Goal: Information Seeking & Learning: Compare options

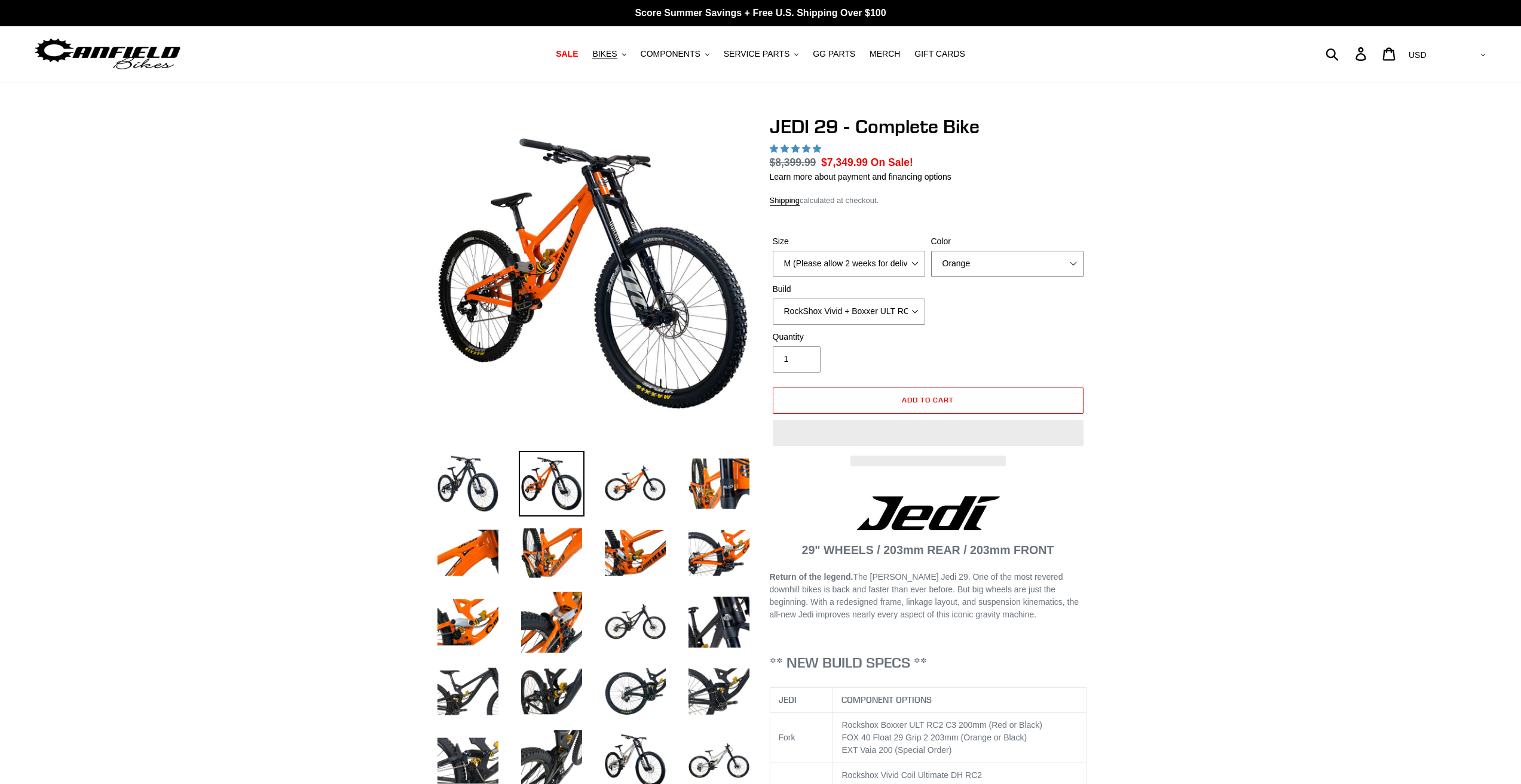
click at [999, 265] on select "Orange Stealth Black Raw" at bounding box center [1007, 264] width 152 height 27
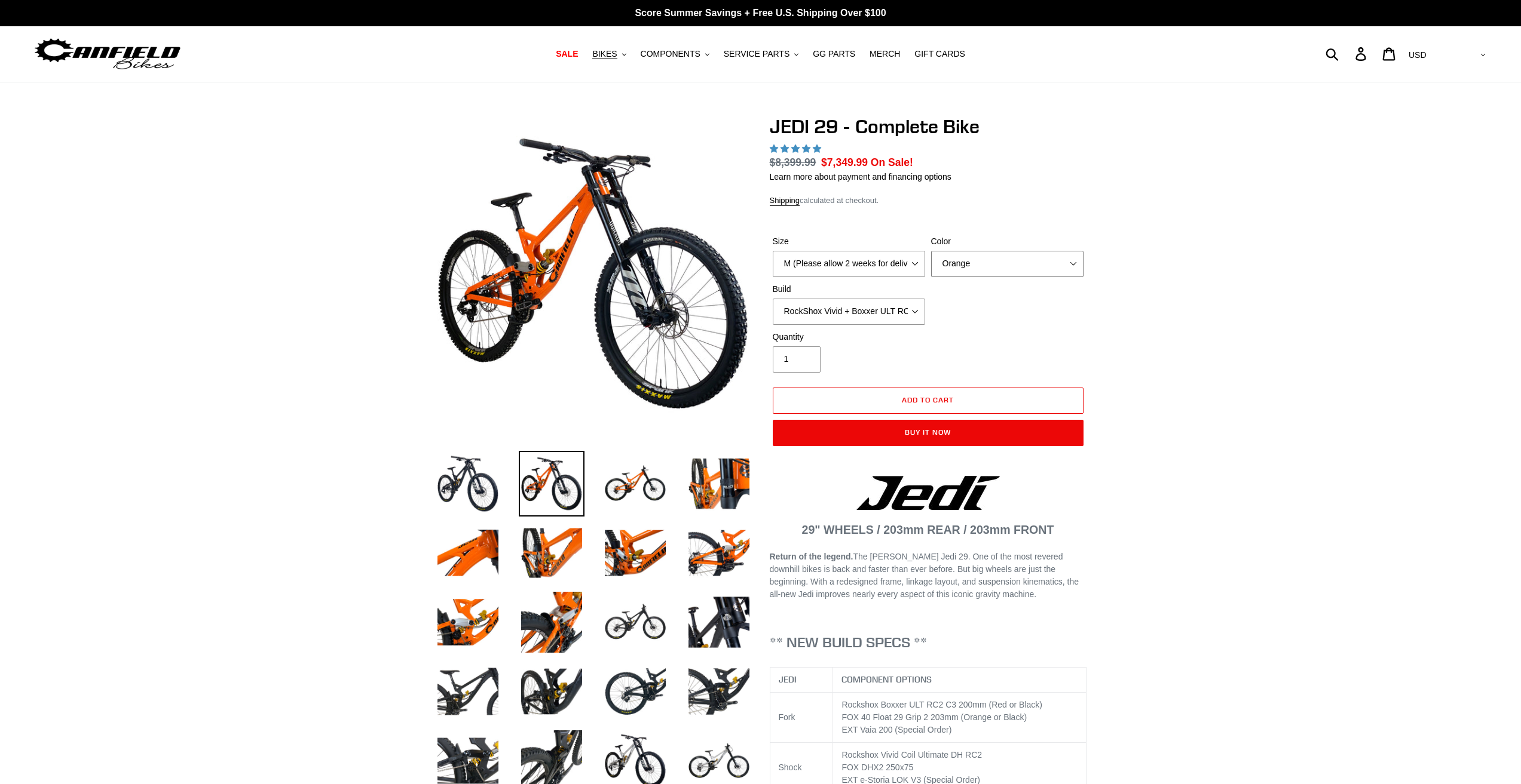
click at [1074, 264] on select "Orange Stealth Black Raw" at bounding box center [1007, 264] width 152 height 27
click at [1077, 261] on select "Orange Stealth Black Raw" at bounding box center [1007, 264] width 152 height 27
select select "highest-rating"
select select "Stealth Black"
click at [931, 251] on select "Orange Stealth Black Raw" at bounding box center [1007, 264] width 152 height 27
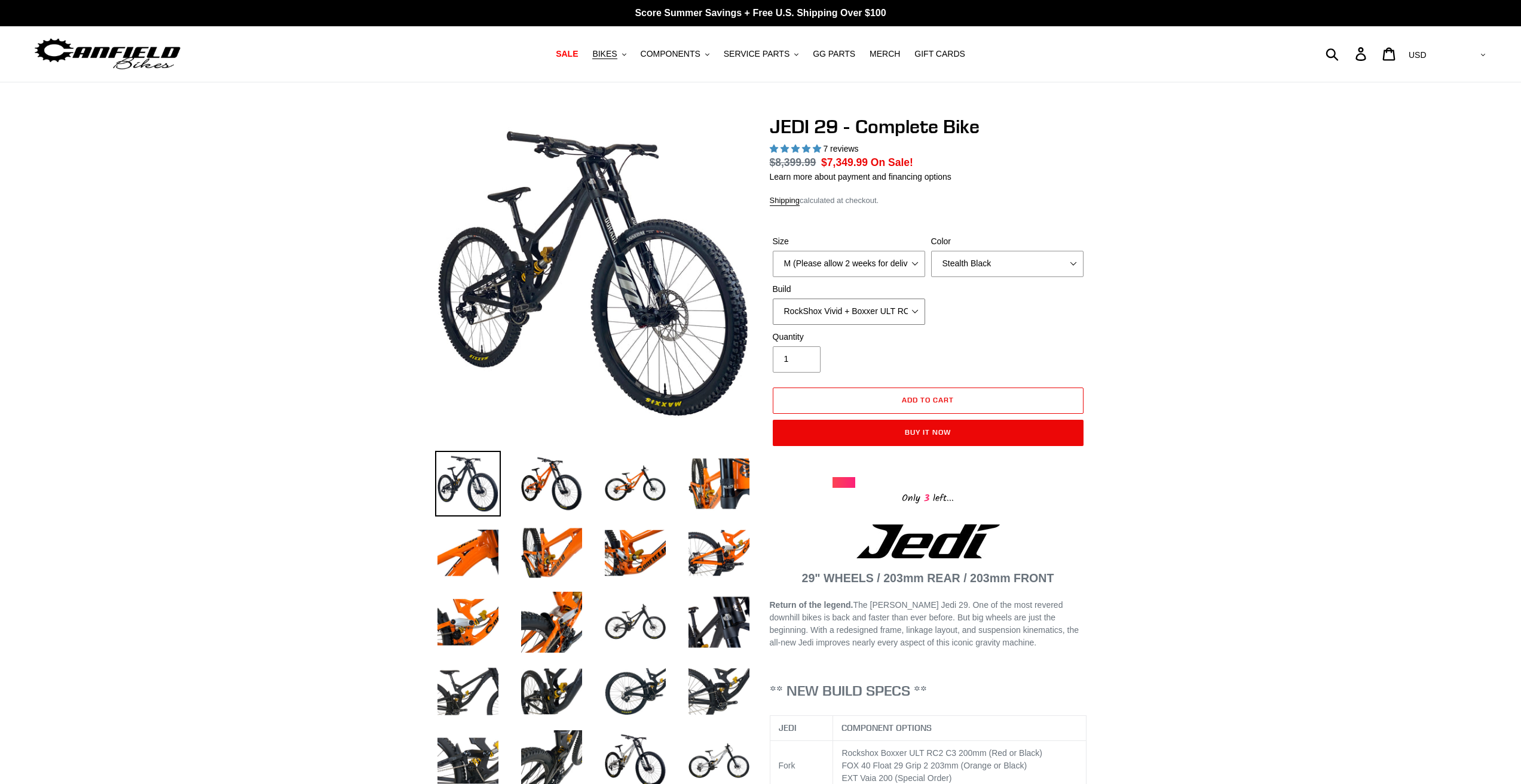
click at [898, 317] on select "RockShox Vivid + Boxxer ULT RC2 C3 200 + SRAM XO RockShox Vivid + Boxxer ULT RC…" at bounding box center [848, 312] width 152 height 27
click at [1005, 314] on div "Size M (Please allow 2 weeks for delivery) L (Please allow 2 weeks for delivery…" at bounding box center [928, 283] width 317 height 96
click at [834, 321] on select "RockShox Vivid + Boxxer ULT RC2 C3 200 + SRAM XO RockShox Vivid + Boxxer ULT RC…" at bounding box center [848, 312] width 152 height 27
click at [833, 265] on select "M (Please allow 2 weeks for delivery) L (Please allow 2 weeks for delivery) XL …" at bounding box center [848, 264] width 152 height 27
click at [772, 251] on select "M (Please allow 2 weeks for delivery) L (Please allow 2 weeks for delivery) XL …" at bounding box center [848, 264] width 152 height 27
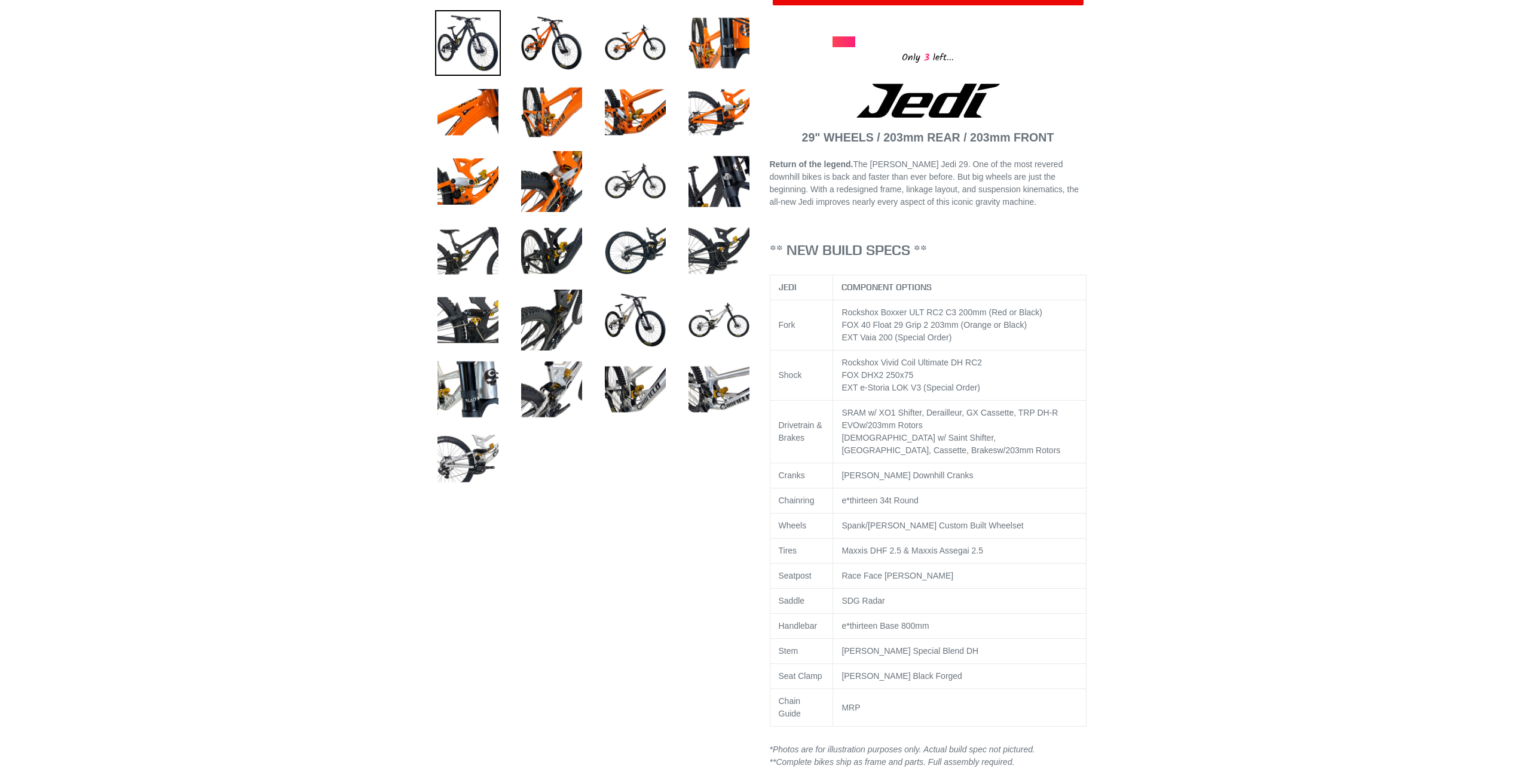
scroll to position [358, 0]
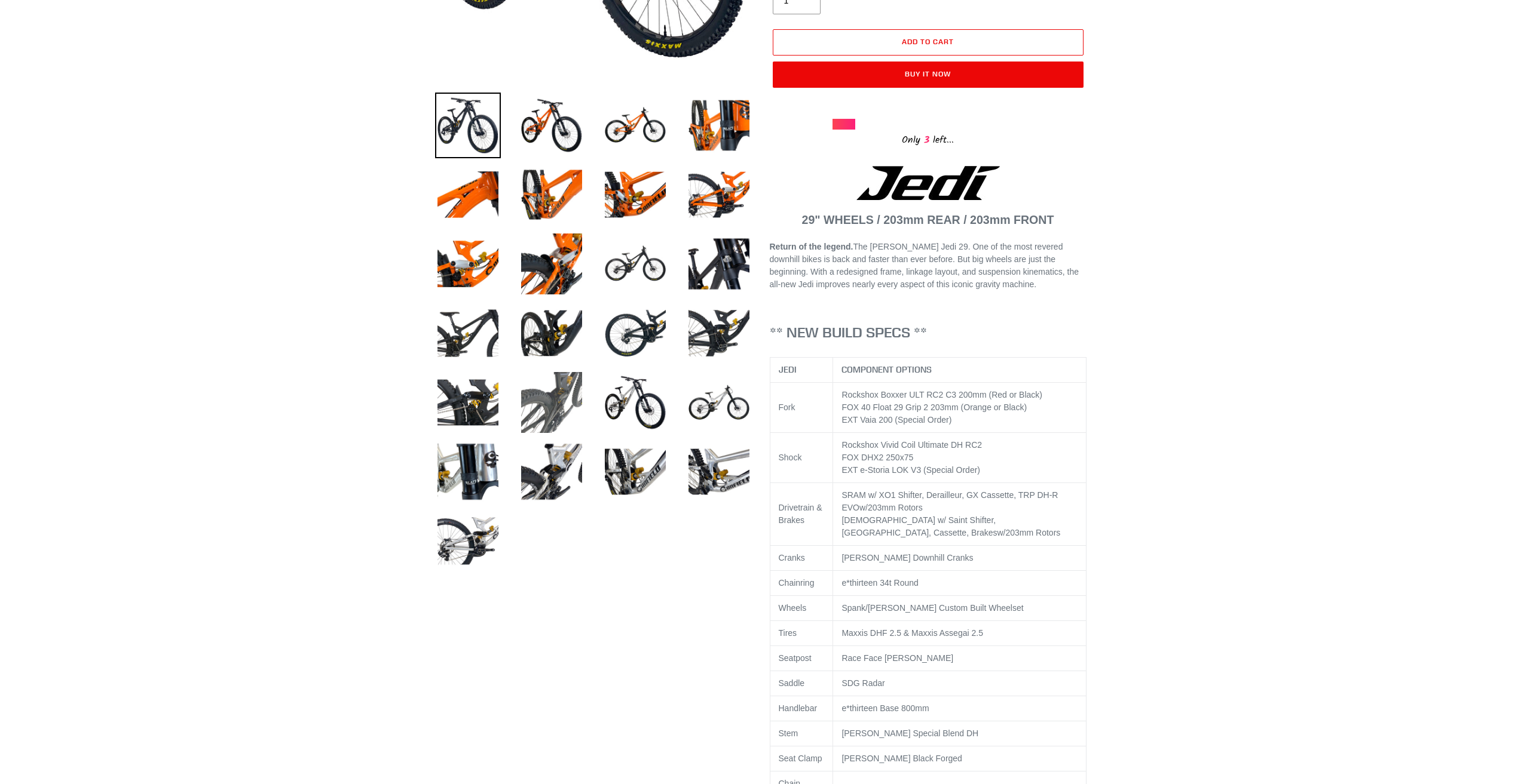
click at [556, 395] on img at bounding box center [552, 402] width 66 height 66
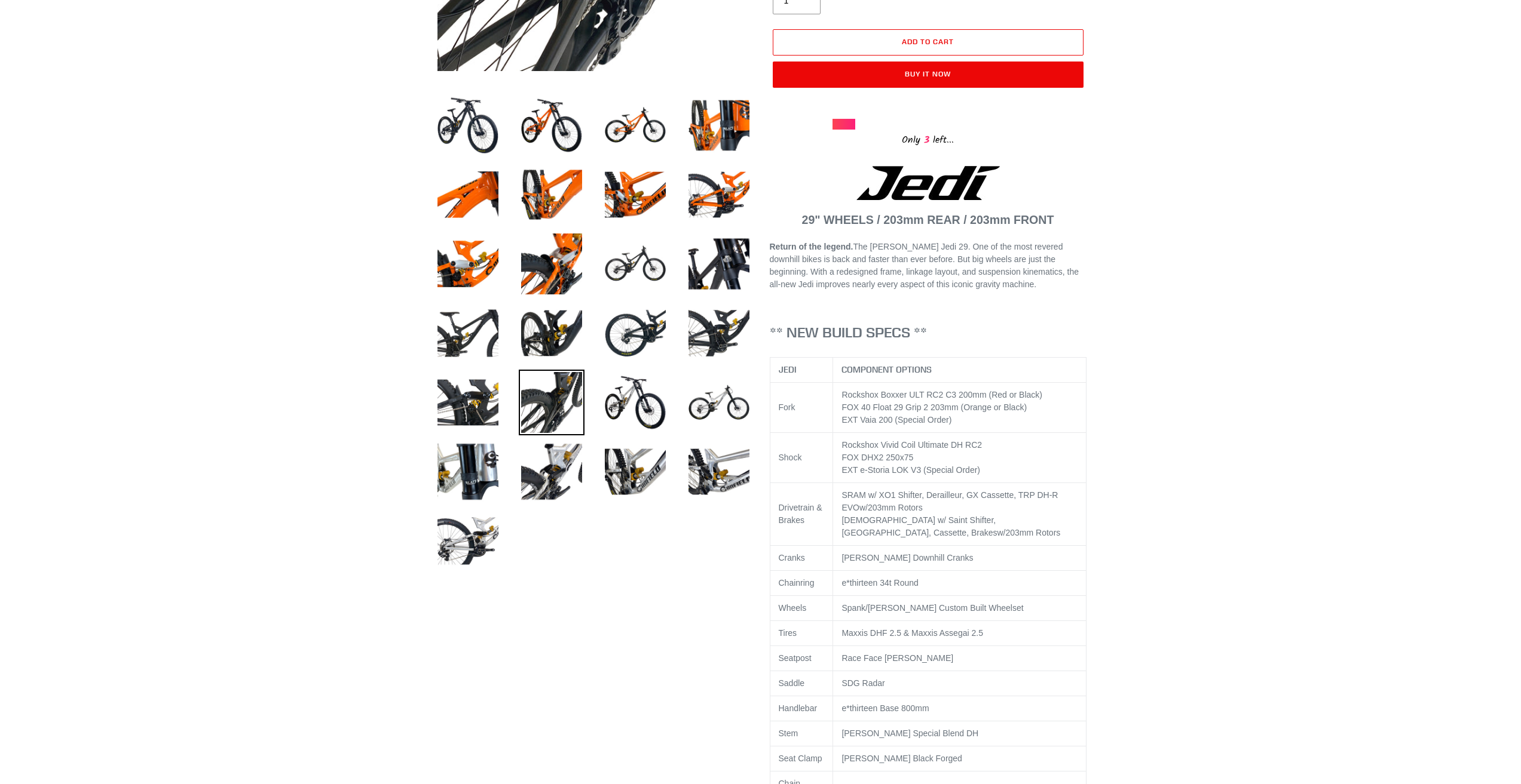
scroll to position [179, 0]
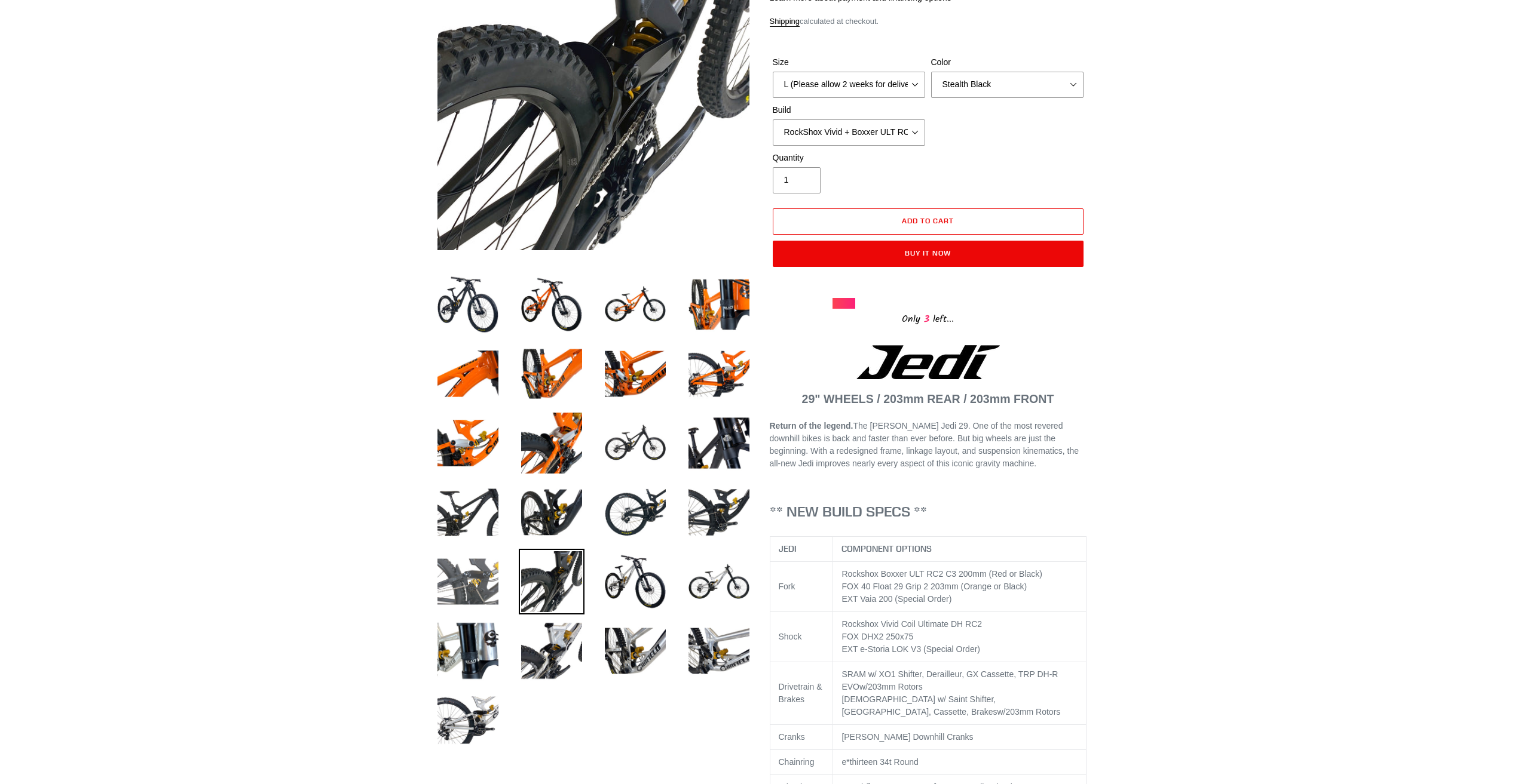
click at [476, 567] on img at bounding box center [468, 581] width 66 height 66
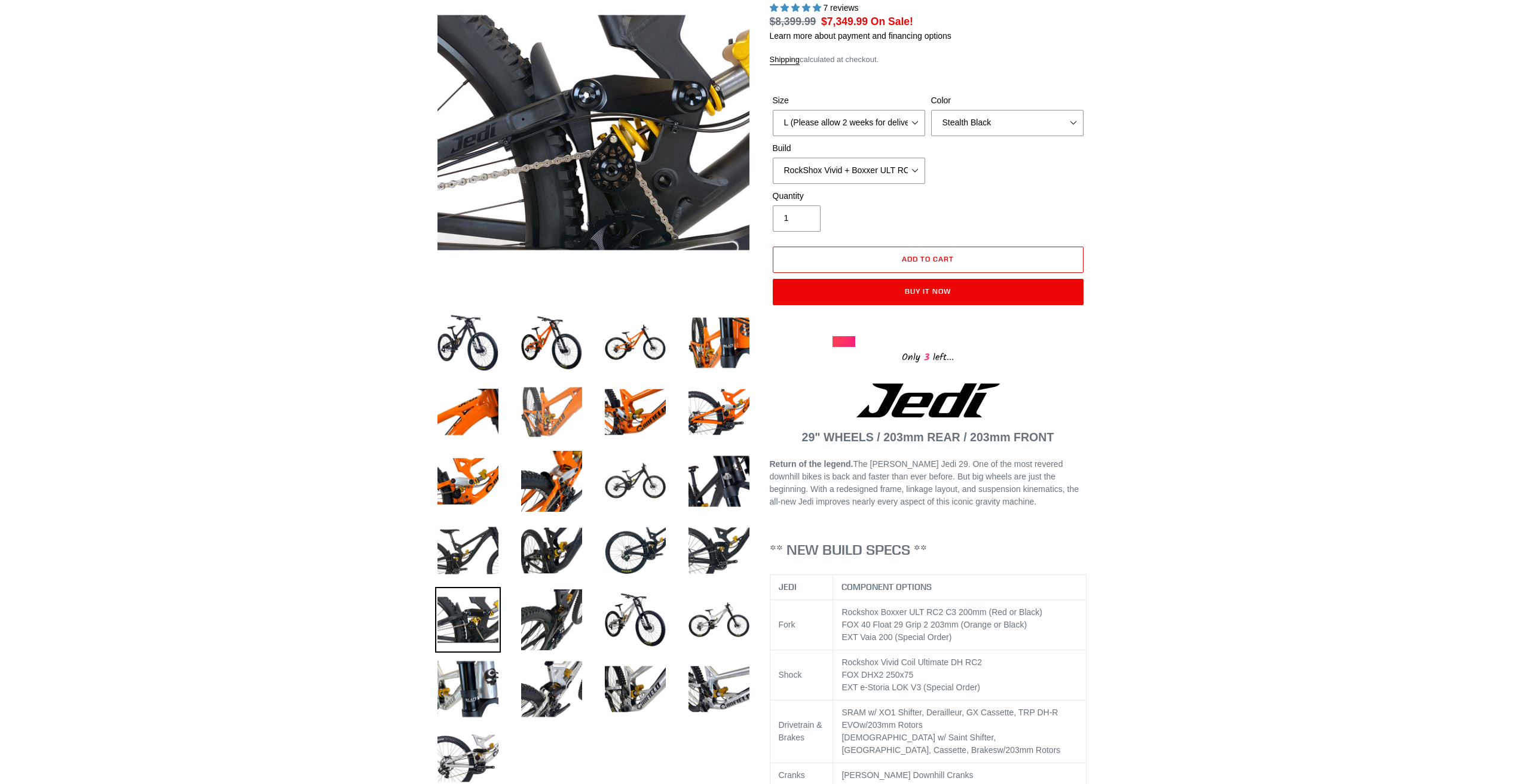
scroll to position [120, 0]
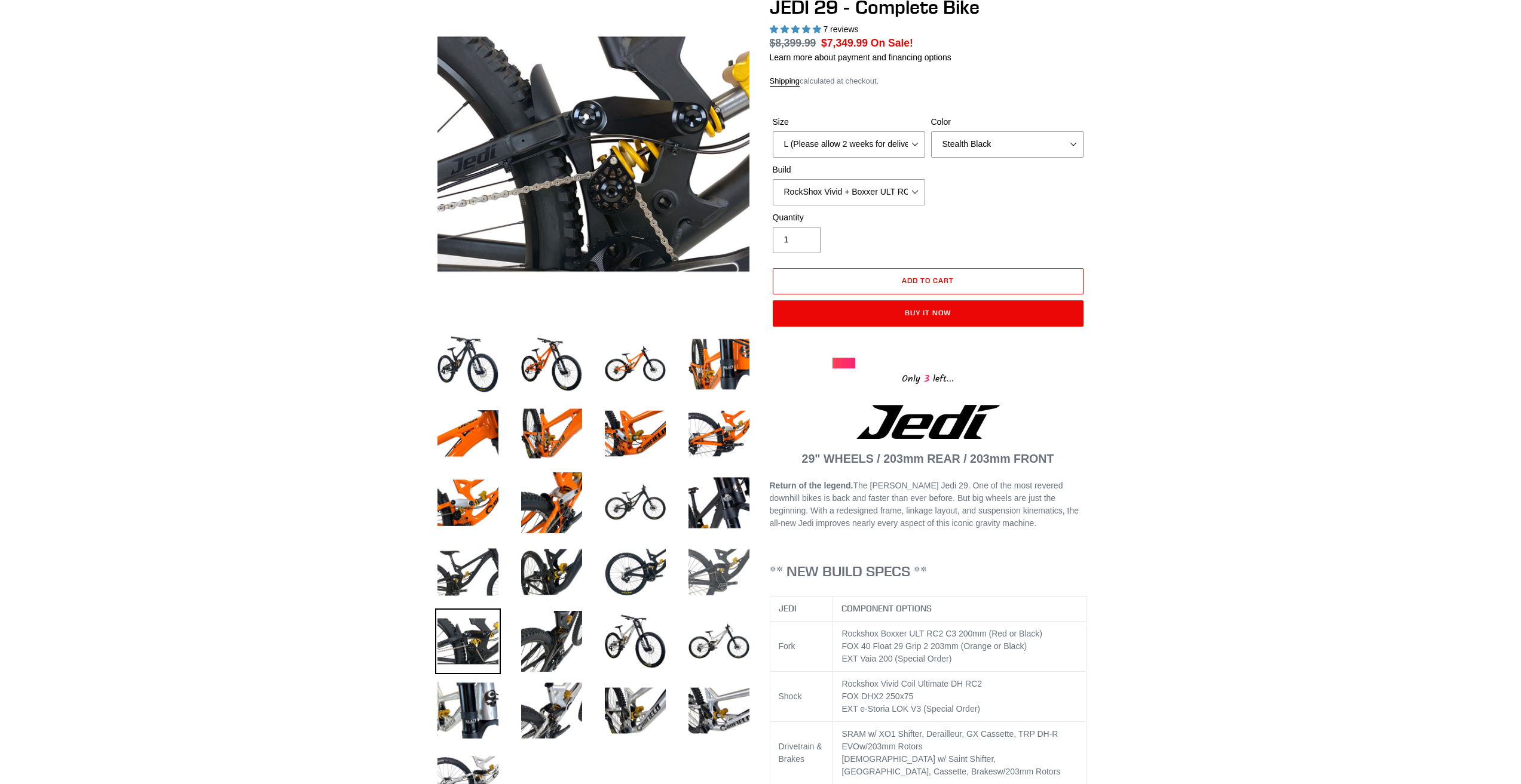
click at [699, 574] on img at bounding box center [719, 572] width 66 height 66
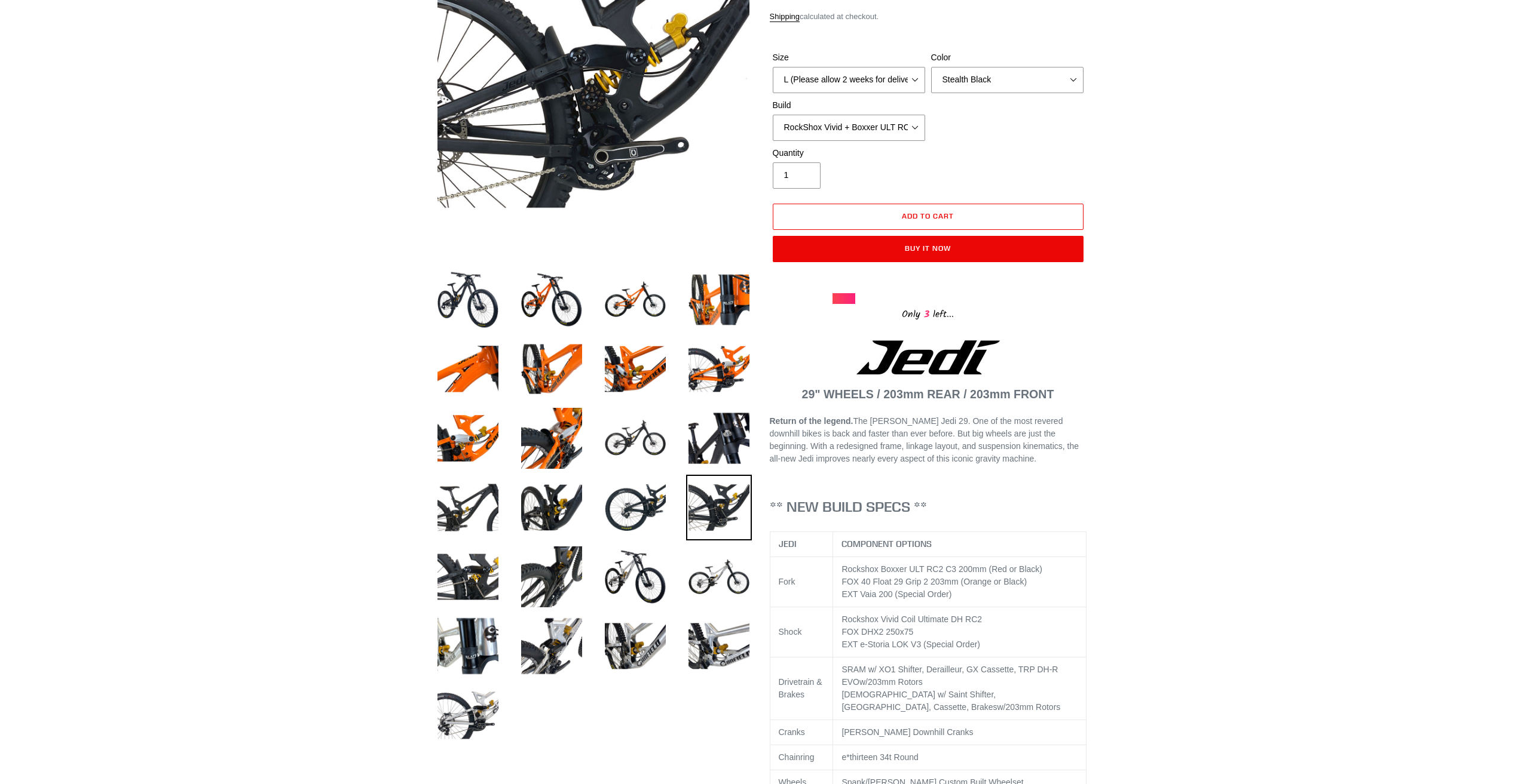
scroll to position [477, 0]
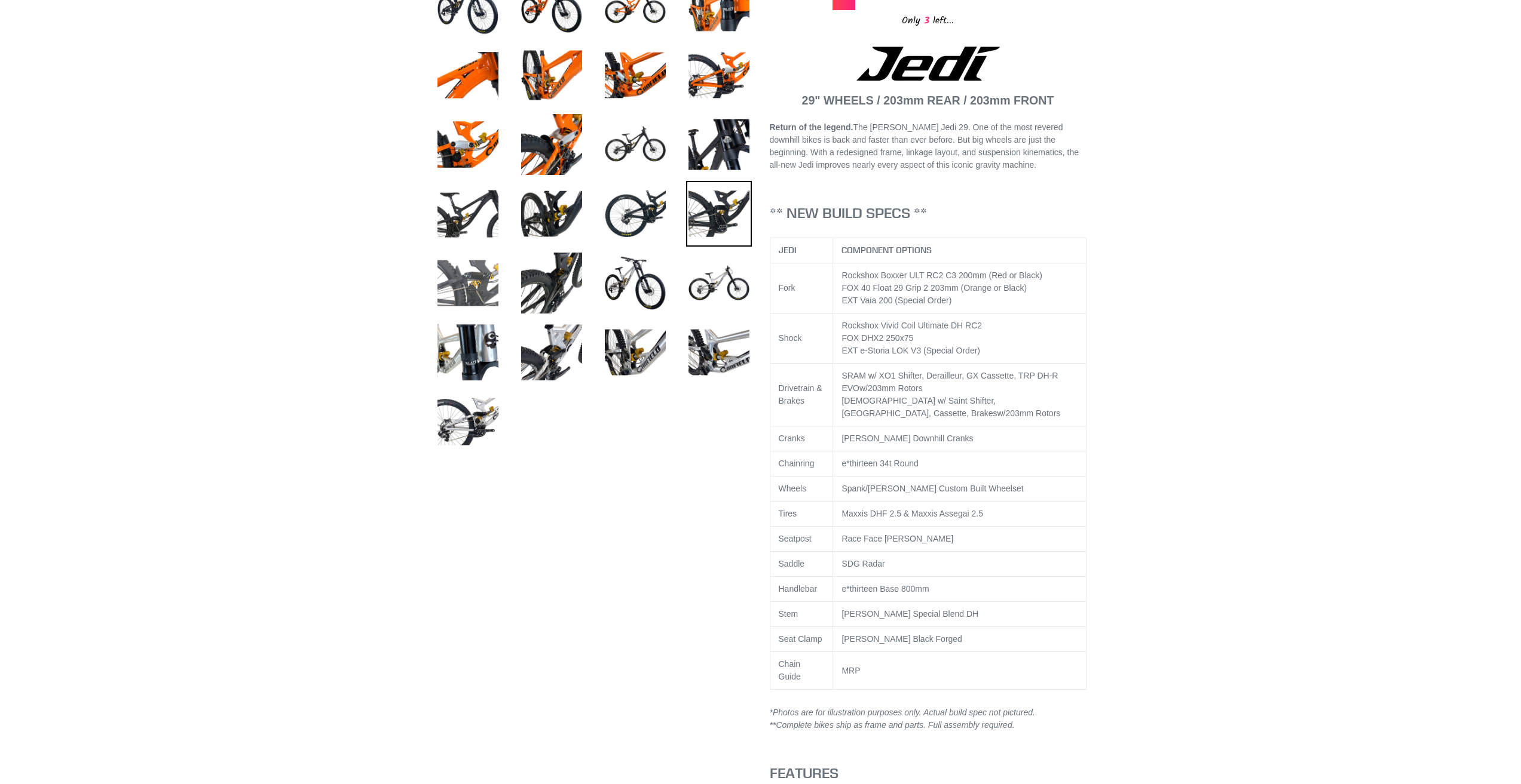
click at [470, 283] on img at bounding box center [468, 283] width 66 height 66
click at [482, 211] on img at bounding box center [468, 213] width 66 height 66
click at [614, 159] on img at bounding box center [635, 144] width 66 height 66
click at [724, 218] on img at bounding box center [719, 213] width 66 height 66
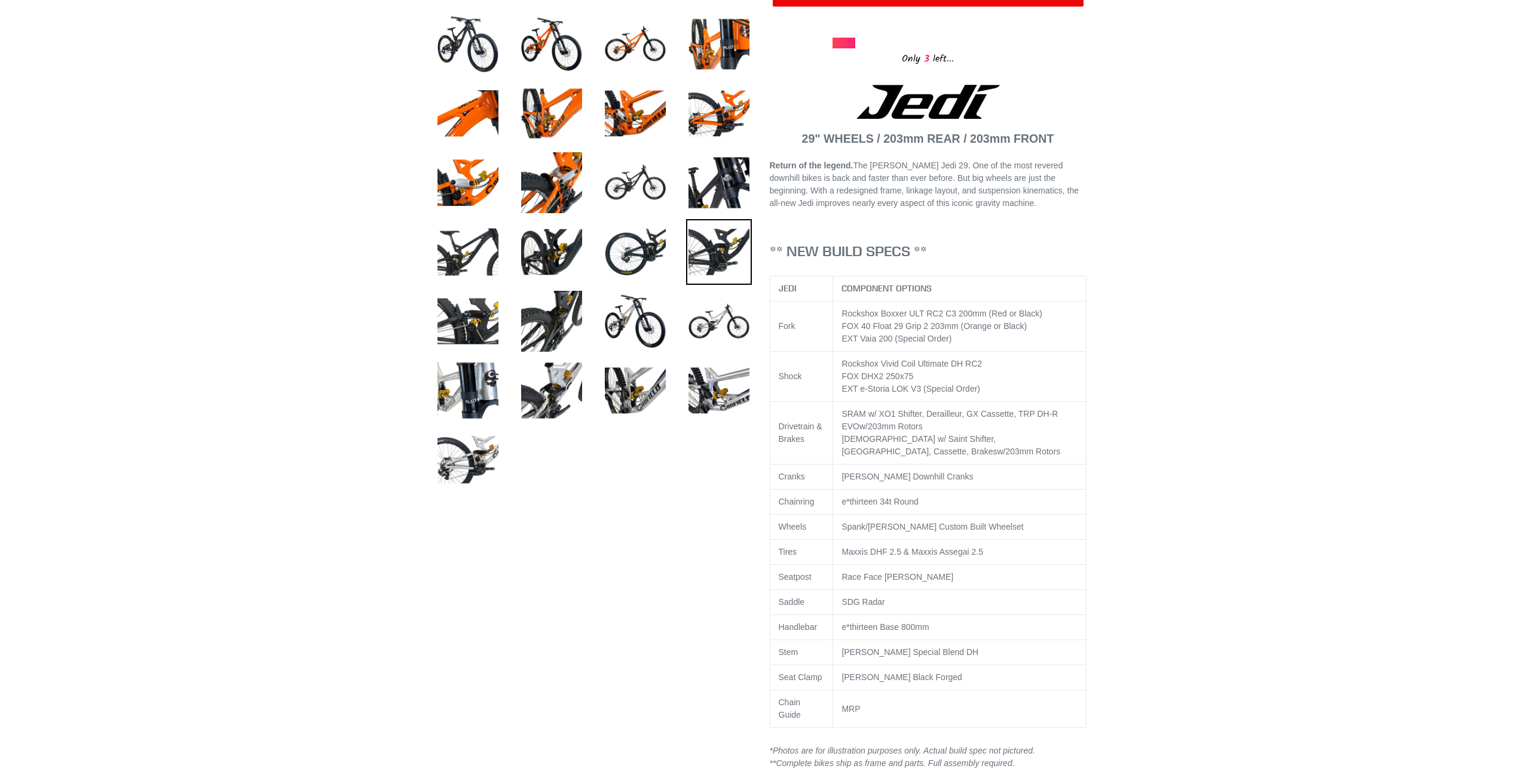
scroll to position [418, 0]
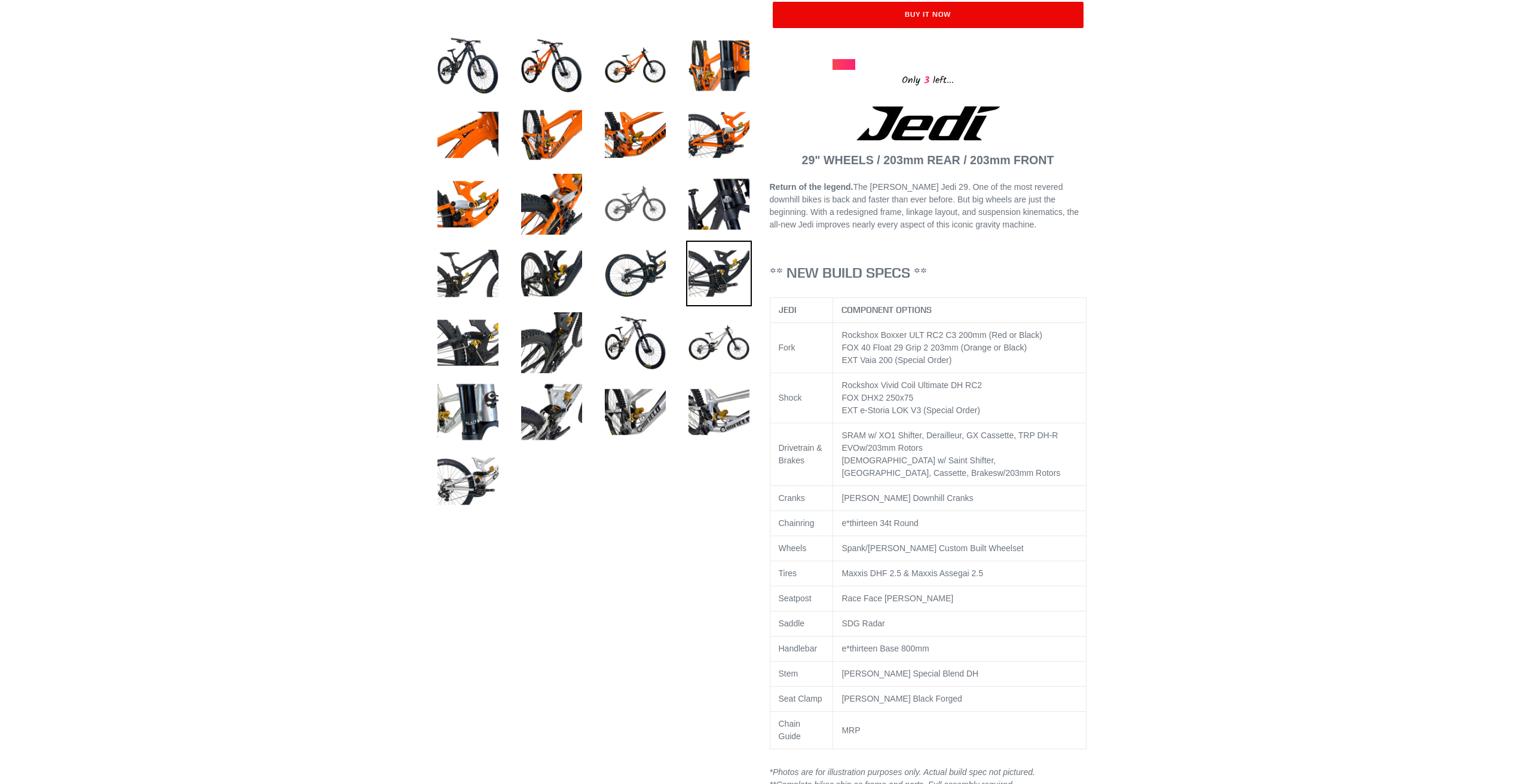
click at [641, 187] on img at bounding box center [635, 204] width 66 height 66
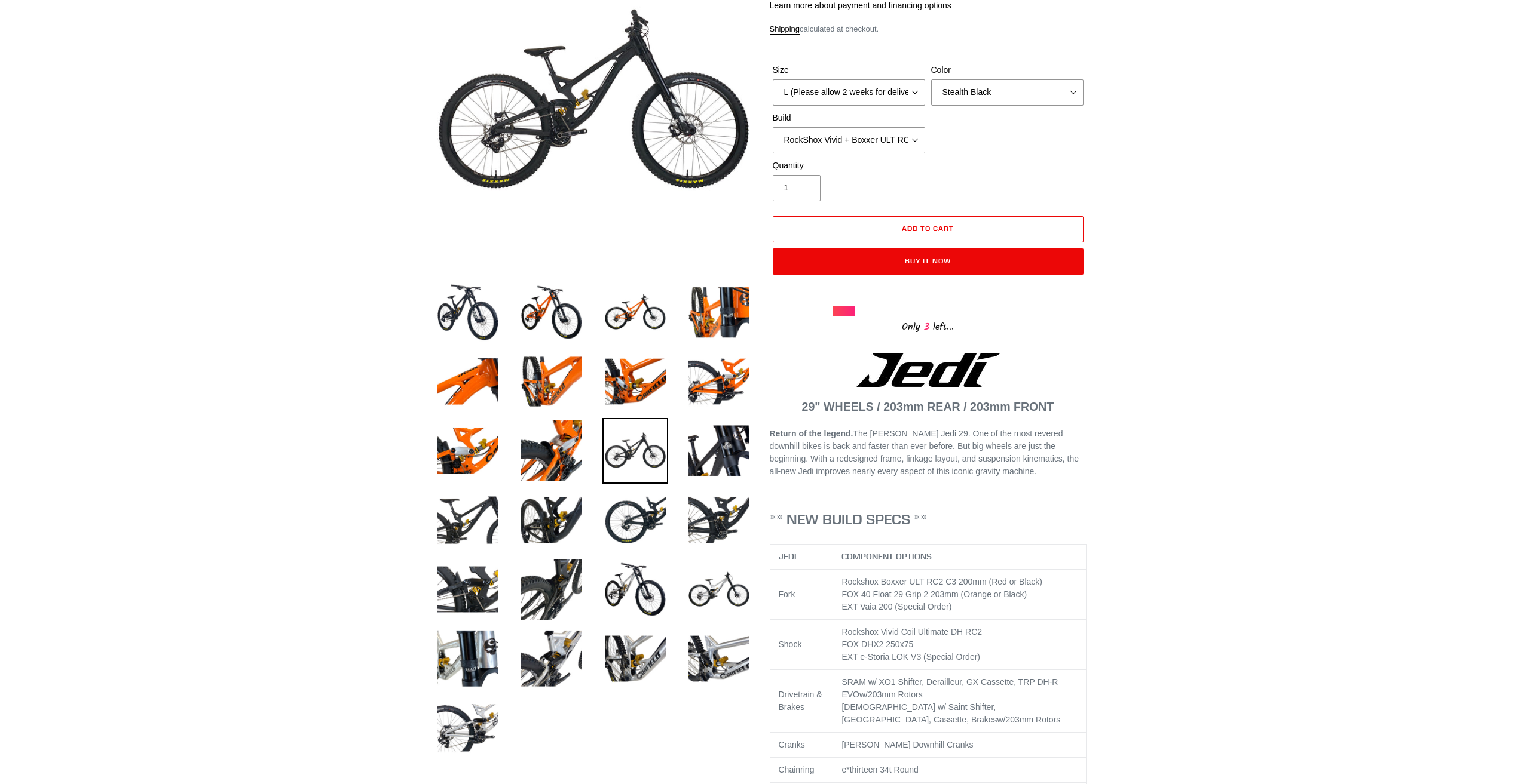
scroll to position [60, 0]
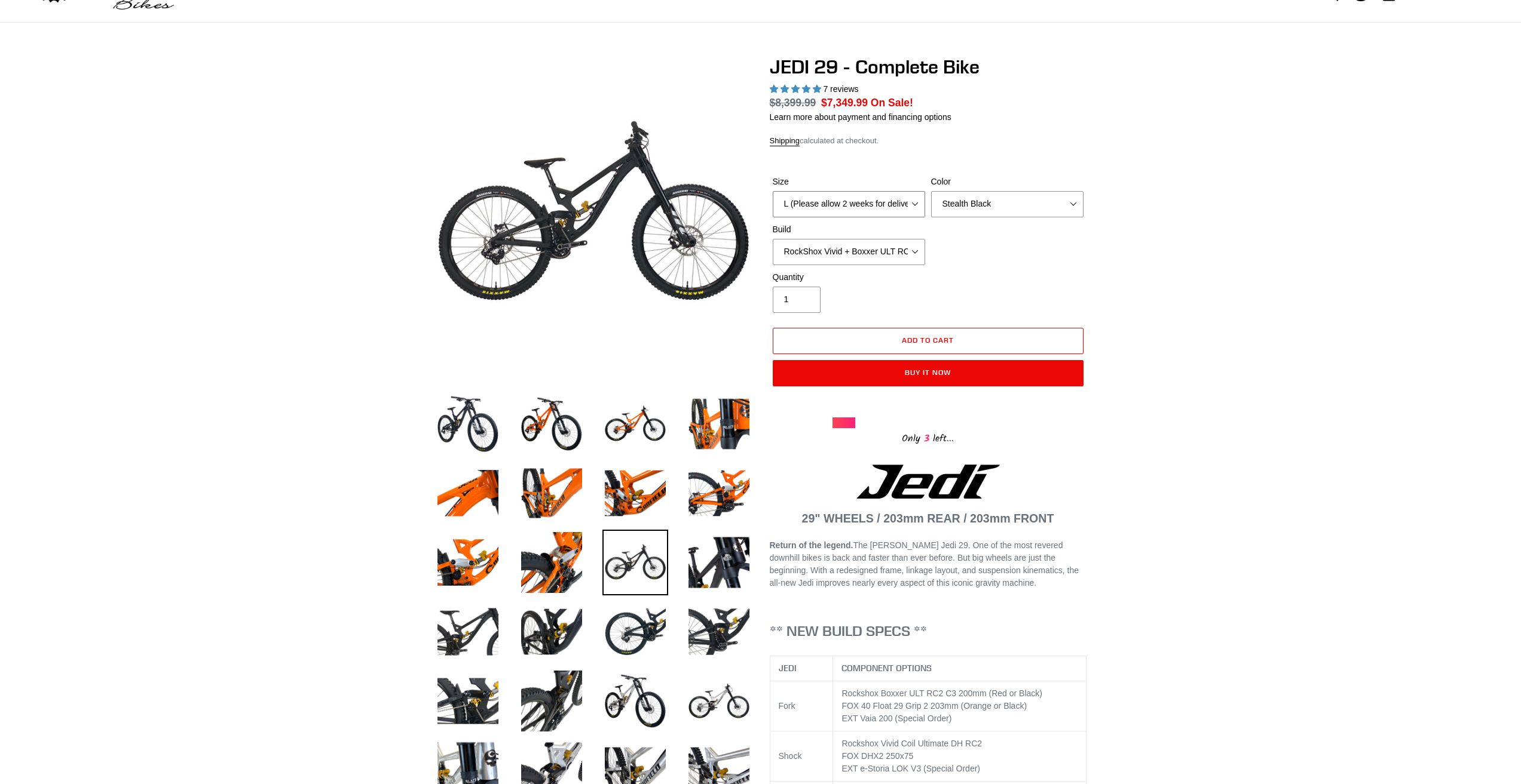
click at [850, 201] on select "M (Please allow 2 weeks for delivery) L (Please allow 2 weeks for delivery) XL …" at bounding box center [848, 204] width 152 height 27
click at [772, 191] on select "M (Please allow 2 weeks for delivery) L (Please allow 2 weeks for delivery) XL …" at bounding box center [848, 204] width 152 height 27
click at [834, 208] on select "M (Please allow 2 weeks for delivery) L (Please allow 2 weeks for delivery) XL …" at bounding box center [848, 204] width 152 height 27
click at [772, 191] on select "M (Please allow 2 weeks for delivery) L (Please allow 2 weeks for delivery) XL …" at bounding box center [848, 204] width 152 height 27
click at [806, 193] on select "M (Please allow 2 weeks for delivery) L (Please allow 2 weeks for delivery) XL …" at bounding box center [848, 204] width 152 height 27
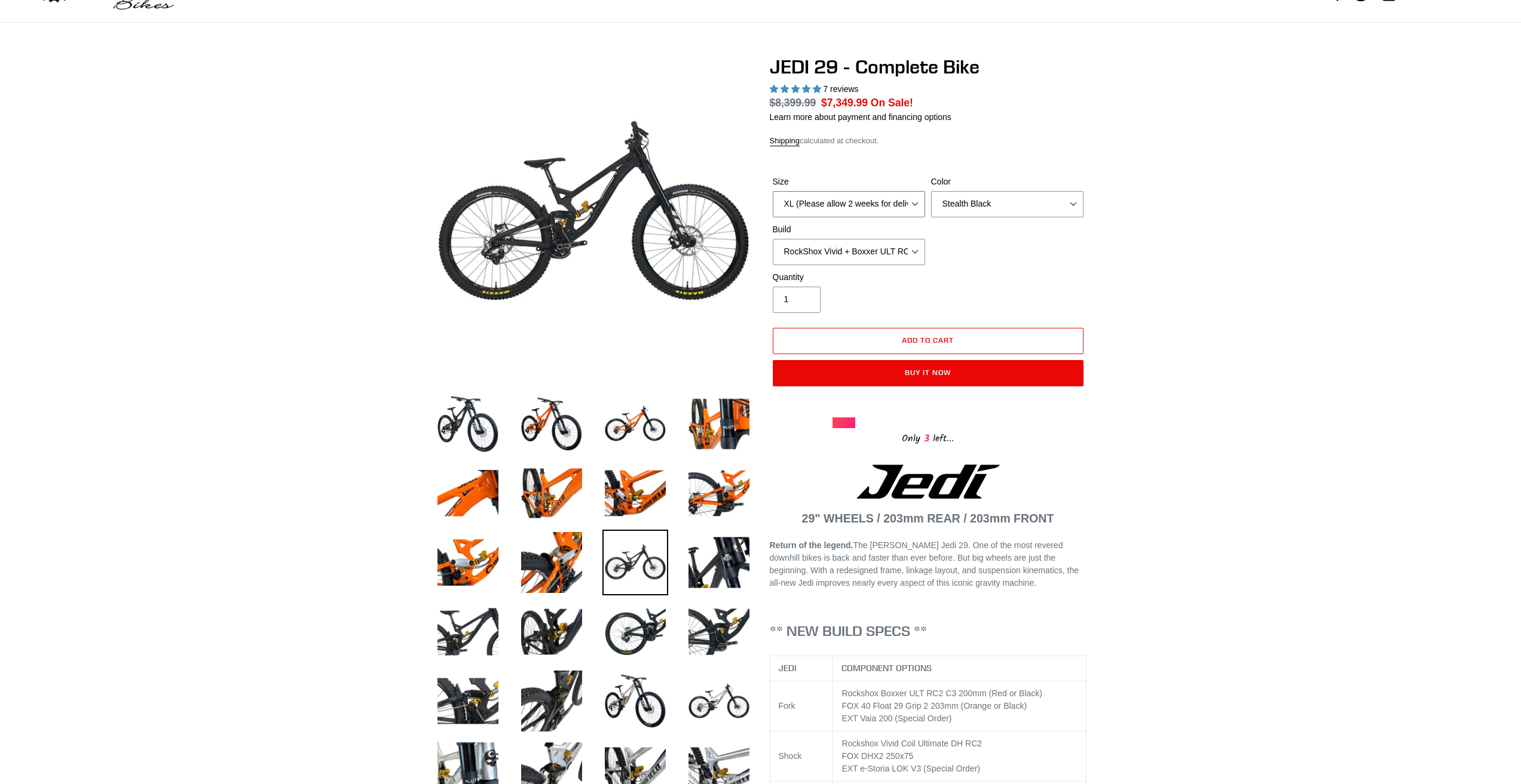
click at [772, 191] on select "M (Please allow 2 weeks for delivery) L (Please allow 2 weeks for delivery) XL …" at bounding box center [848, 204] width 152 height 27
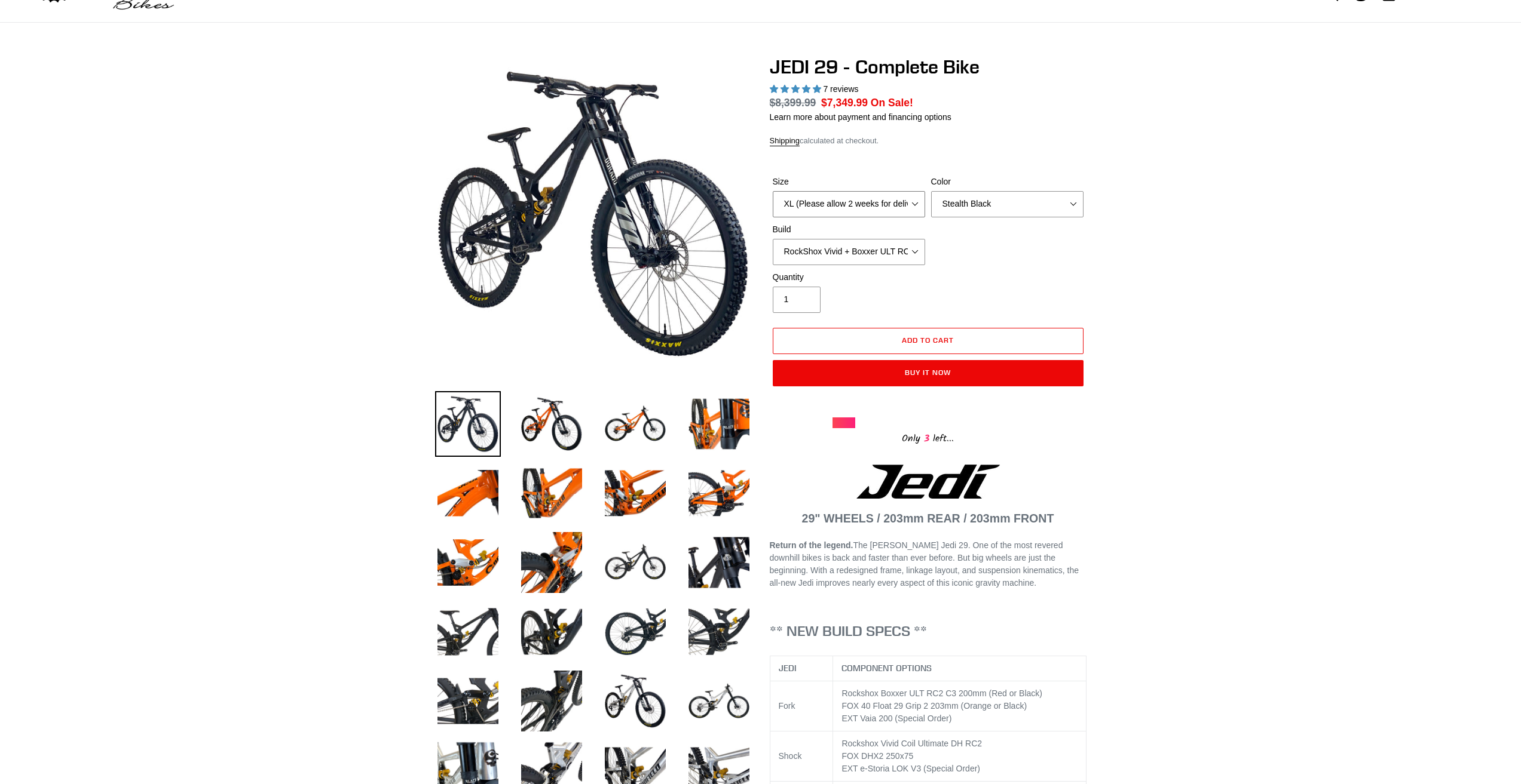
click at [845, 194] on select "M (Please allow 2 weeks for delivery) L (Please allow 2 weeks for delivery) XL …" at bounding box center [848, 204] width 152 height 27
select select "L (Please allow 2 weeks for delivery)"
click at [772, 191] on select "M (Please allow 2 weeks for delivery) L (Please allow 2 weeks for delivery) XL …" at bounding box center [848, 204] width 152 height 27
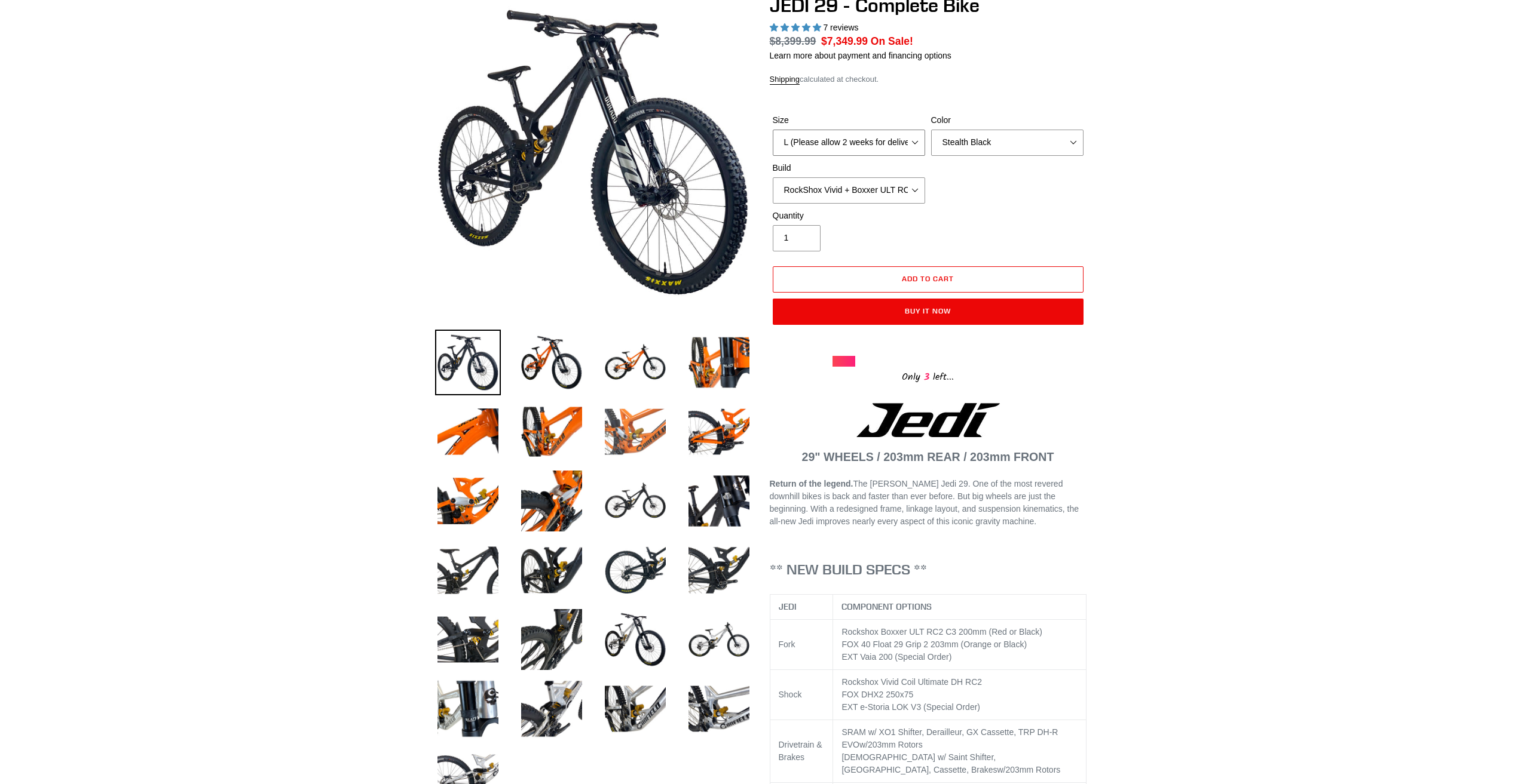
scroll to position [179, 0]
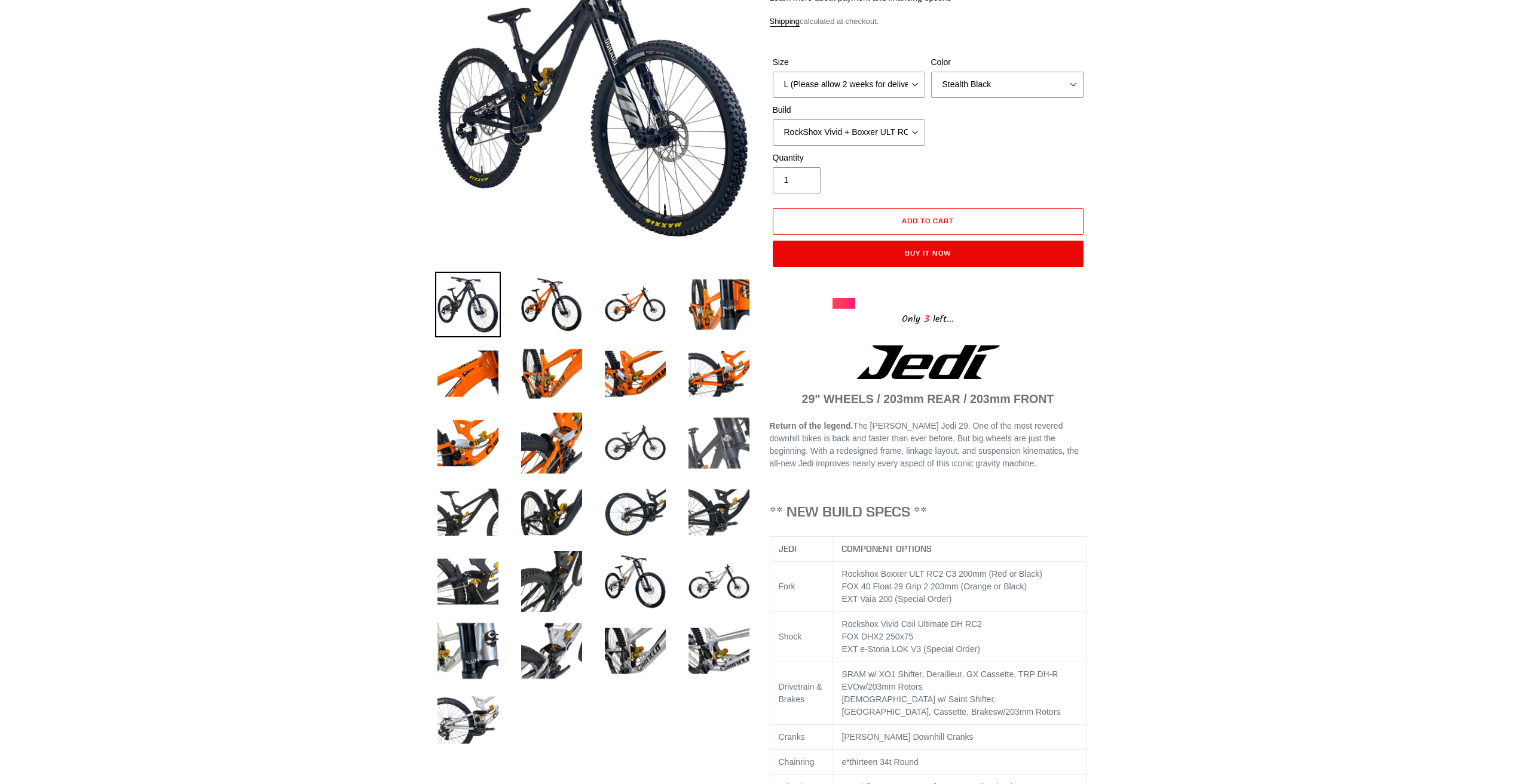
click at [703, 436] on img at bounding box center [719, 443] width 66 height 66
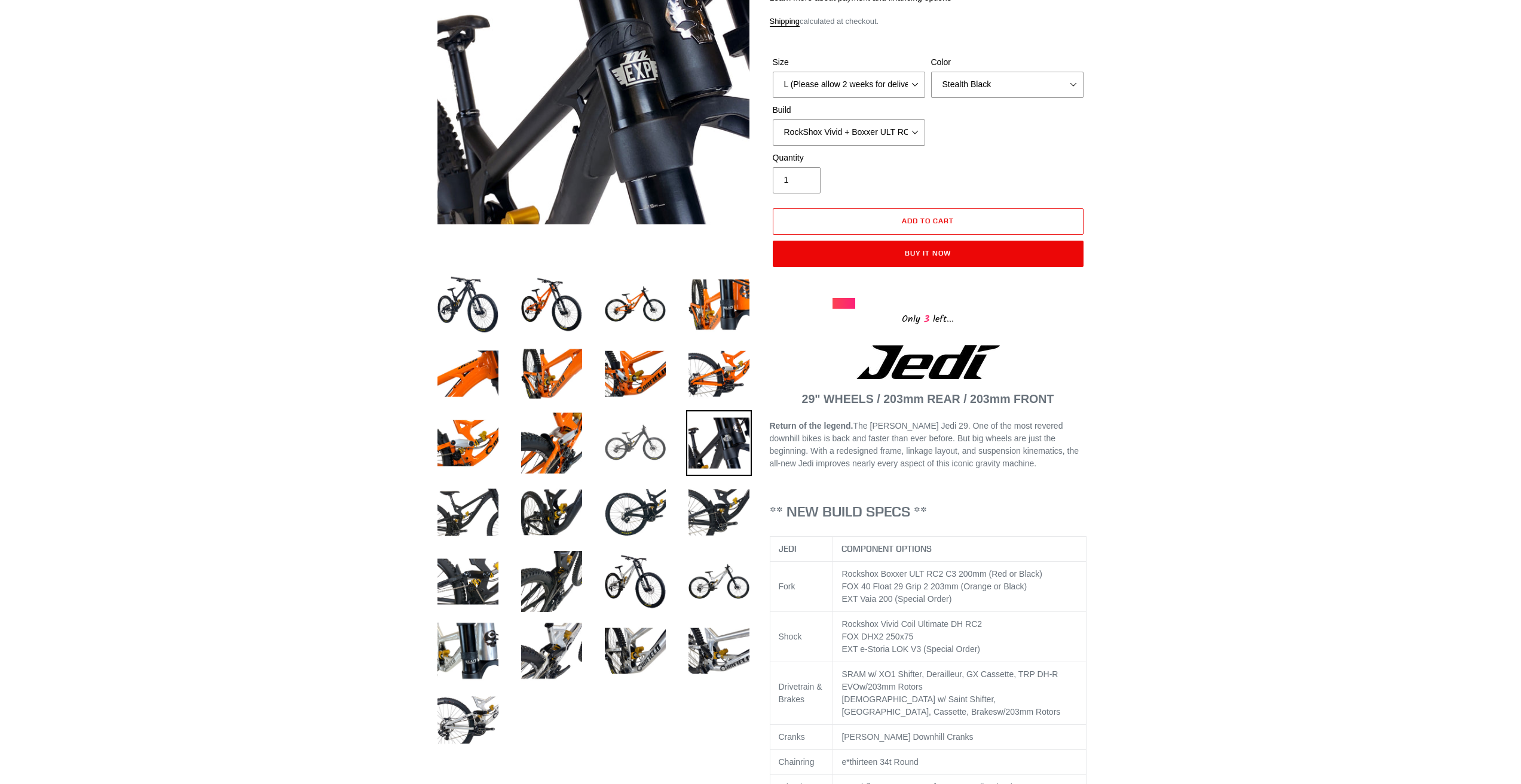
scroll to position [0, 0]
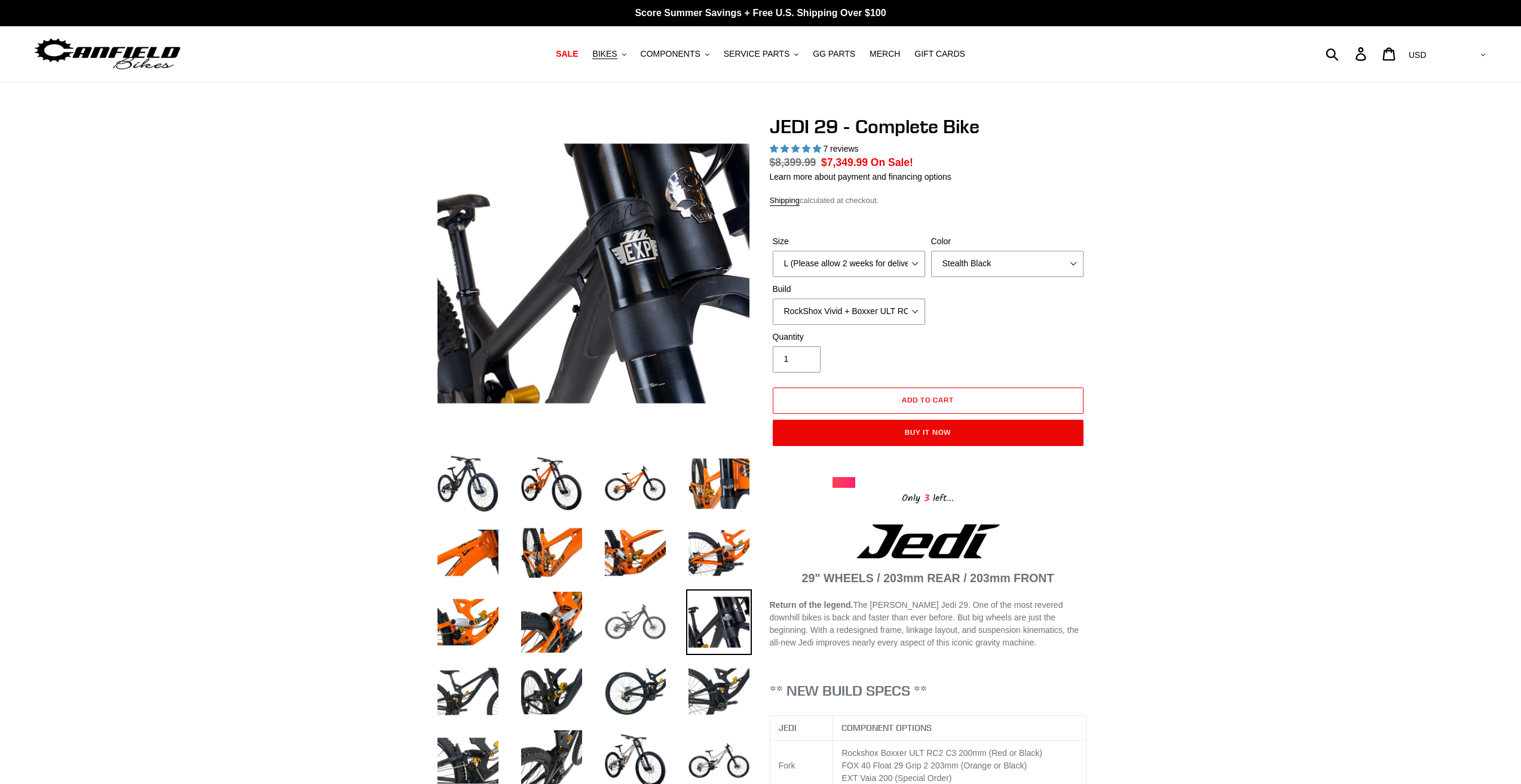
click at [643, 618] on img at bounding box center [635, 622] width 66 height 66
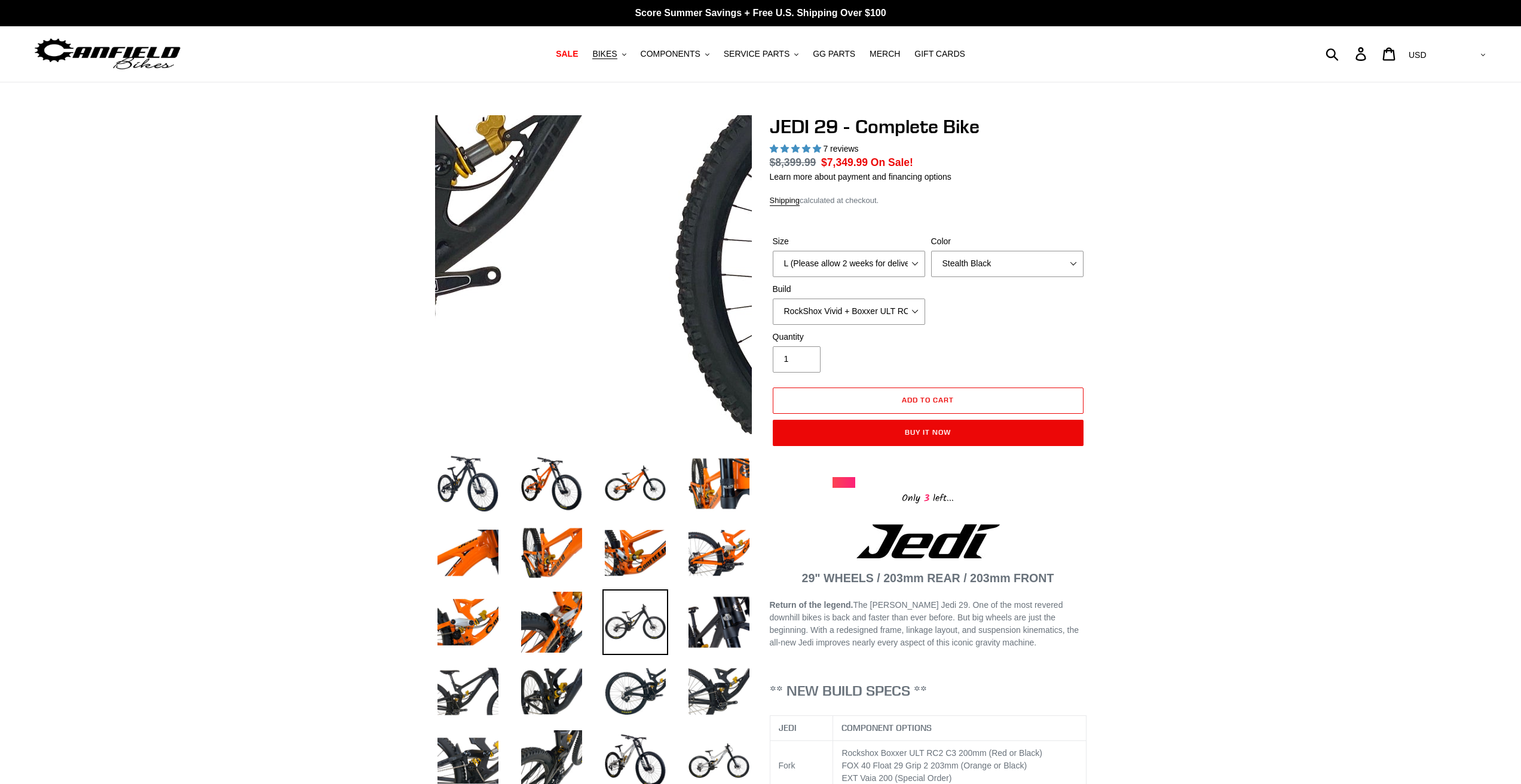
click at [617, 314] on img at bounding box center [525, 162] width 1224 height 1223
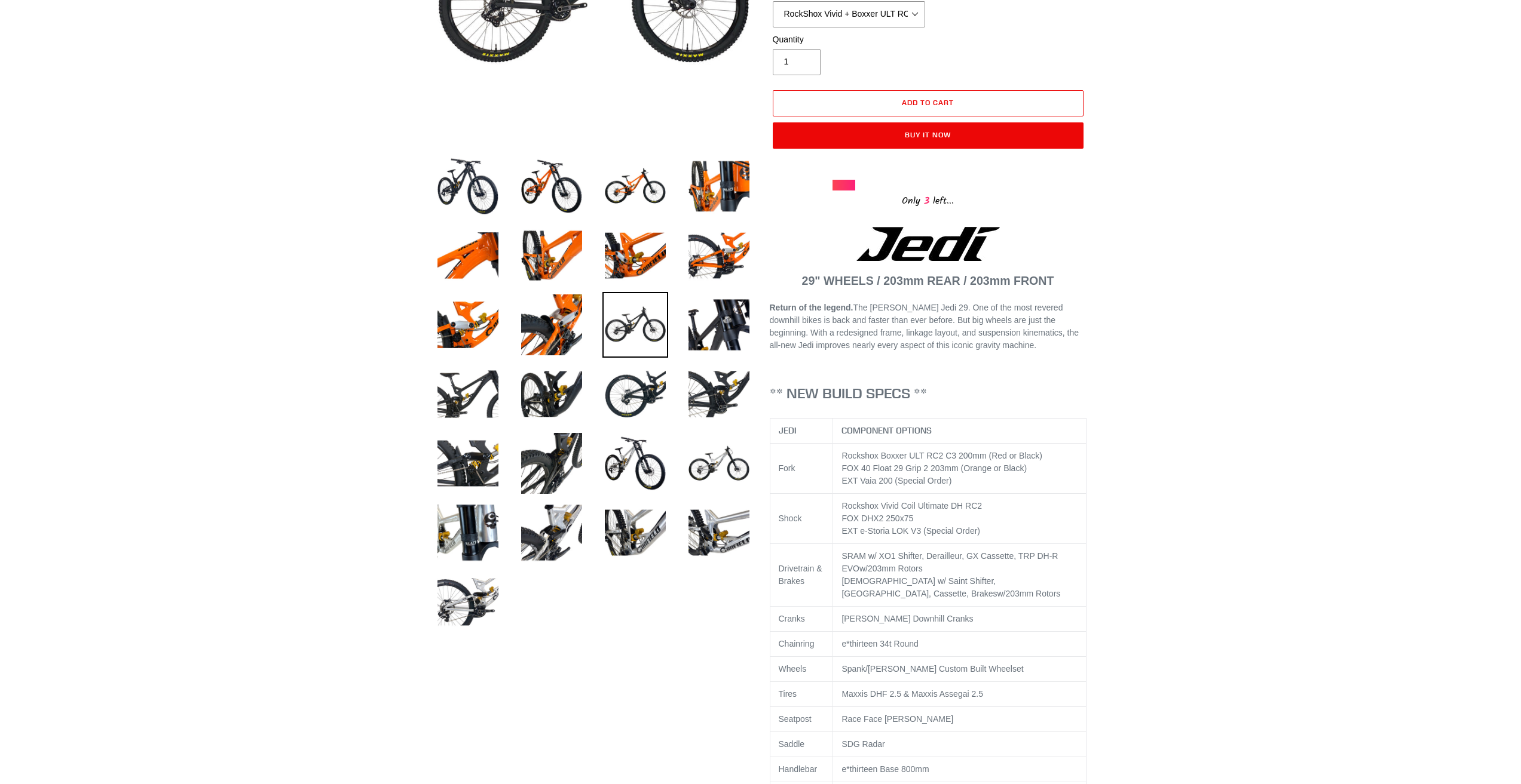
scroll to position [299, 0]
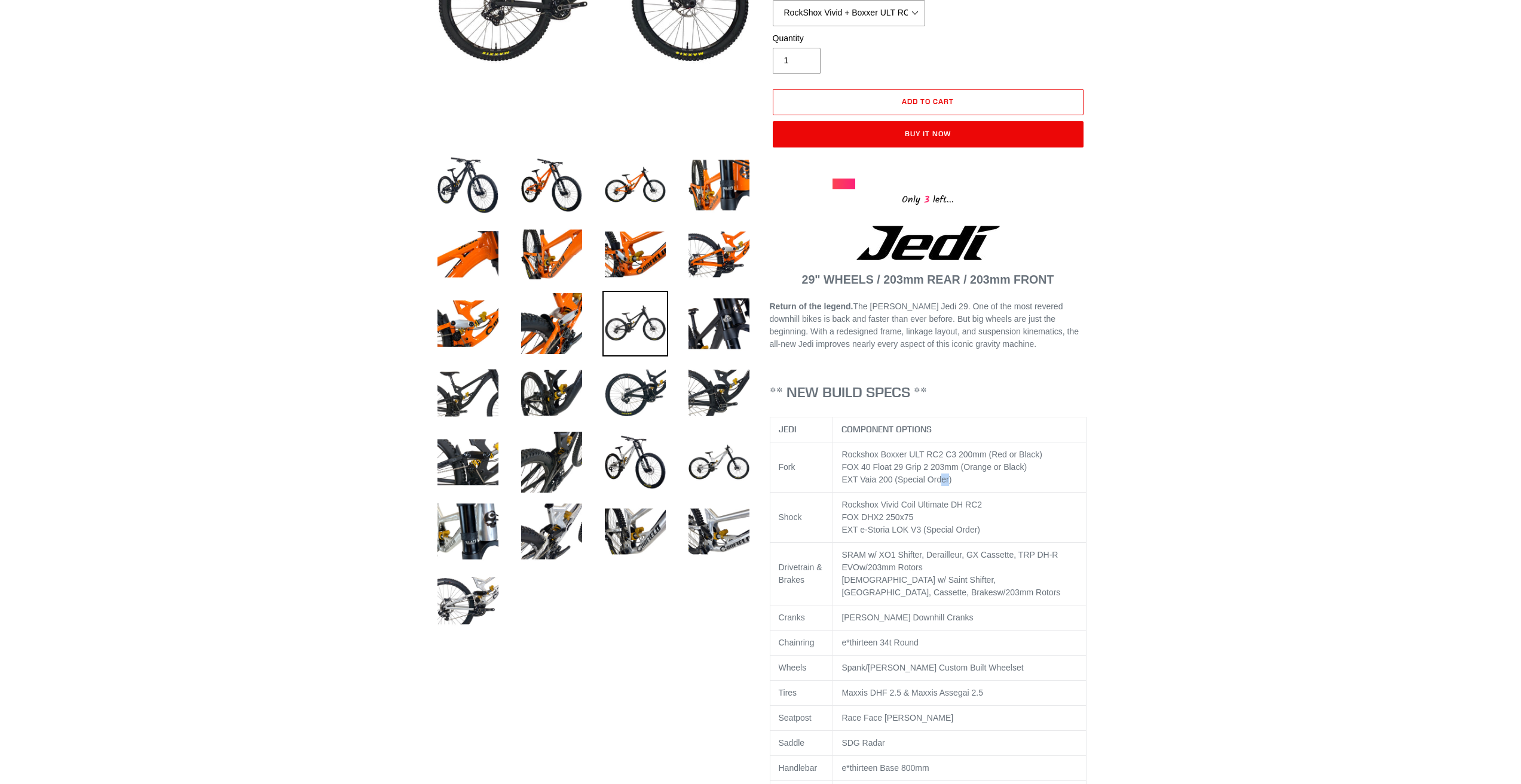
drag, startPoint x: 941, startPoint y: 477, endPoint x: 935, endPoint y: 474, distance: 6.7
click at [935, 475] on span "EXT Vaia 200 (Special Order)" at bounding box center [896, 479] width 110 height 9
click at [1019, 481] on td "Rockshox Boxxer ULT RC2 C3 200mm (Red or Black) FOX 40 Float 29 Grip 2 203mm (O…" at bounding box center [959, 467] width 254 height 50
drag, startPoint x: 951, startPoint y: 478, endPoint x: 861, endPoint y: 457, distance: 92.4
click at [841, 457] on td "Rockshox Boxxer ULT RC2 C3 200mm (Red or Black) FOX 40 Float 29 Grip 2 203mm (O…" at bounding box center [959, 467] width 254 height 50
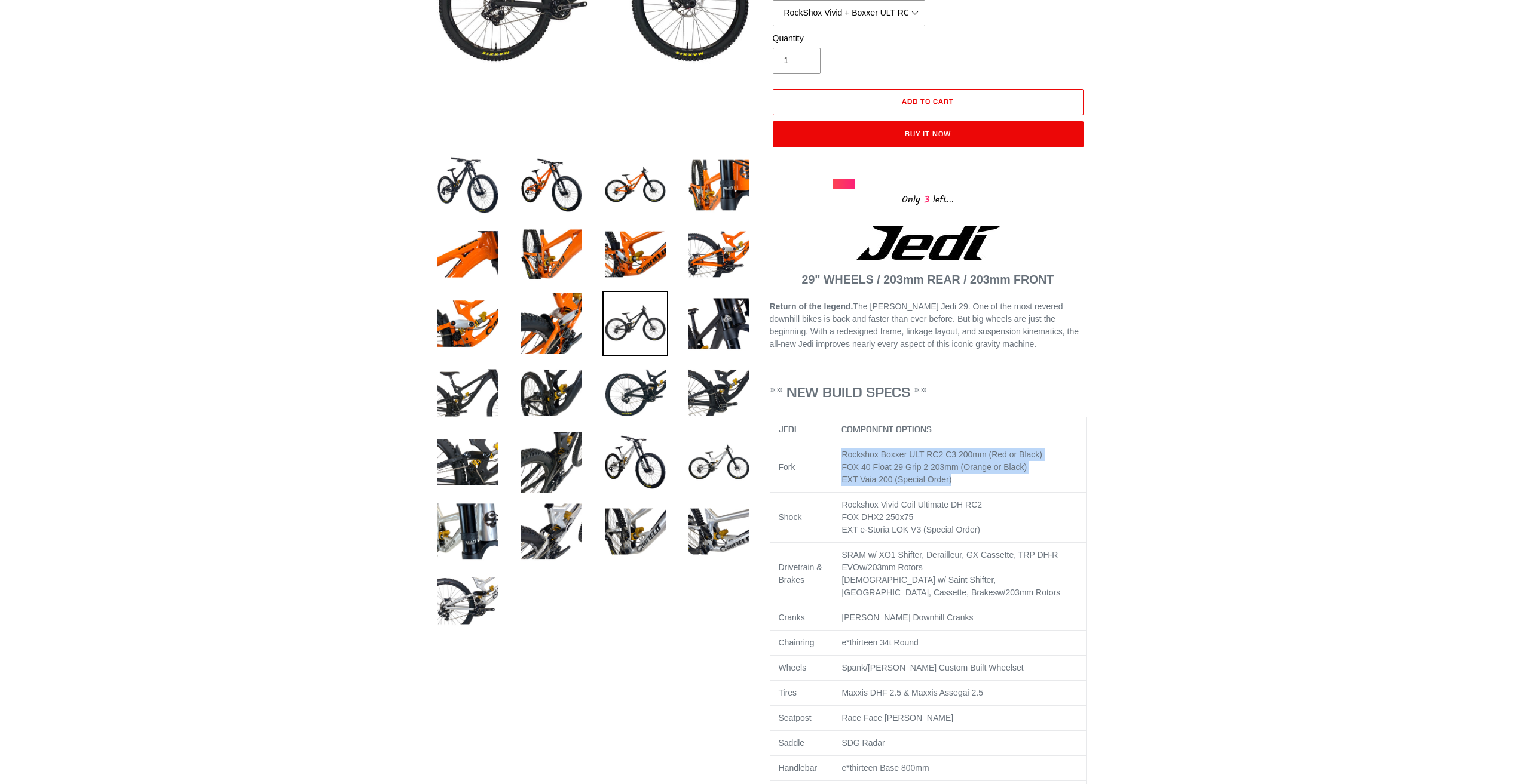
click at [1008, 479] on td "Rockshox Boxxer ULT RC2 C3 200mm (Red or Black) FOX 40 Float 29 Grip 2 203mm (O…" at bounding box center [959, 467] width 254 height 50
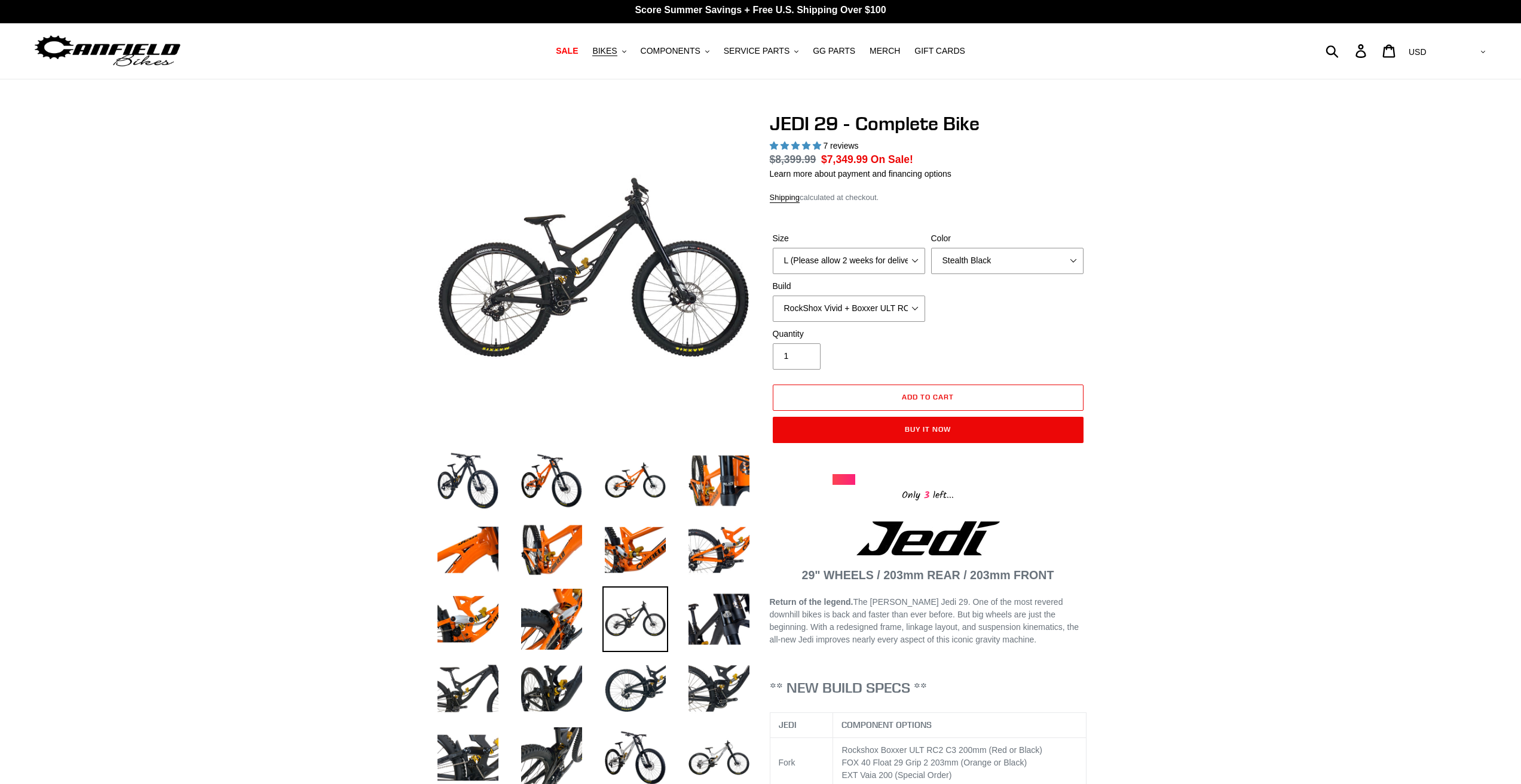
scroll to position [0, 0]
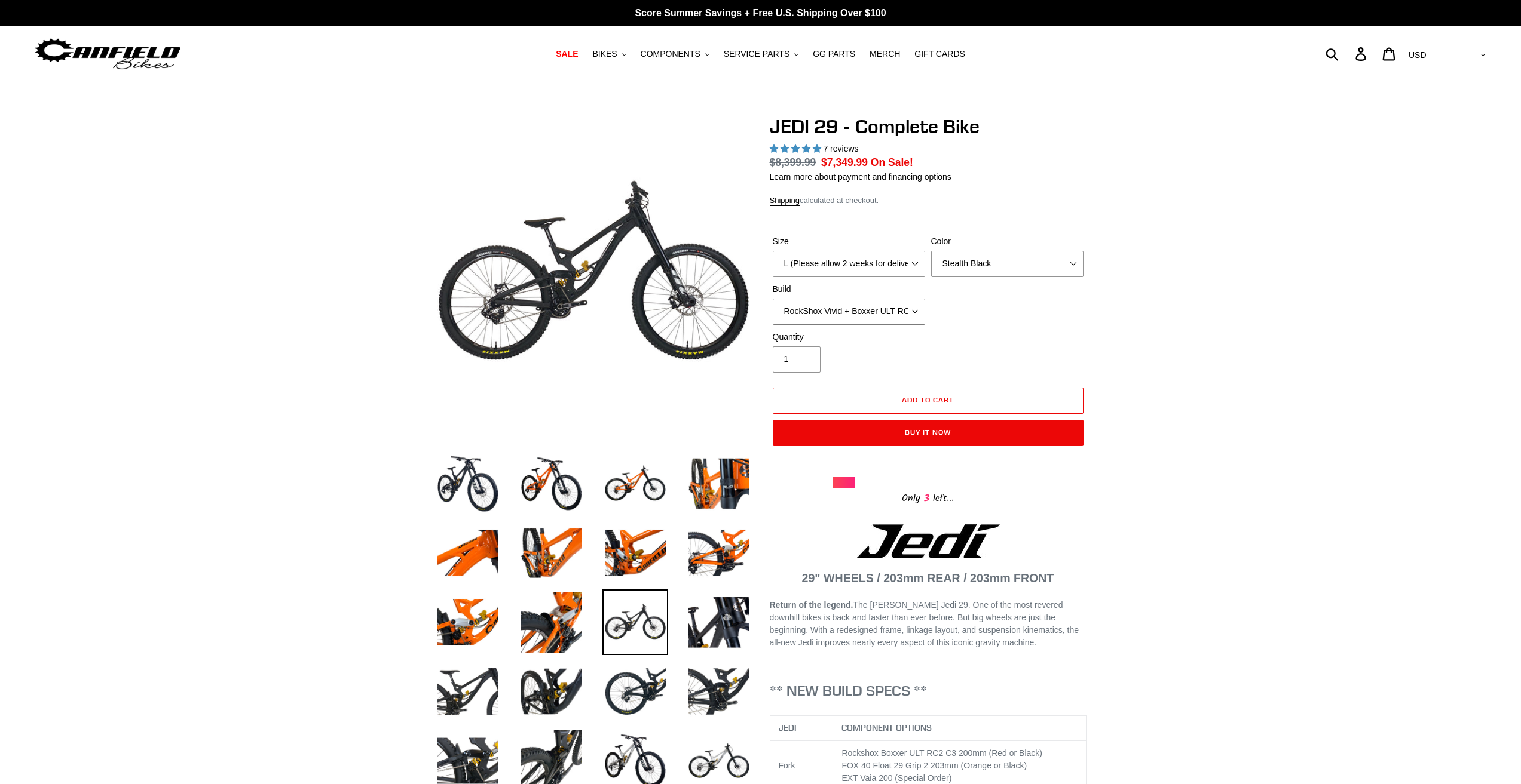
click at [836, 311] on select "RockShox Vivid + Boxxer ULT RC2 C3 200 + SRAM XO RockShox Vivid + Boxxer ULT RC…" at bounding box center [848, 312] width 152 height 27
click at [841, 314] on select "RockShox Vivid + Boxxer ULT RC2 C3 200 + SRAM XO RockShox Vivid + Boxxer ULT RC…" at bounding box center [848, 312] width 152 height 27
click at [818, 319] on select "RockShox Vivid + Boxxer ULT RC2 C3 200 + SRAM XO RockShox Vivid + Boxxer ULT RC…" at bounding box center [848, 312] width 152 height 27
click at [490, 478] on img at bounding box center [468, 483] width 66 height 66
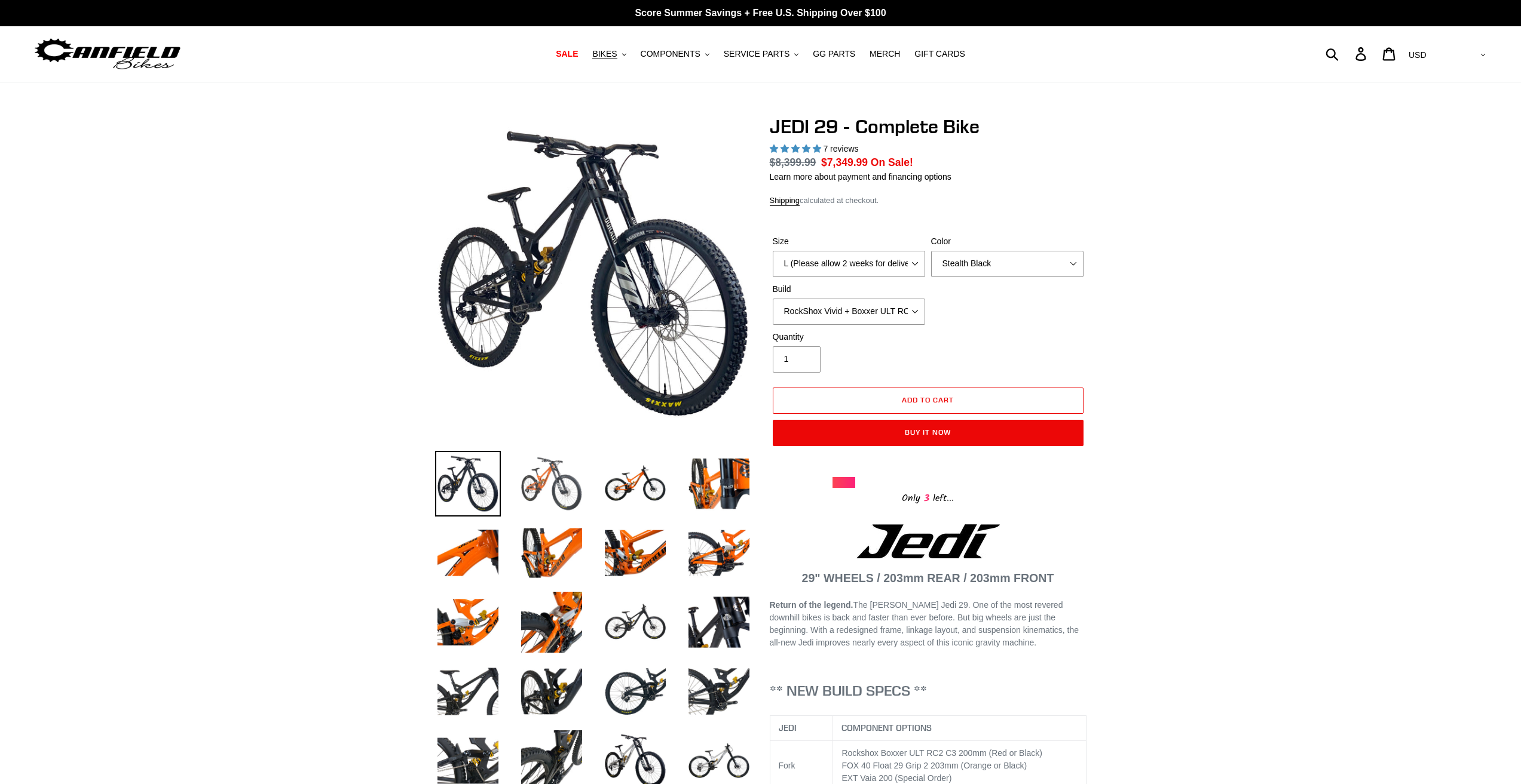
scroll to position [179, 0]
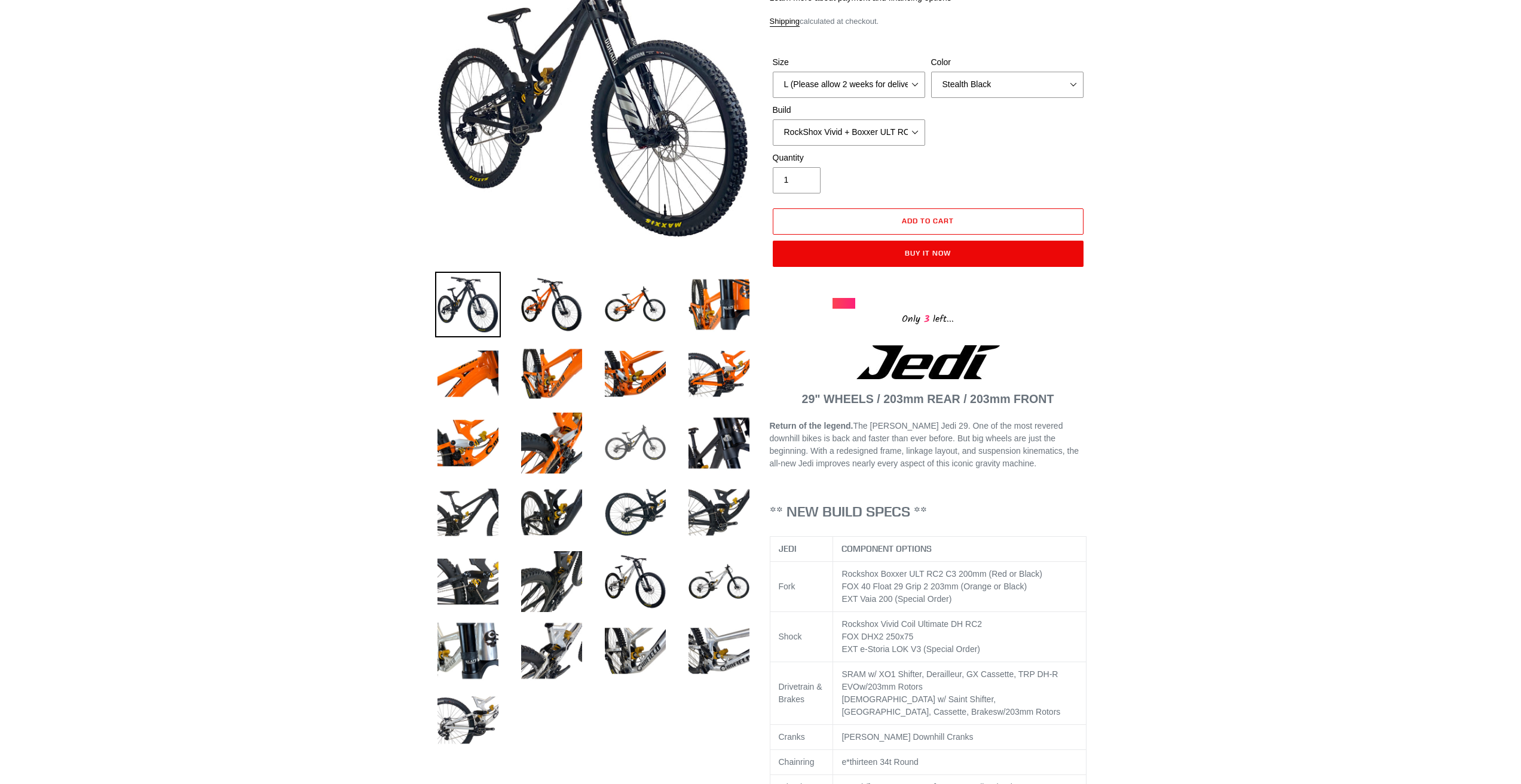
click at [642, 457] on img at bounding box center [635, 443] width 66 height 66
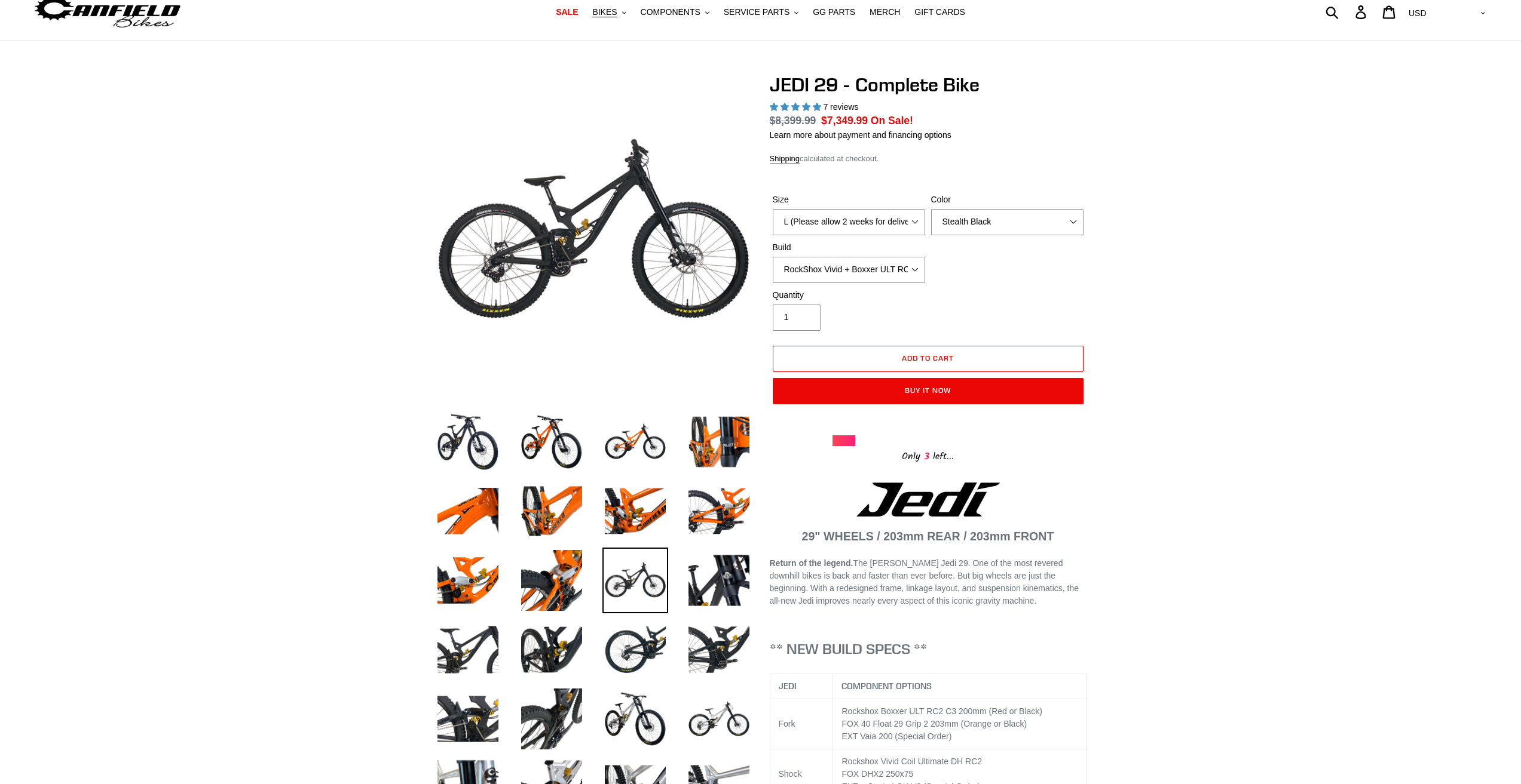
scroll to position [0, 0]
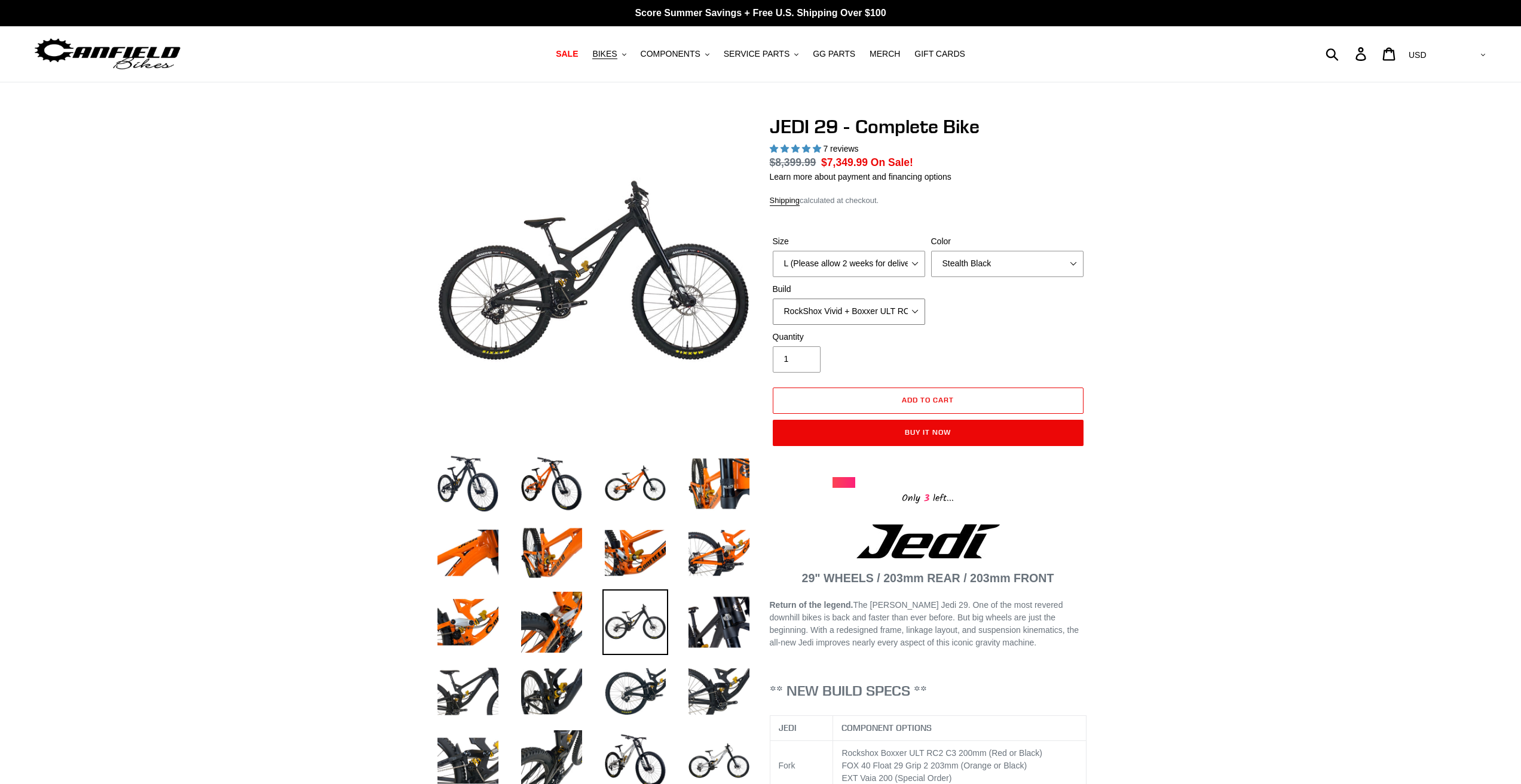
click at [850, 309] on select "RockShox Vivid + Boxxer ULT RC2 C3 200 + SRAM XO RockShox Vivid + Boxxer ULT RC…" at bounding box center [848, 312] width 152 height 27
click at [772, 299] on select "RockShox Vivid + Boxxer ULT RC2 C3 200 + SRAM XO RockShox Vivid + Boxxer ULT RC…" at bounding box center [848, 312] width 152 height 27
click at [884, 312] on select "RockShox Vivid + Boxxer ULT RC2 C3 200 + SRAM XO RockShox Vivid + Boxxer ULT RC…" at bounding box center [848, 312] width 152 height 27
click at [772, 299] on select "RockShox Vivid + Boxxer ULT RC2 C3 200 + SRAM XO RockShox Vivid + Boxxer ULT RC…" at bounding box center [848, 312] width 152 height 27
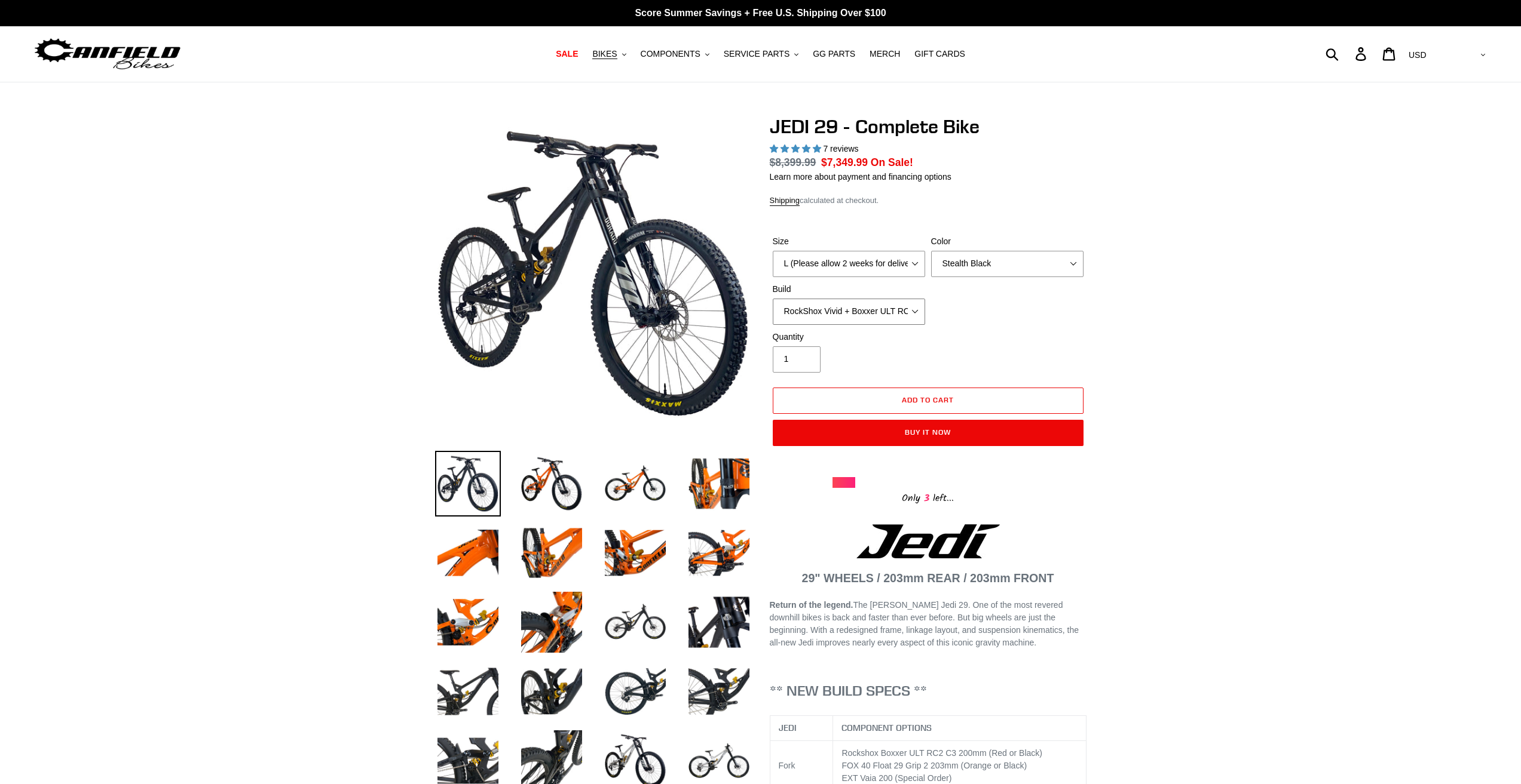
click at [876, 312] on select "RockShox Vivid + Boxxer ULT RC2 C3 200 + SRAM XO RockShox Vivid + Boxxer ULT RC…" at bounding box center [848, 312] width 152 height 27
click at [772, 299] on select "RockShox Vivid + Boxxer ULT RC2 C3 200 + SRAM XO RockShox Vivid + Boxxer ULT RC…" at bounding box center [848, 312] width 152 height 27
click at [872, 307] on select "RockShox Vivid + Boxxer ULT RC2 C3 200 + SRAM XO RockShox Vivid + Boxxer ULT RC…" at bounding box center [848, 312] width 152 height 27
click at [772, 299] on select "RockShox Vivid + Boxxer ULT RC2 C3 200 + SRAM XO RockShox Vivid + Boxxer ULT RC…" at bounding box center [848, 312] width 152 height 27
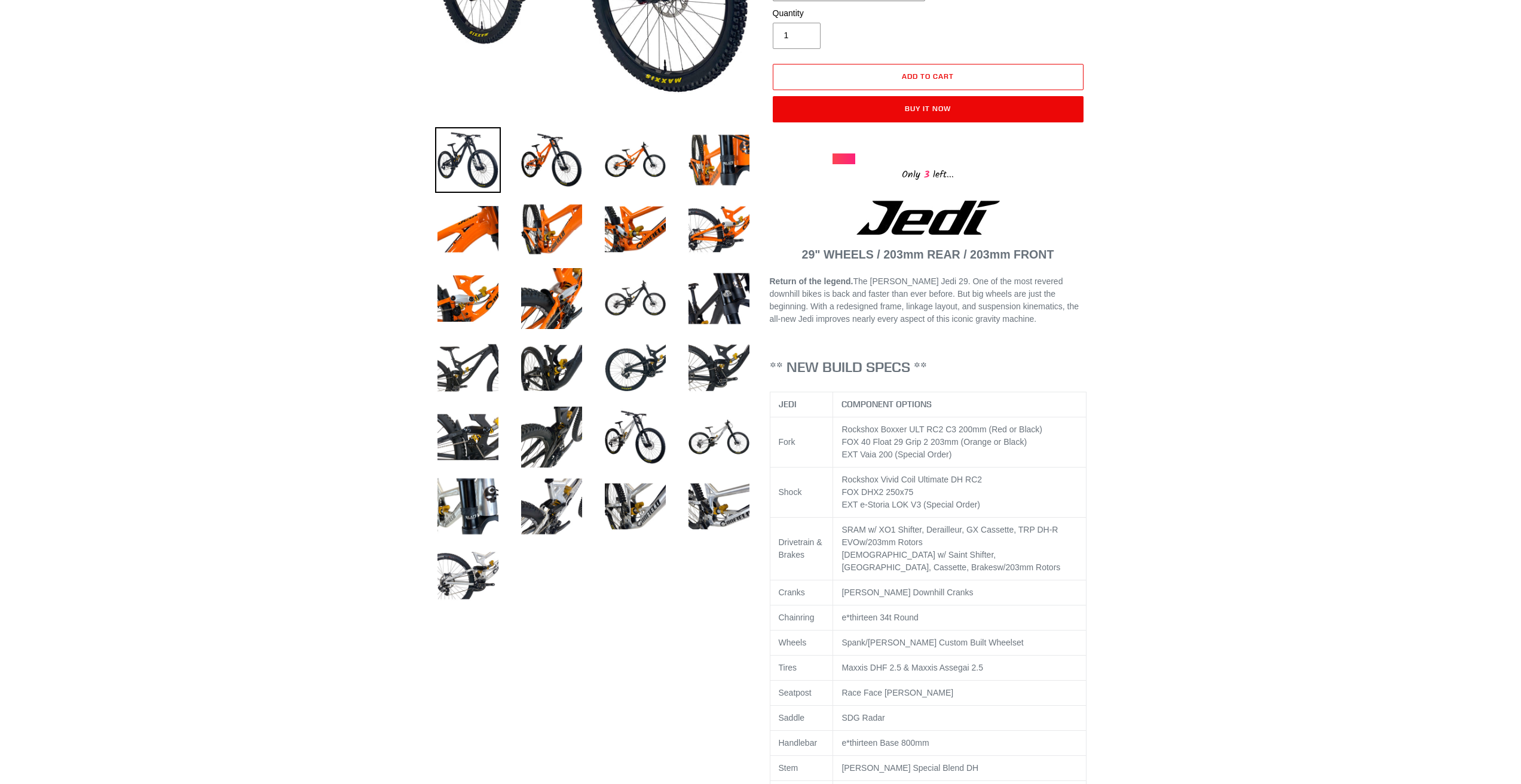
scroll to position [358, 0]
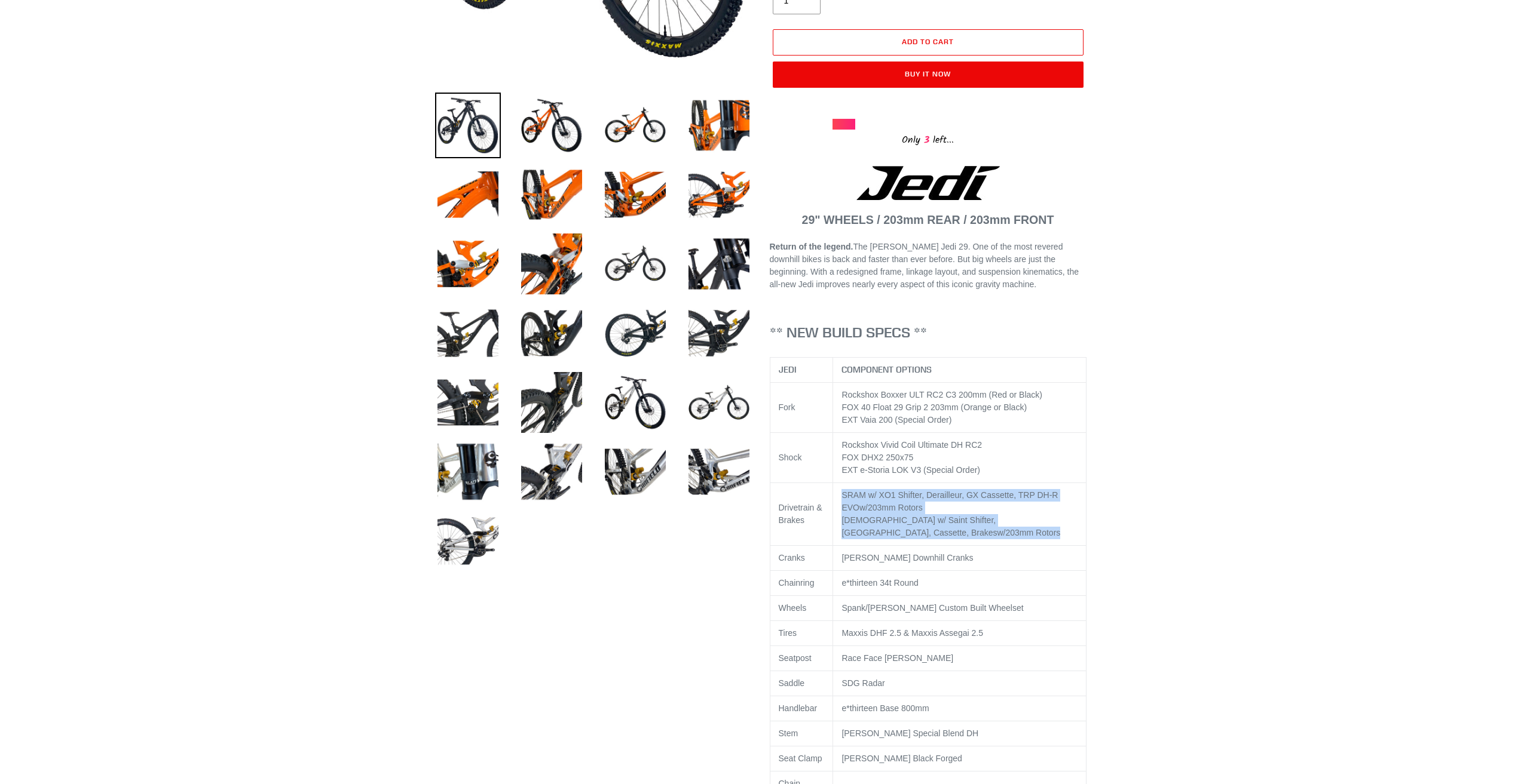
drag, startPoint x: 882, startPoint y: 532, endPoint x: 841, endPoint y: 496, distance: 54.6
click at [841, 496] on td "SRAM w/ XO1 Shifter, Derailleur, GX Cassette, TRP DH-R EVO w/203mm Rotors Shima…" at bounding box center [959, 515] width 254 height 63
click at [931, 506] on div "SRAM w/ XO1 Shifter, Derailleur, GX Cassette, TRP DH-R EVO w/203mm Rotors" at bounding box center [959, 502] width 236 height 25
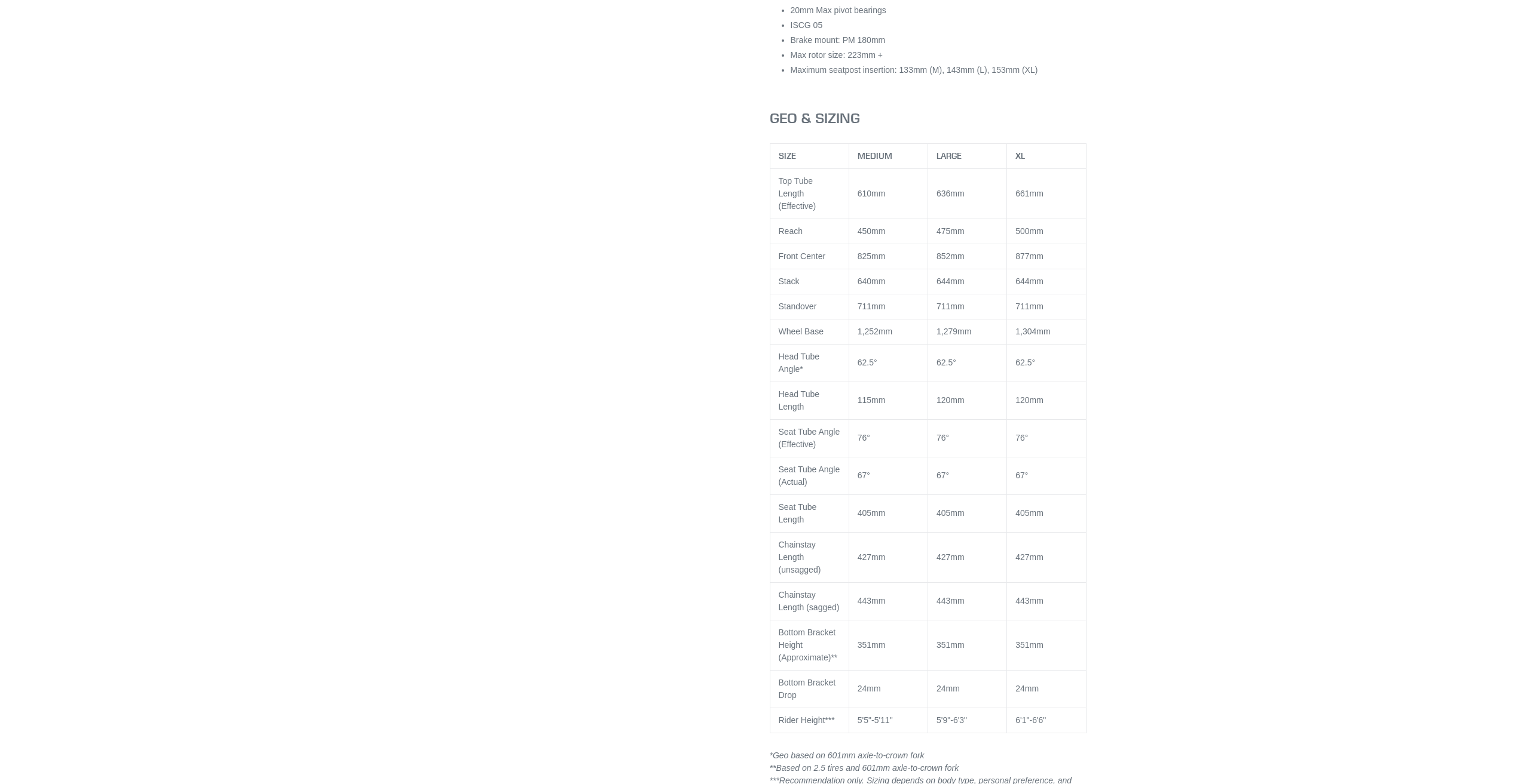
scroll to position [1732, 0]
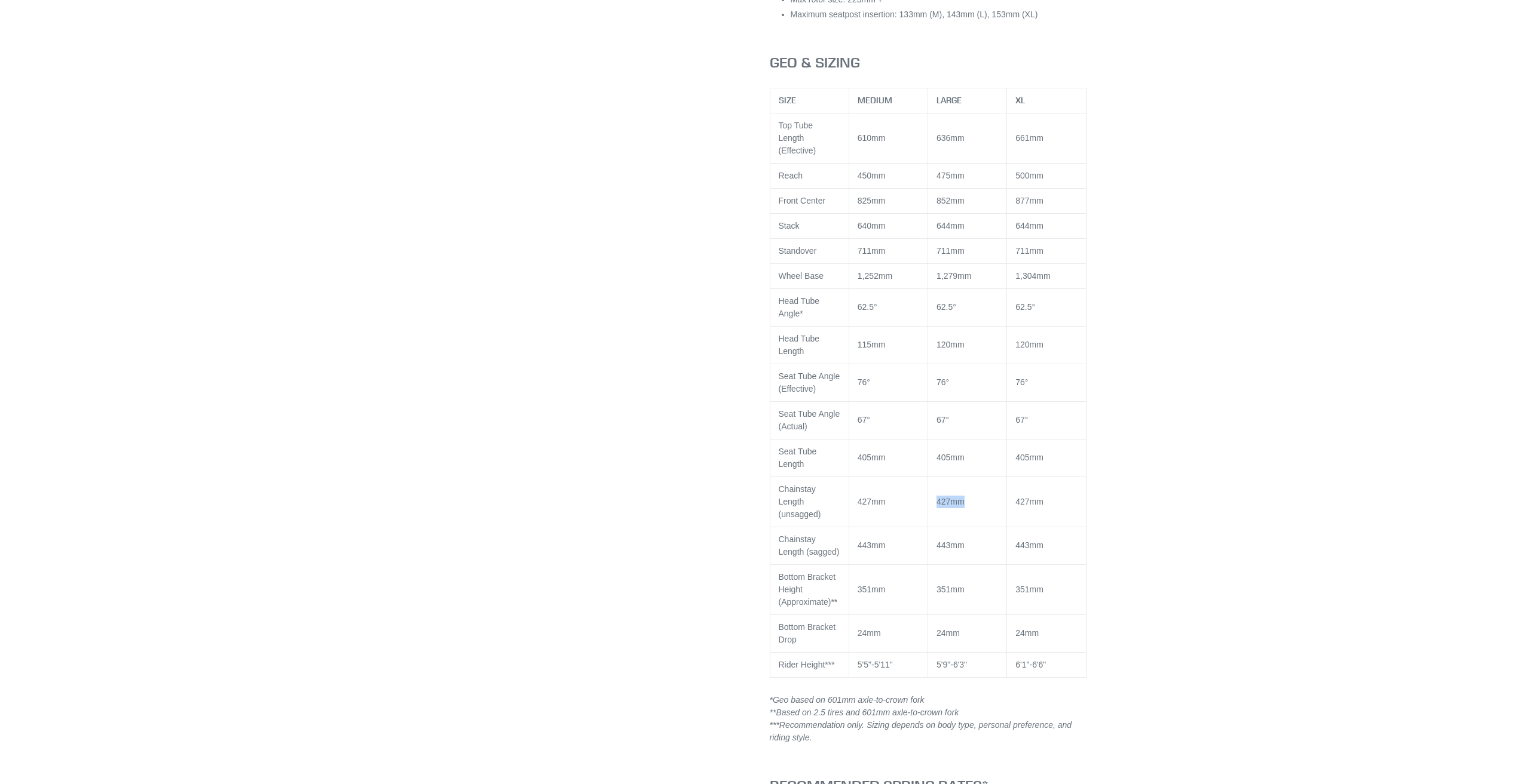
drag, startPoint x: 935, startPoint y: 487, endPoint x: 975, endPoint y: 489, distance: 40.0
click at [975, 489] on td "427mm" at bounding box center [967, 501] width 79 height 50
click at [975, 490] on td "427mm" at bounding box center [967, 501] width 79 height 50
drag, startPoint x: 941, startPoint y: 531, endPoint x: 986, endPoint y: 531, distance: 45.0
click at [986, 531] on td "443mm" at bounding box center [967, 545] width 79 height 38
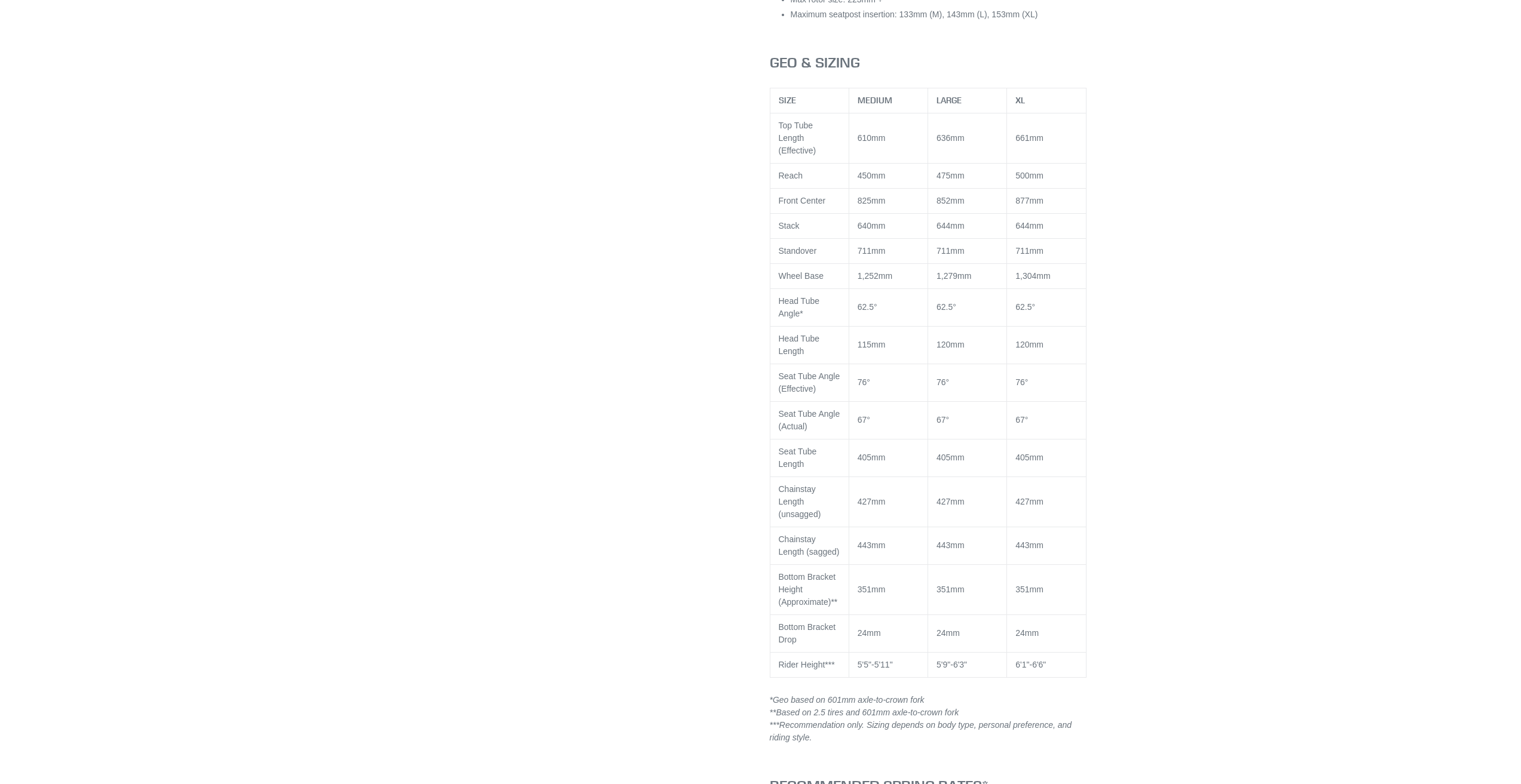
click at [942, 489] on td "427mm" at bounding box center [967, 501] width 79 height 50
drag, startPoint x: 941, startPoint y: 491, endPoint x: 976, endPoint y: 489, distance: 35.1
click at [976, 489] on td "427mm" at bounding box center [967, 501] width 79 height 50
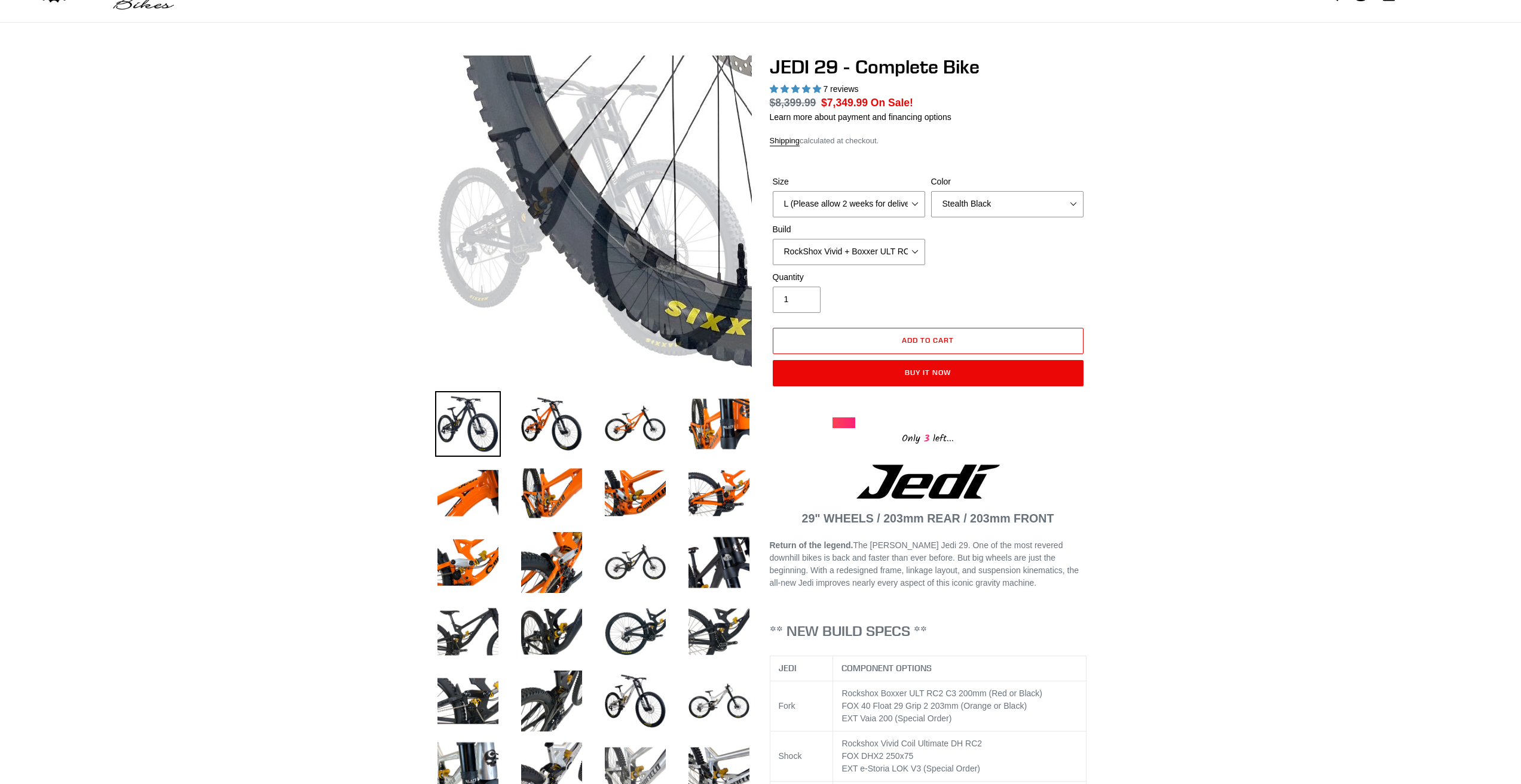
scroll to position [477, 0]
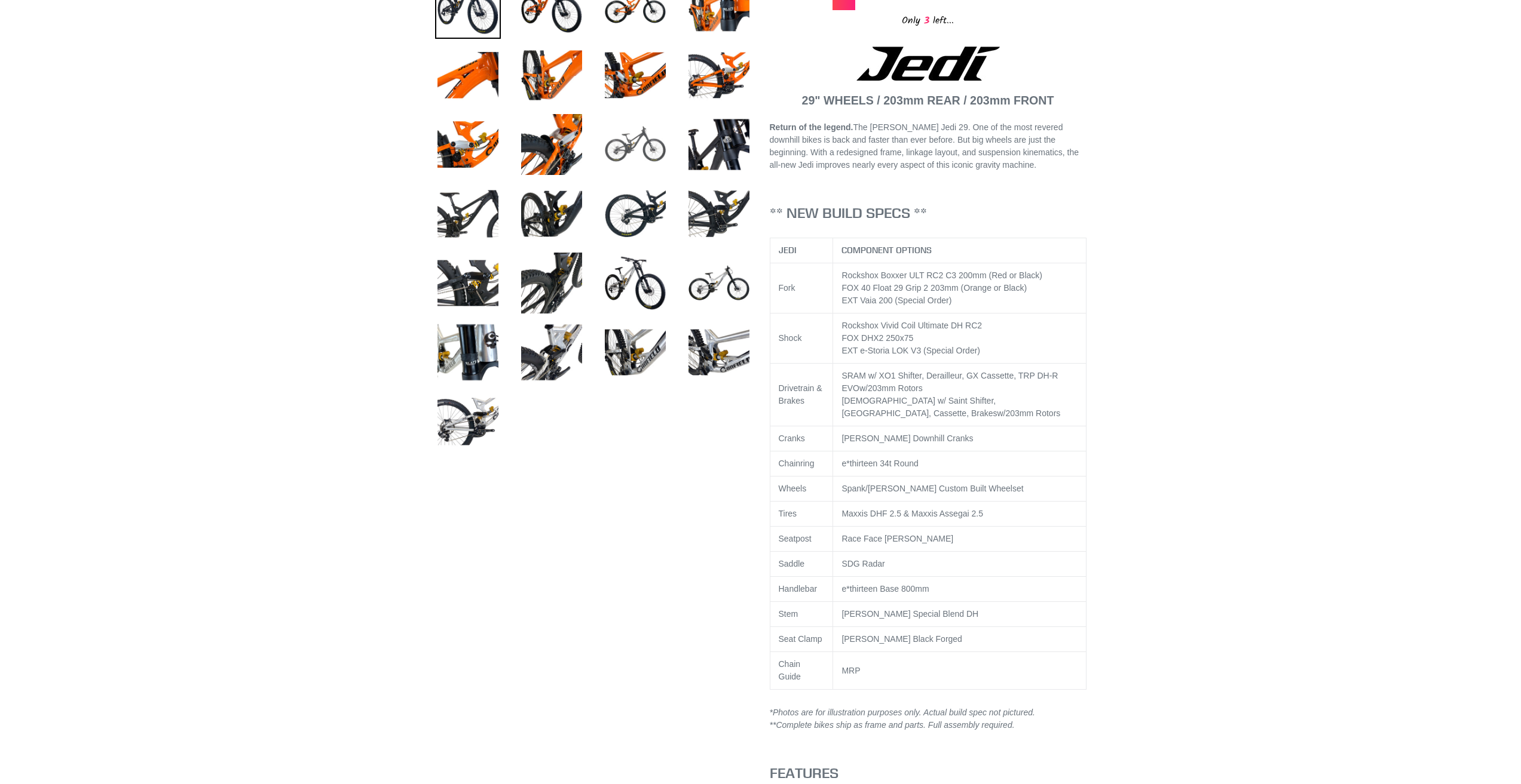
click at [631, 148] on img at bounding box center [635, 144] width 66 height 66
click at [641, 150] on img at bounding box center [635, 144] width 66 height 66
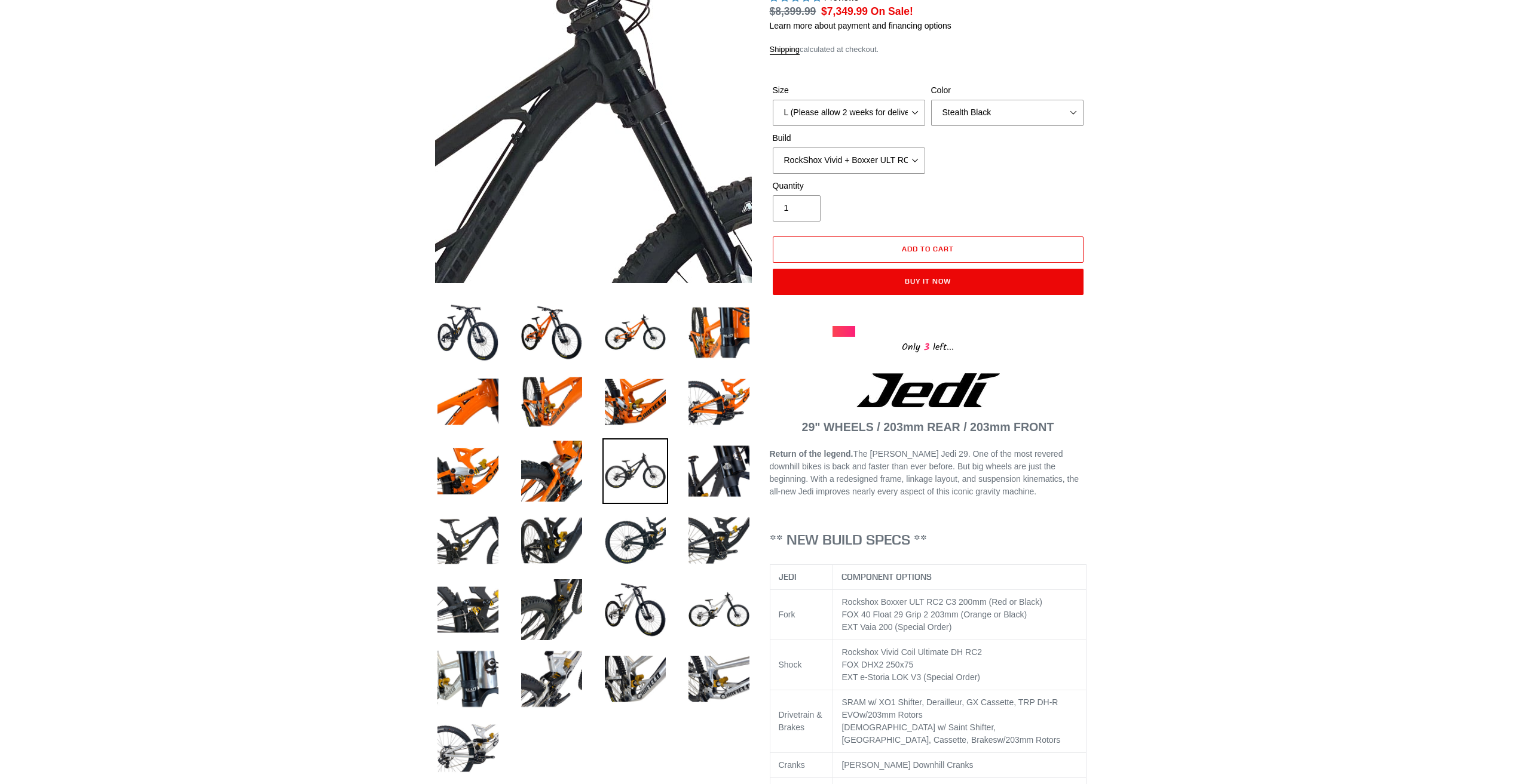
scroll to position [0, 0]
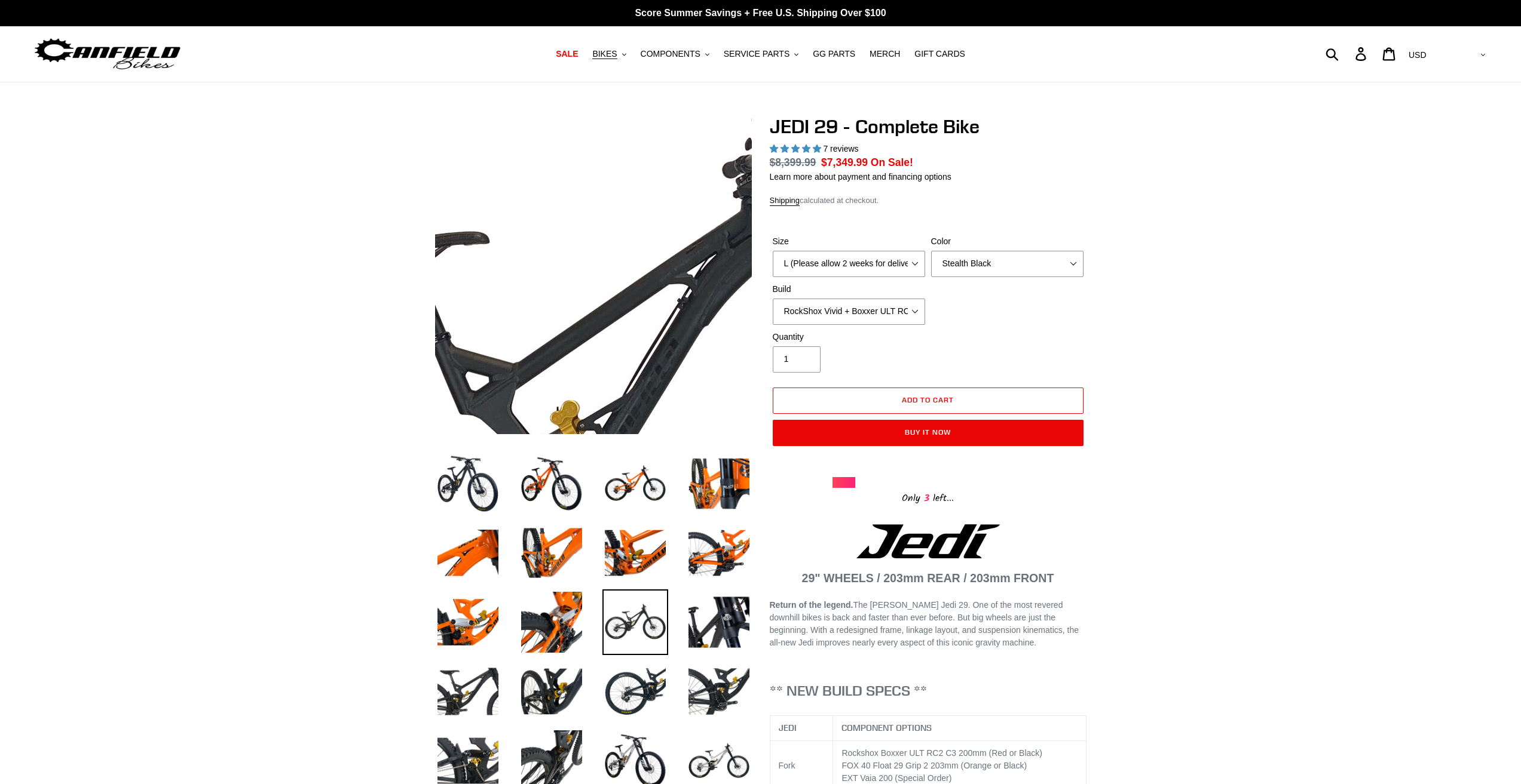
click at [588, 215] on img at bounding box center [599, 451] width 1224 height 1223
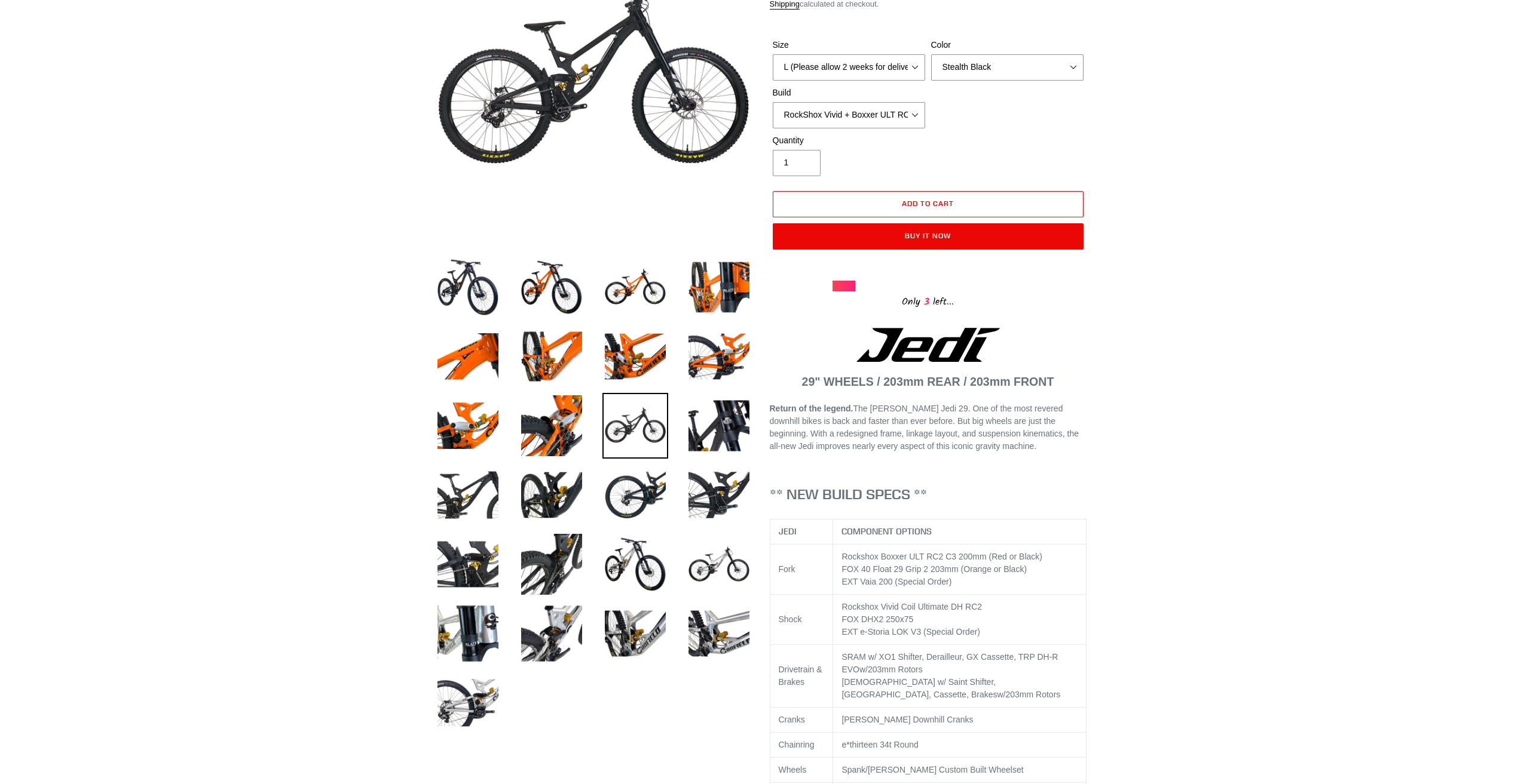
scroll to position [299, 0]
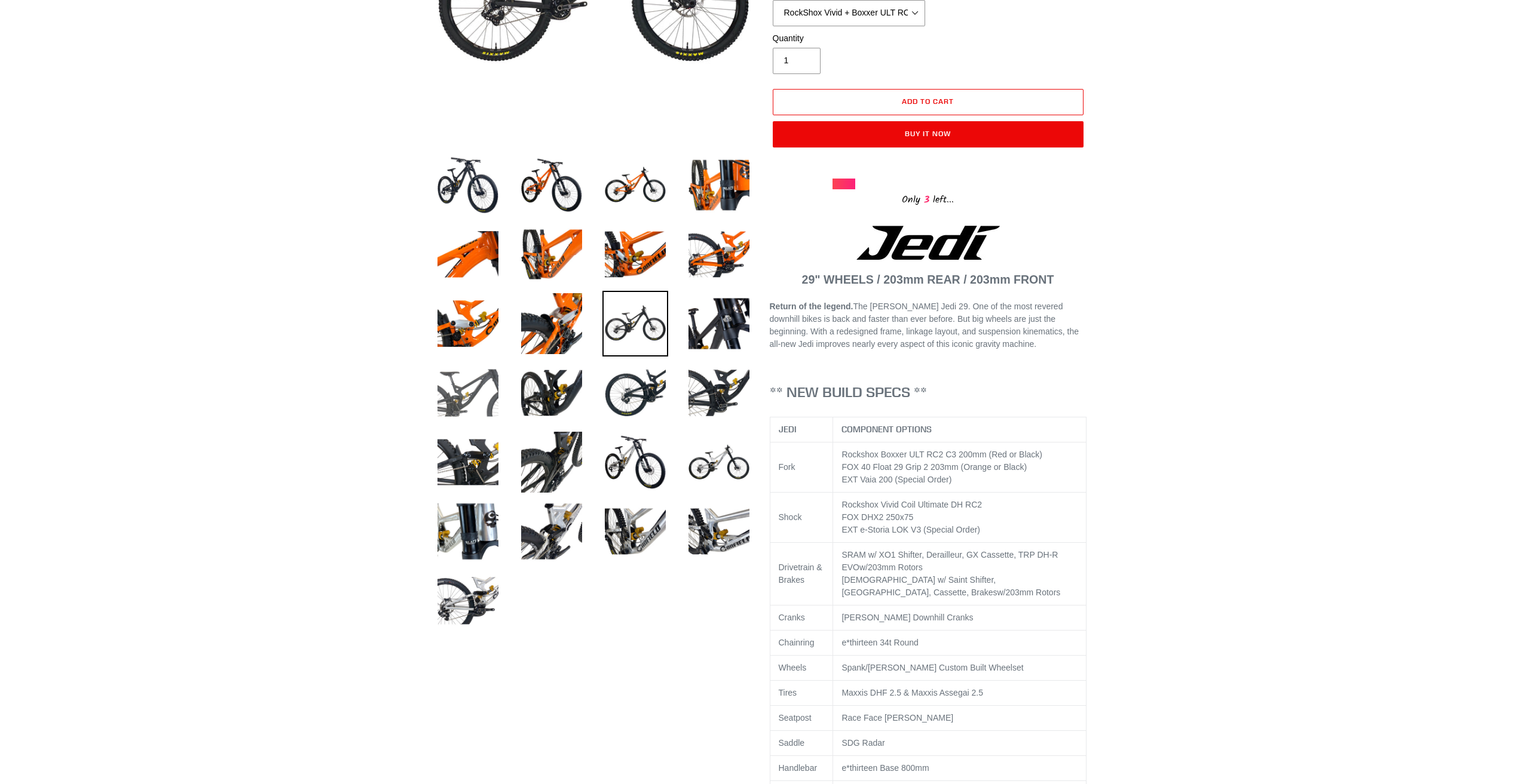
click at [481, 396] on img at bounding box center [468, 393] width 66 height 66
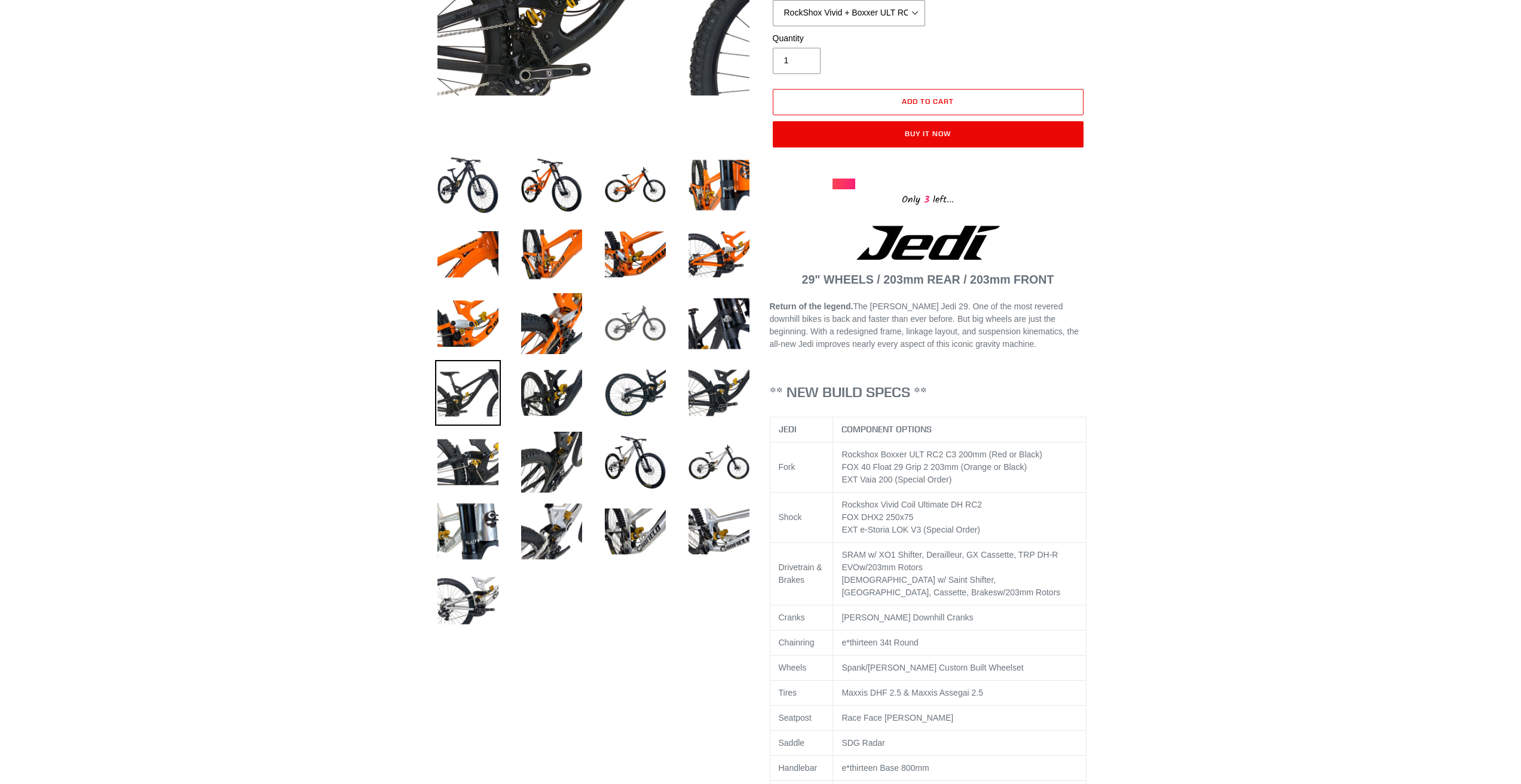
scroll to position [120, 0]
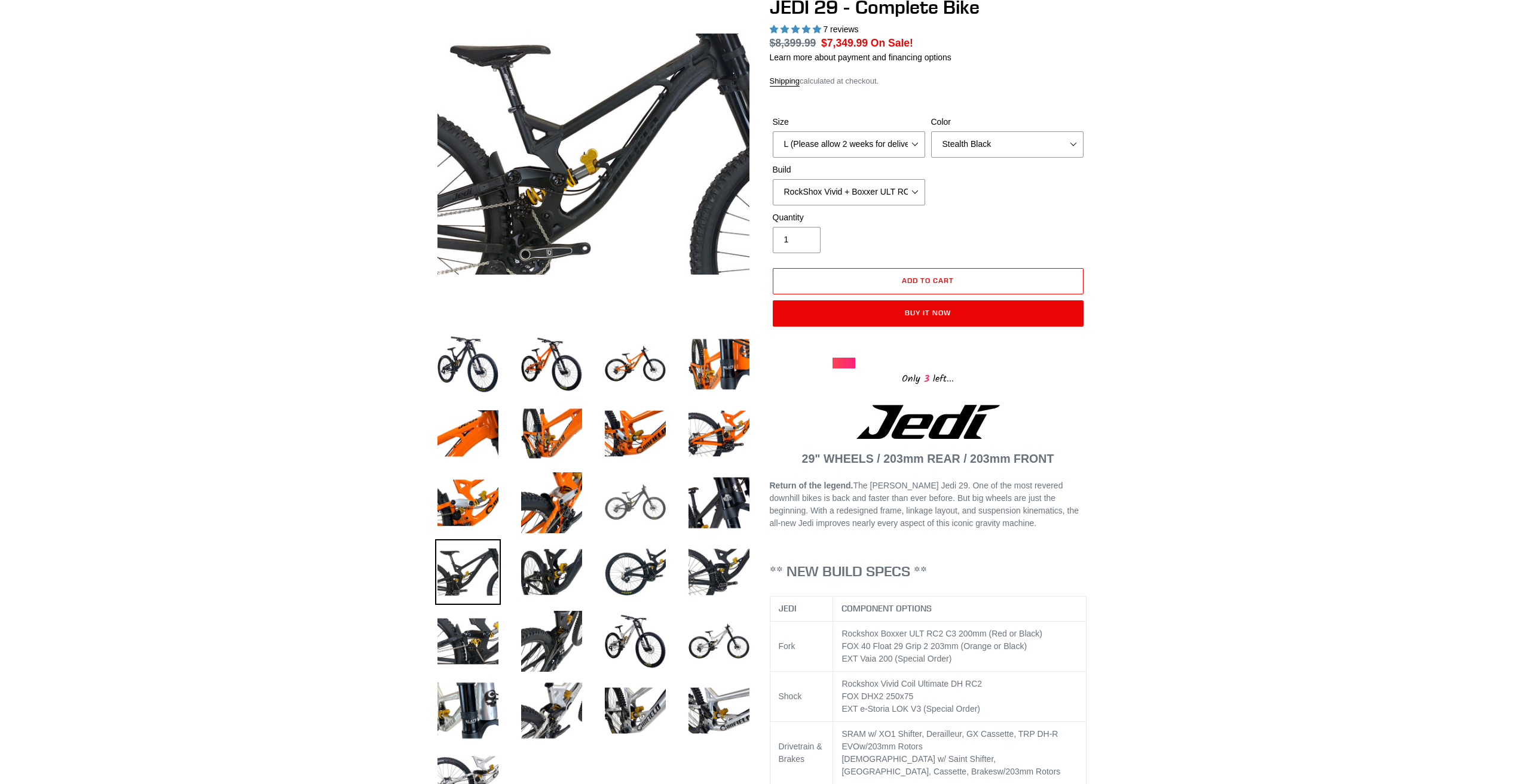
click at [630, 515] on img at bounding box center [635, 503] width 66 height 66
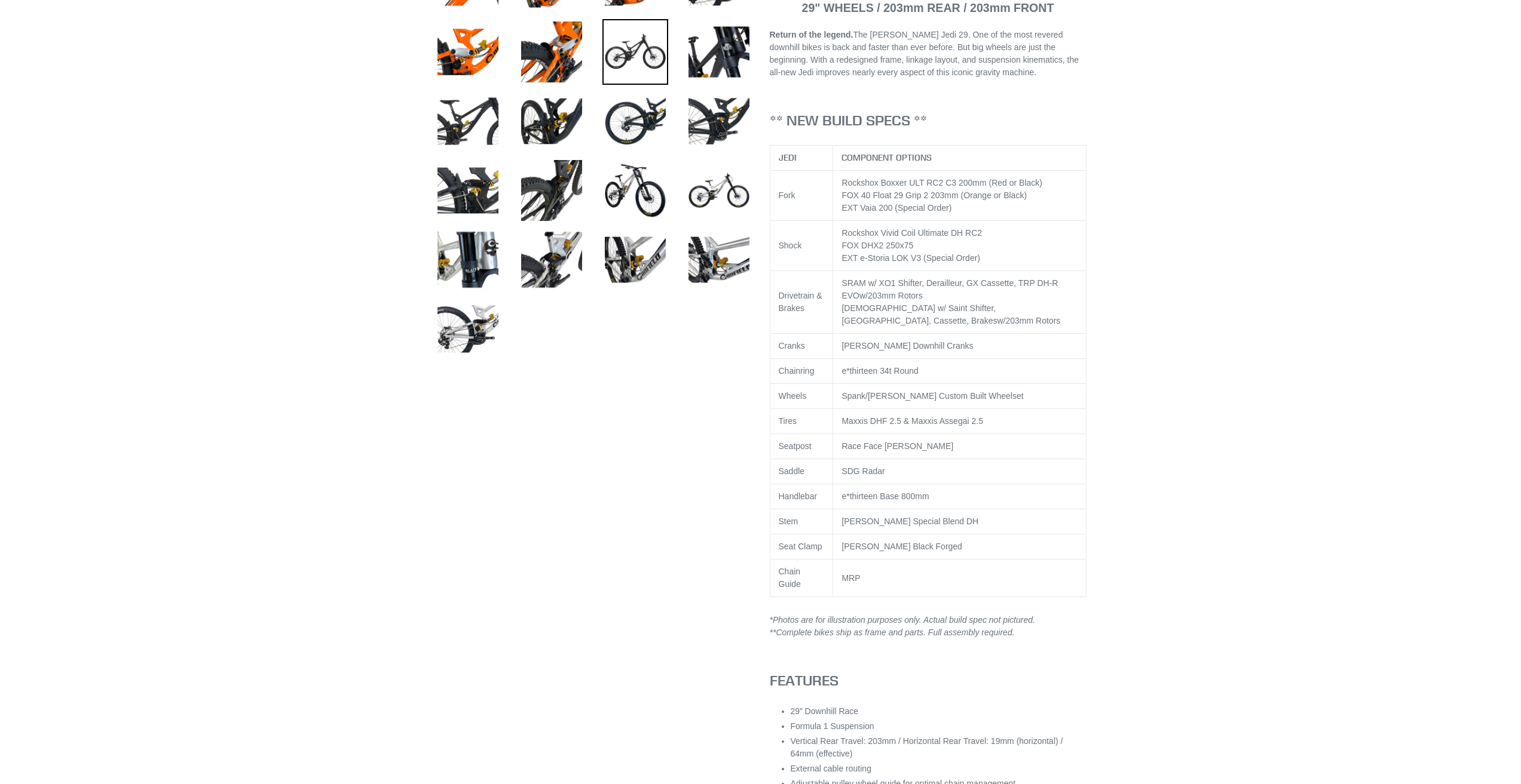
scroll to position [597, 0]
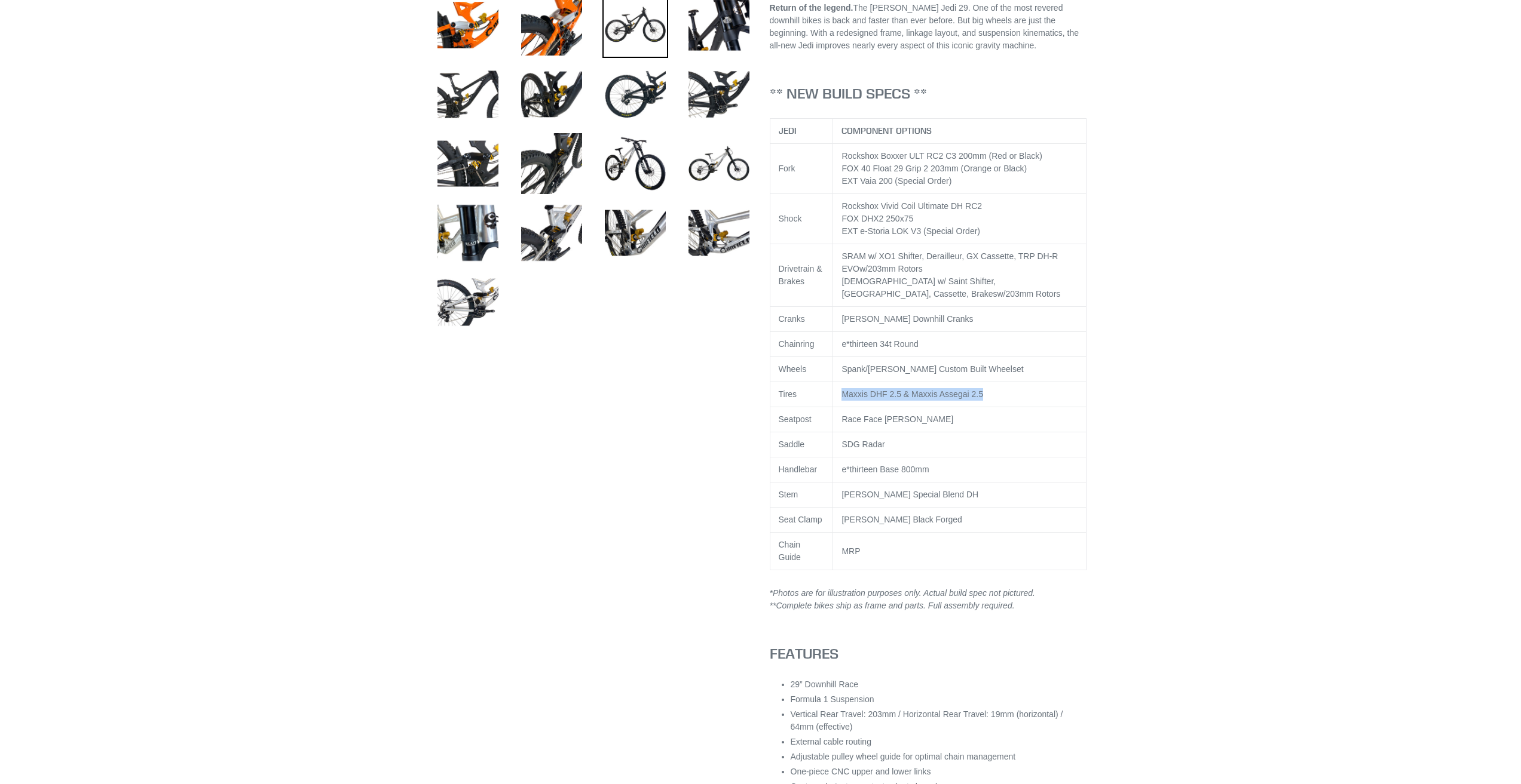
drag, startPoint x: 836, startPoint y: 397, endPoint x: 999, endPoint y: 390, distance: 163.2
click at [999, 390] on td "Maxxis DHF 2.5 & Maxxis Assegai 2.5" at bounding box center [959, 395] width 254 height 25
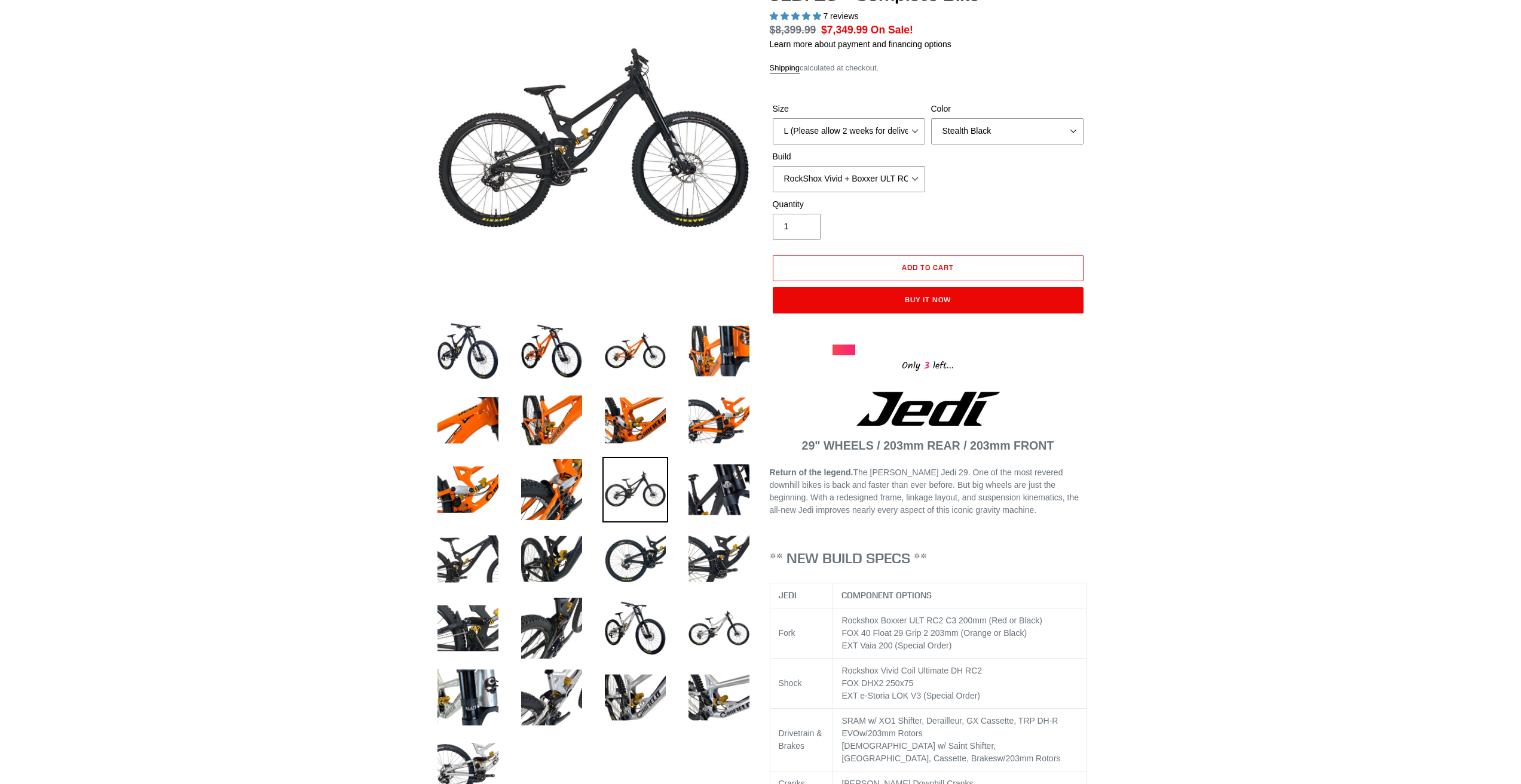
scroll to position [120, 0]
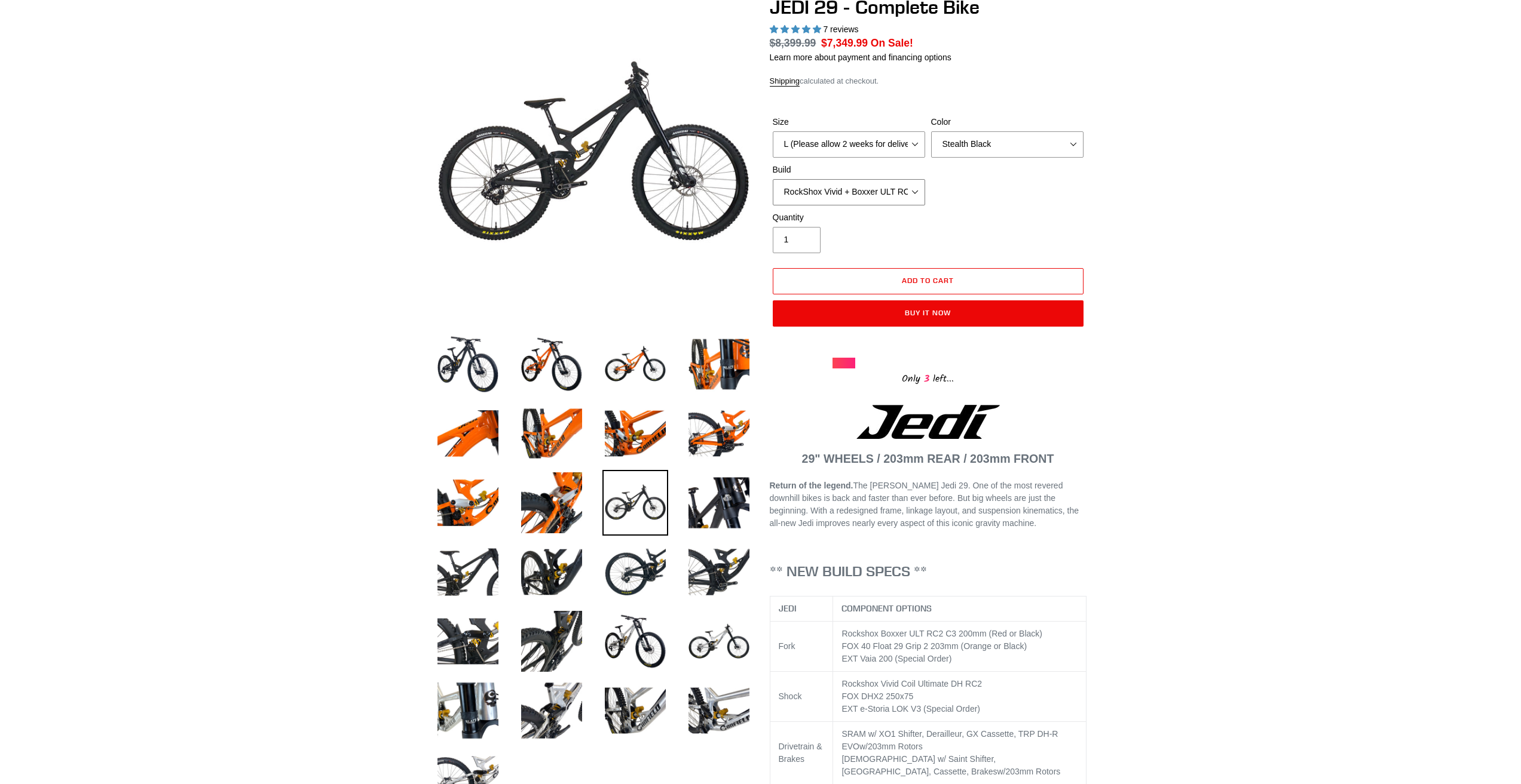
click at [875, 192] on select "RockShox Vivid + Boxxer ULT RC2 C3 200 + SRAM XO RockShox Vivid + Boxxer ULT RC…" at bounding box center [848, 192] width 152 height 27
select select "Fox DHX2 + Fox 40 Float Grip 2 203 + SRAM XO"
click at [772, 179] on select "RockShox Vivid + Boxxer ULT RC2 C3 200 + SRAM XO RockShox Vivid + Boxxer ULT RC…" at bounding box center [848, 192] width 152 height 27
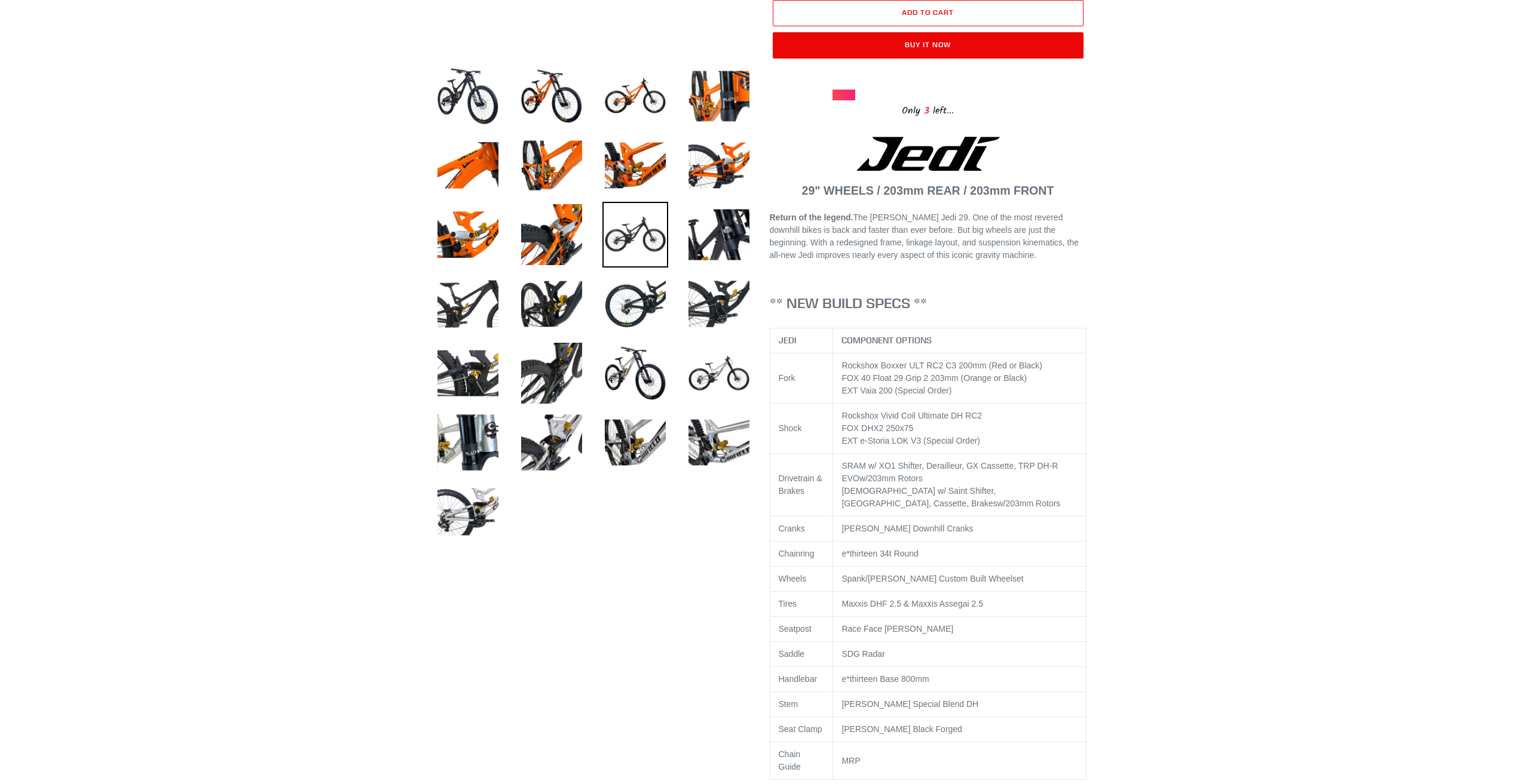
scroll to position [537, 0]
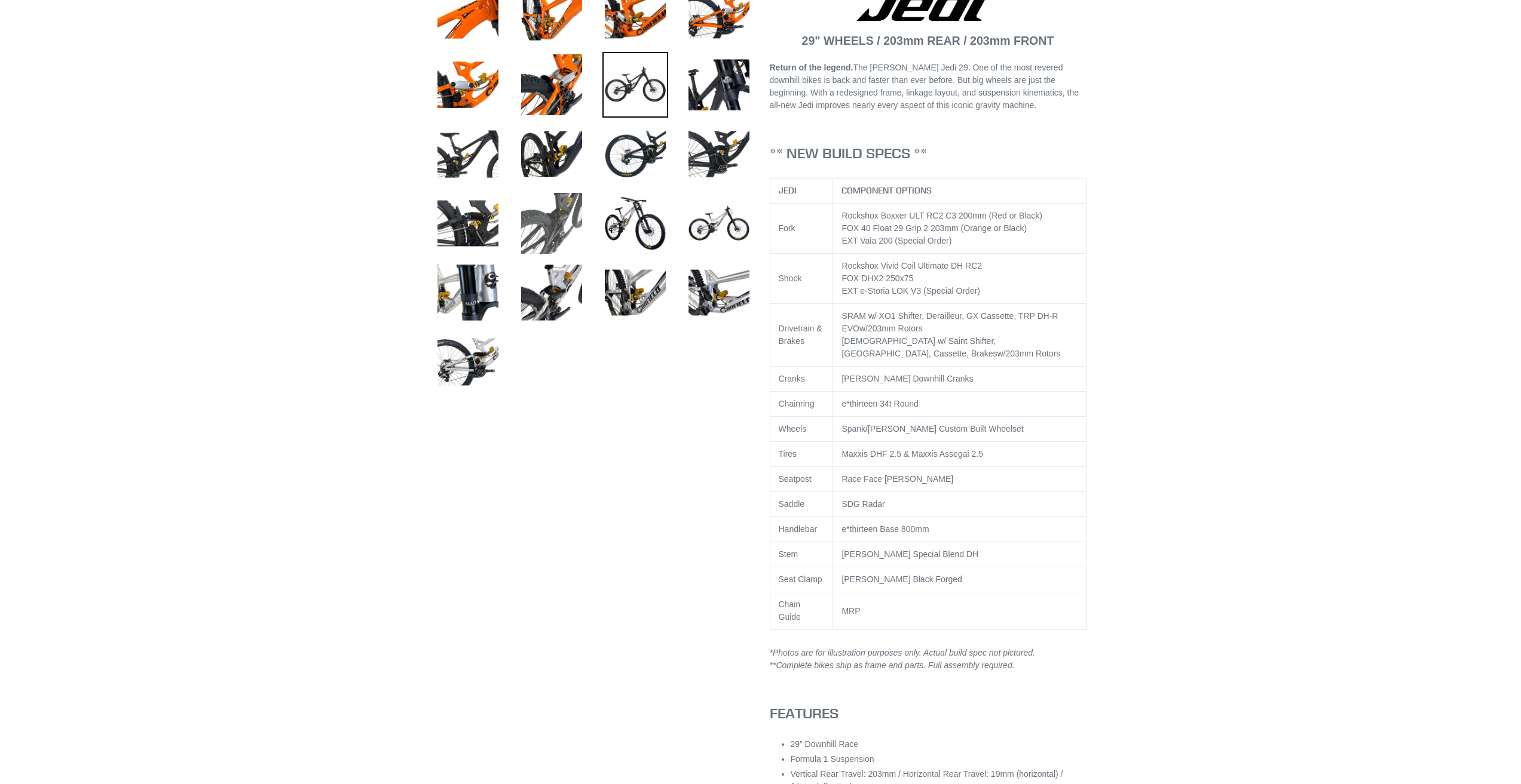
click at [541, 232] on img at bounding box center [552, 223] width 66 height 66
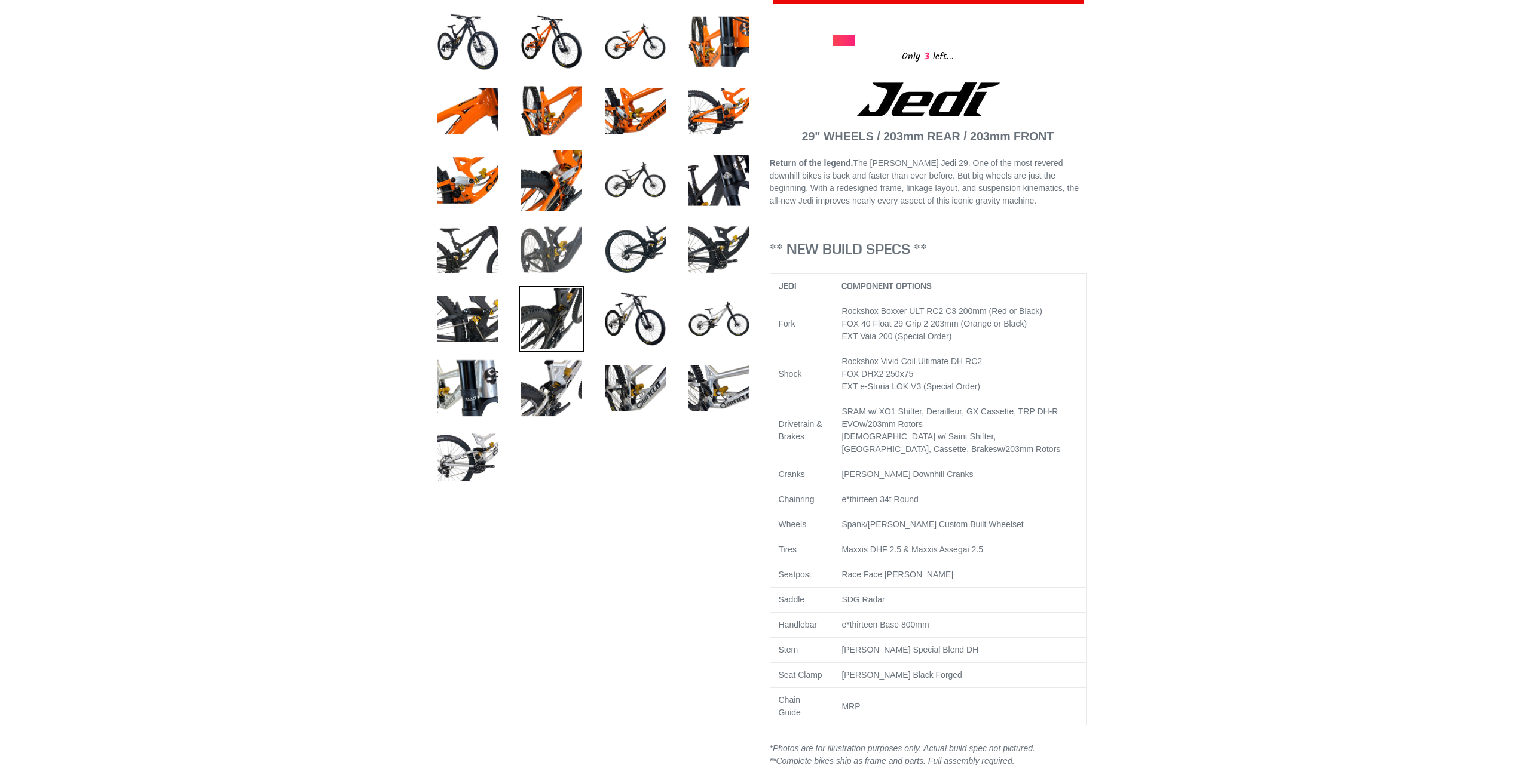
scroll to position [358, 0]
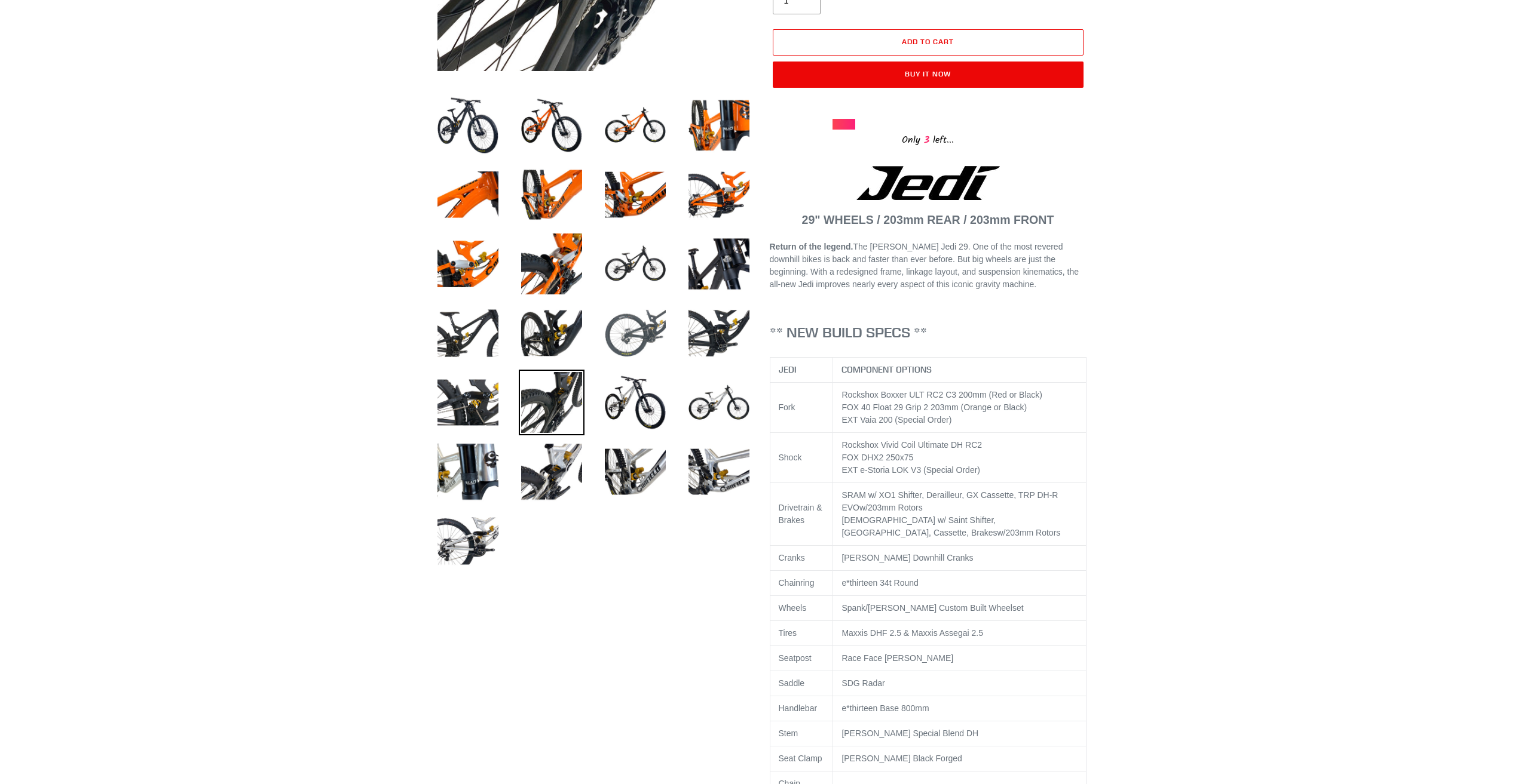
click at [626, 325] on img at bounding box center [635, 333] width 66 height 66
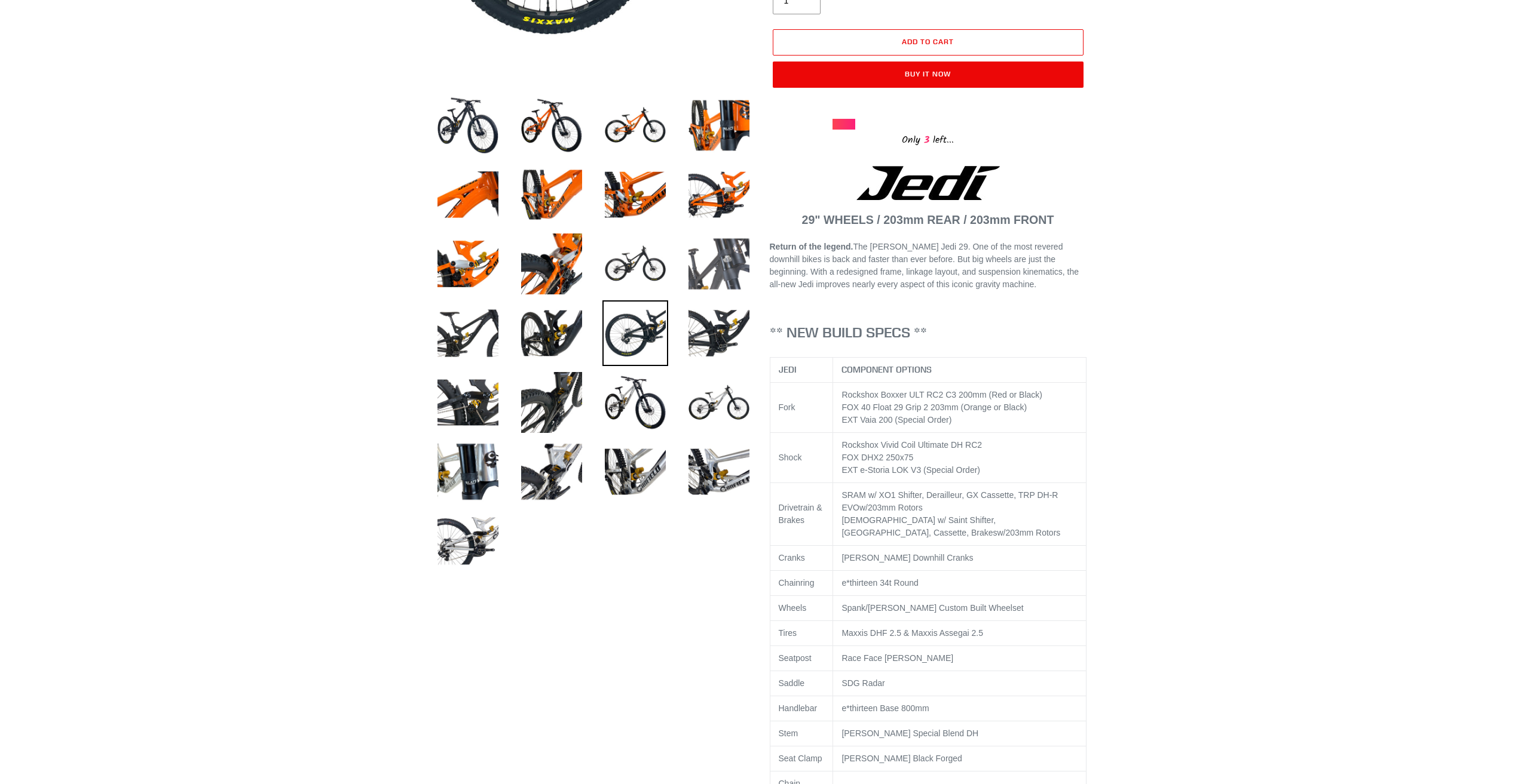
click at [707, 277] on img at bounding box center [719, 264] width 66 height 66
click at [655, 261] on img at bounding box center [635, 264] width 66 height 66
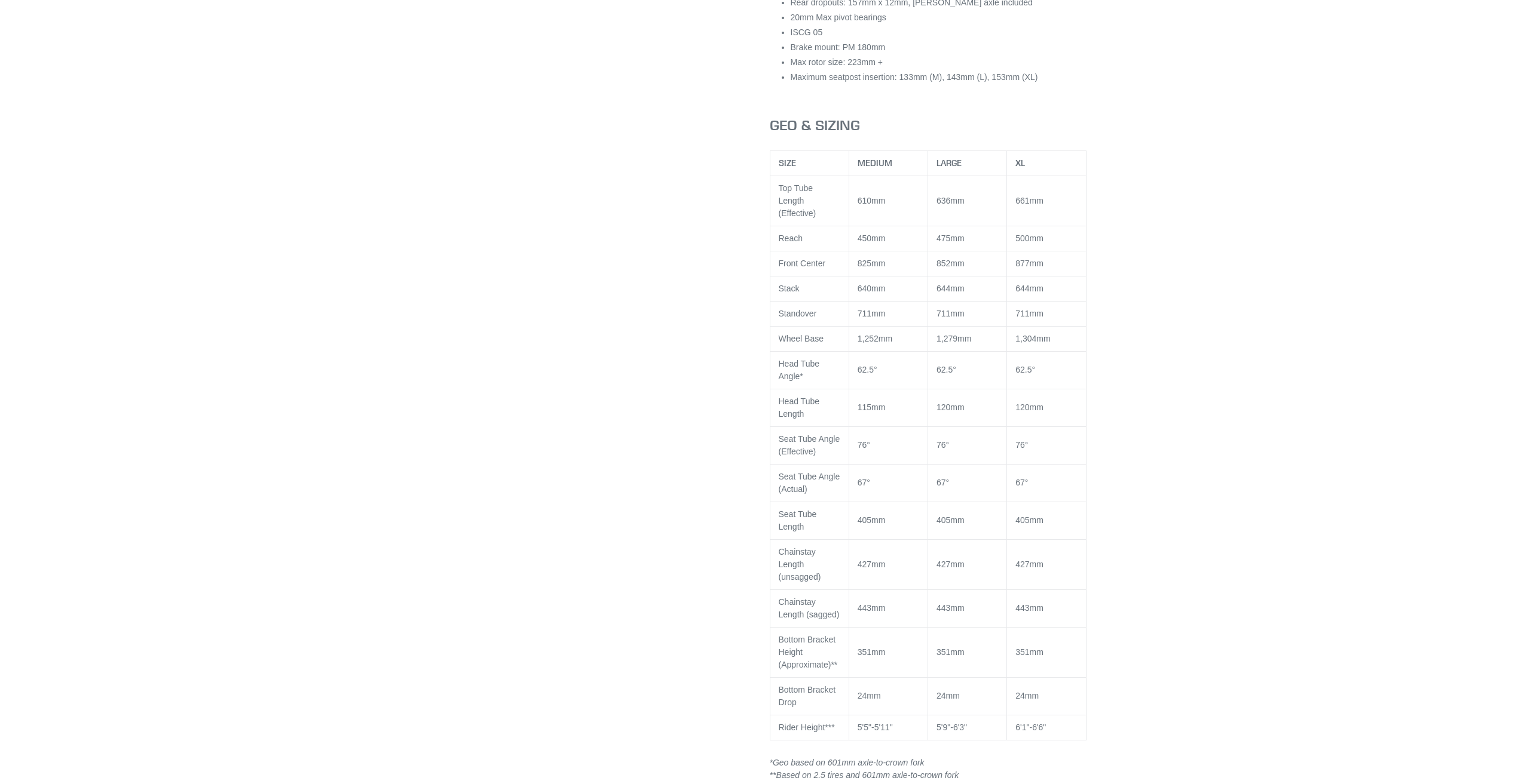
scroll to position [1672, 0]
drag, startPoint x: 934, startPoint y: 392, endPoint x: 976, endPoint y: 391, distance: 42.0
click at [976, 391] on td "120mm" at bounding box center [967, 404] width 79 height 38
drag, startPoint x: 931, startPoint y: 354, endPoint x: 959, endPoint y: 358, distance: 28.3
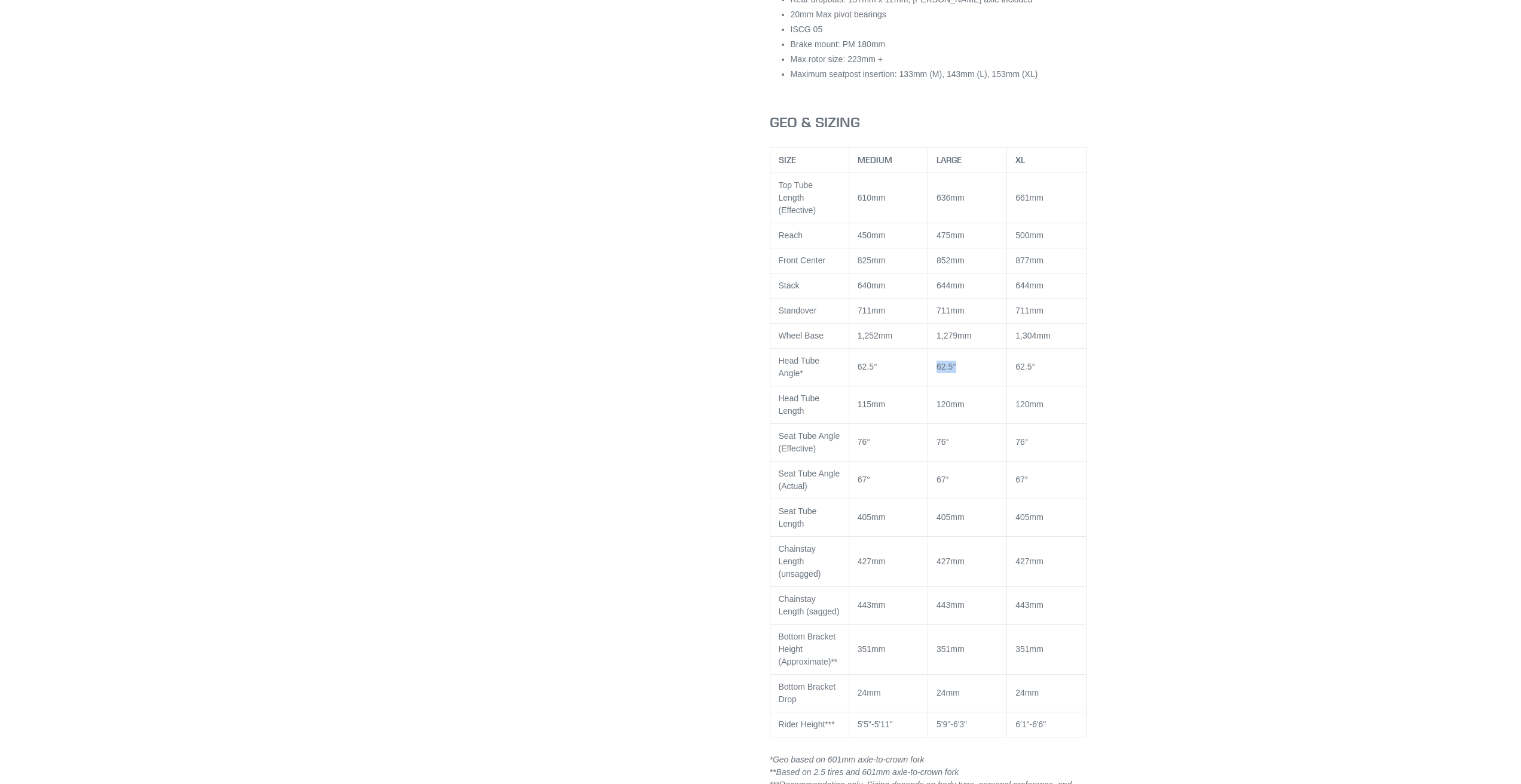
click at [959, 356] on td "62.5°" at bounding box center [967, 367] width 79 height 38
click at [959, 358] on td "62.5°" at bounding box center [967, 367] width 79 height 38
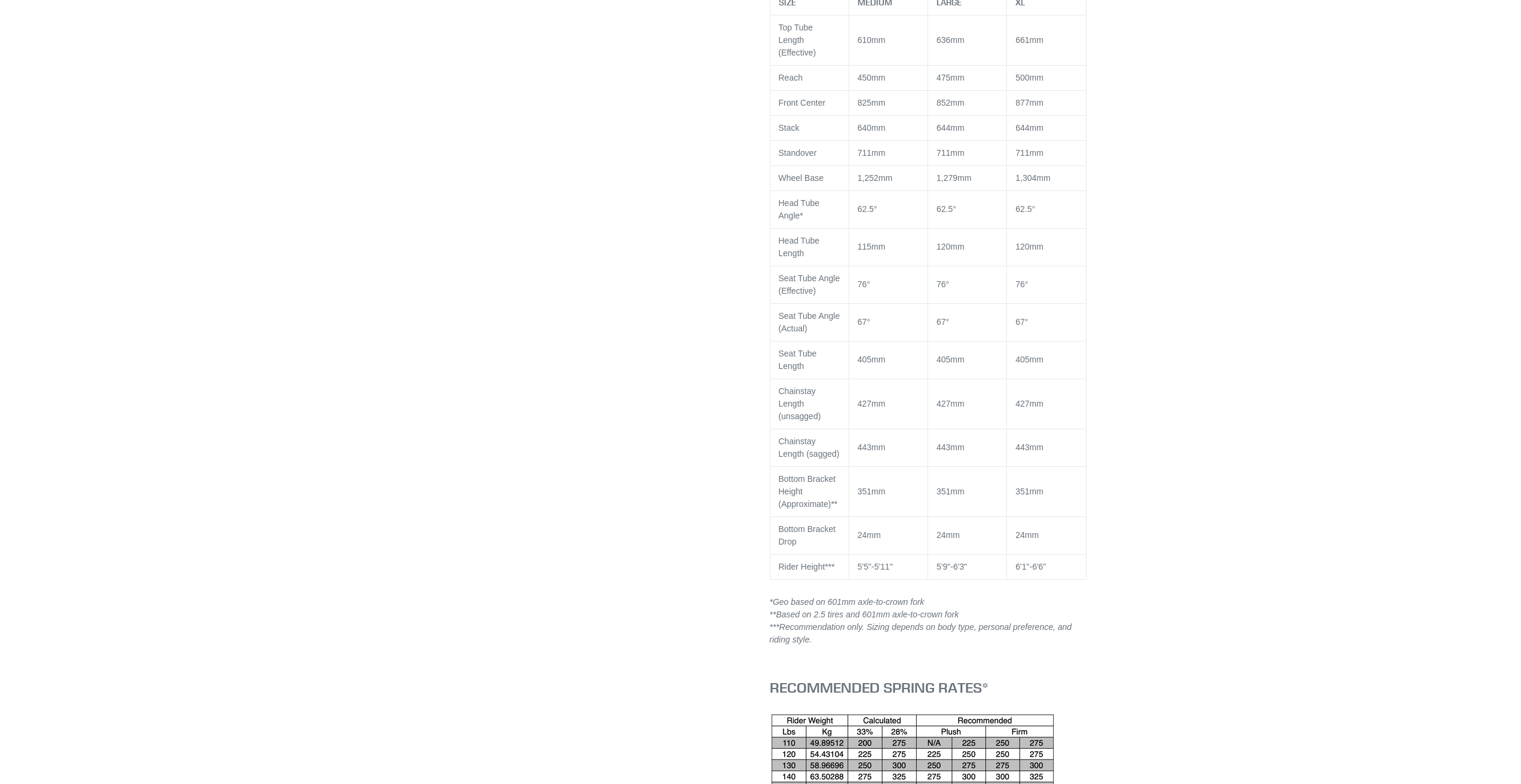
scroll to position [1851, 0]
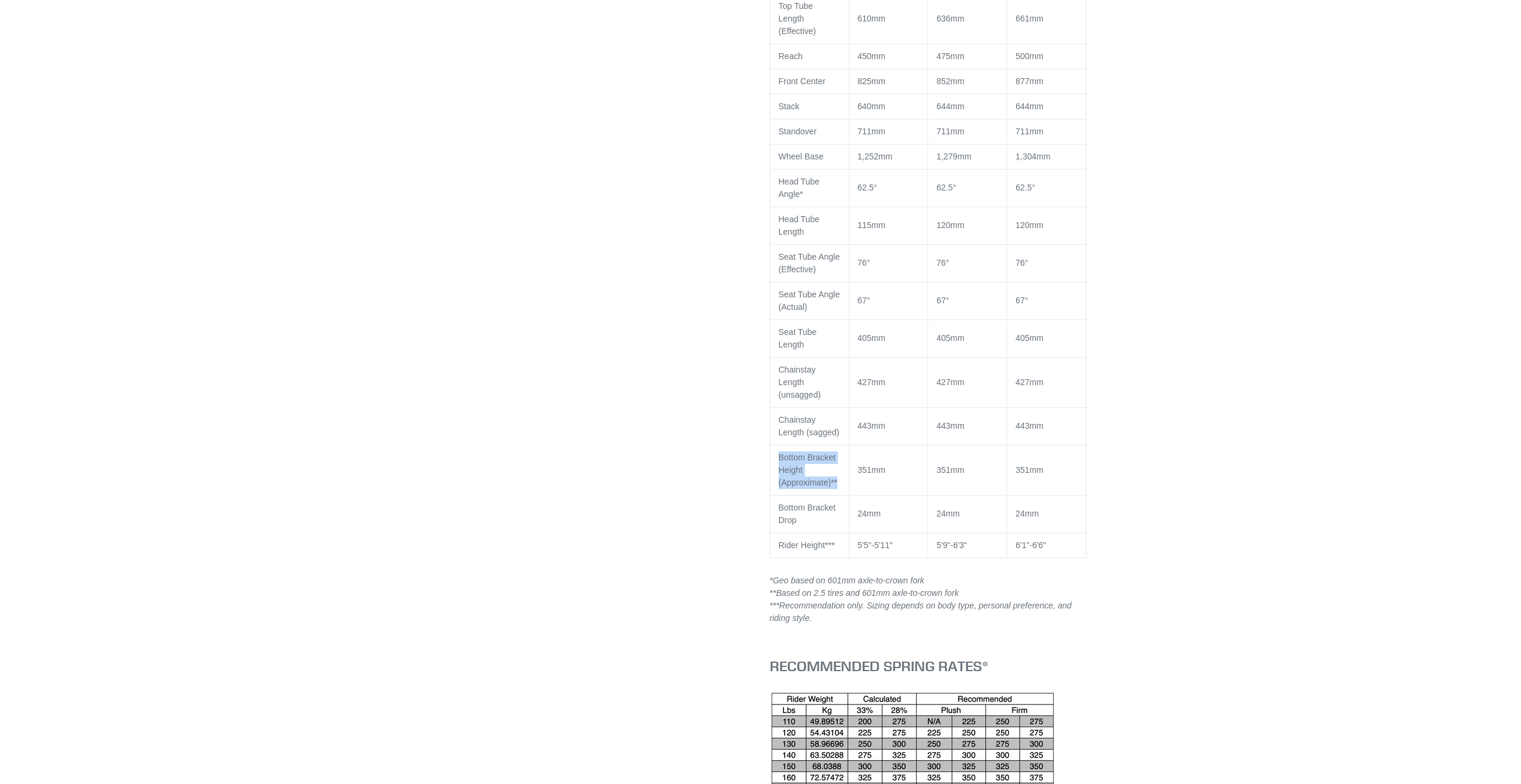
drag, startPoint x: 837, startPoint y: 471, endPoint x: 778, endPoint y: 437, distance: 68.1
click at [778, 445] on td "Bottom Bracket Height (Approximate)**" at bounding box center [809, 469] width 79 height 50
click at [822, 454] on td "Bottom Bracket Height (Approximate)**" at bounding box center [809, 469] width 79 height 50
click at [822, 454] on td "Bottom Bracket Height (Approximate)**" at bounding box center [809, 469] width 79 height 50
click at [818, 457] on td "Bottom Bracket Height (Approximate)**" at bounding box center [809, 469] width 79 height 50
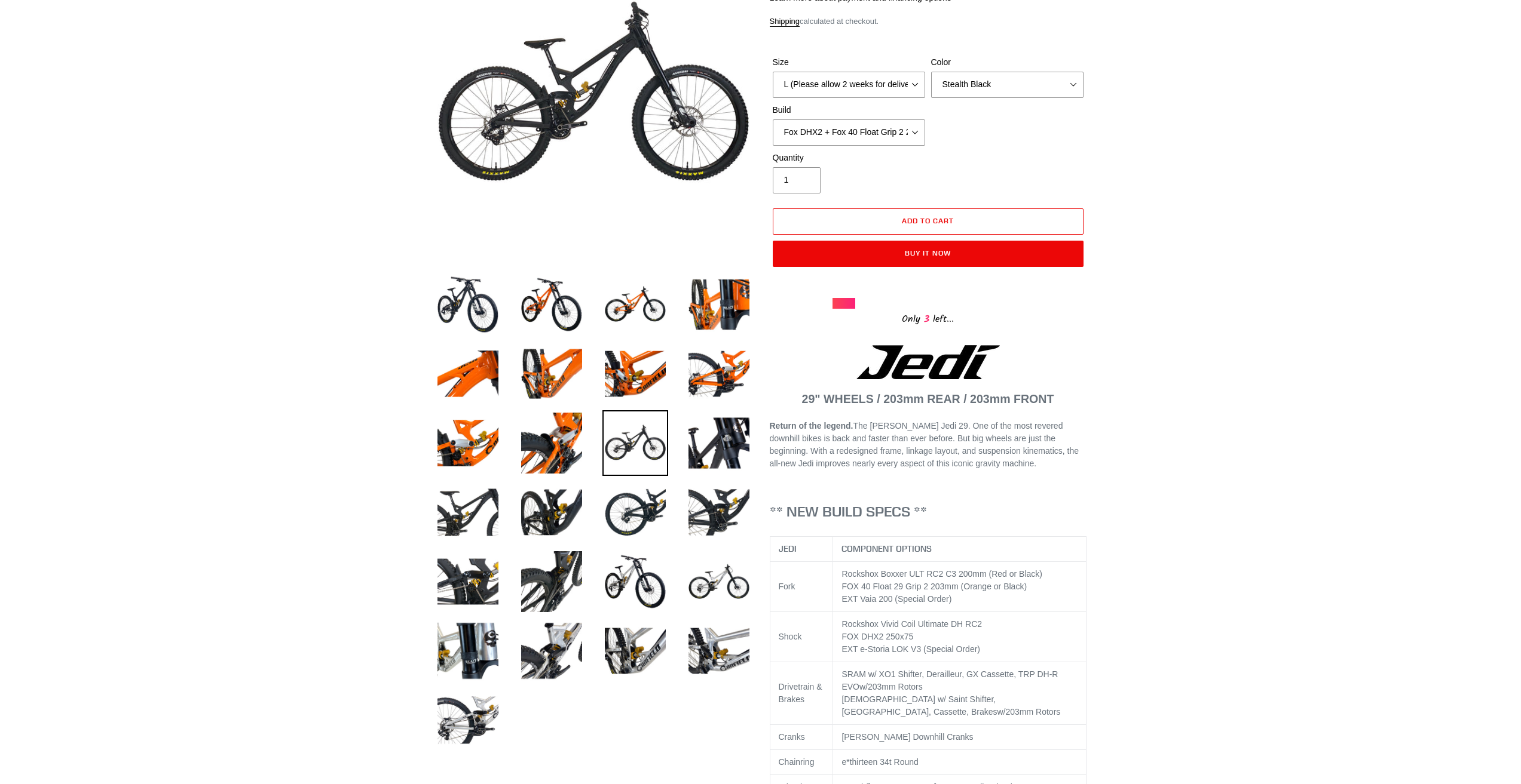
click at [636, 440] on img at bounding box center [635, 443] width 66 height 66
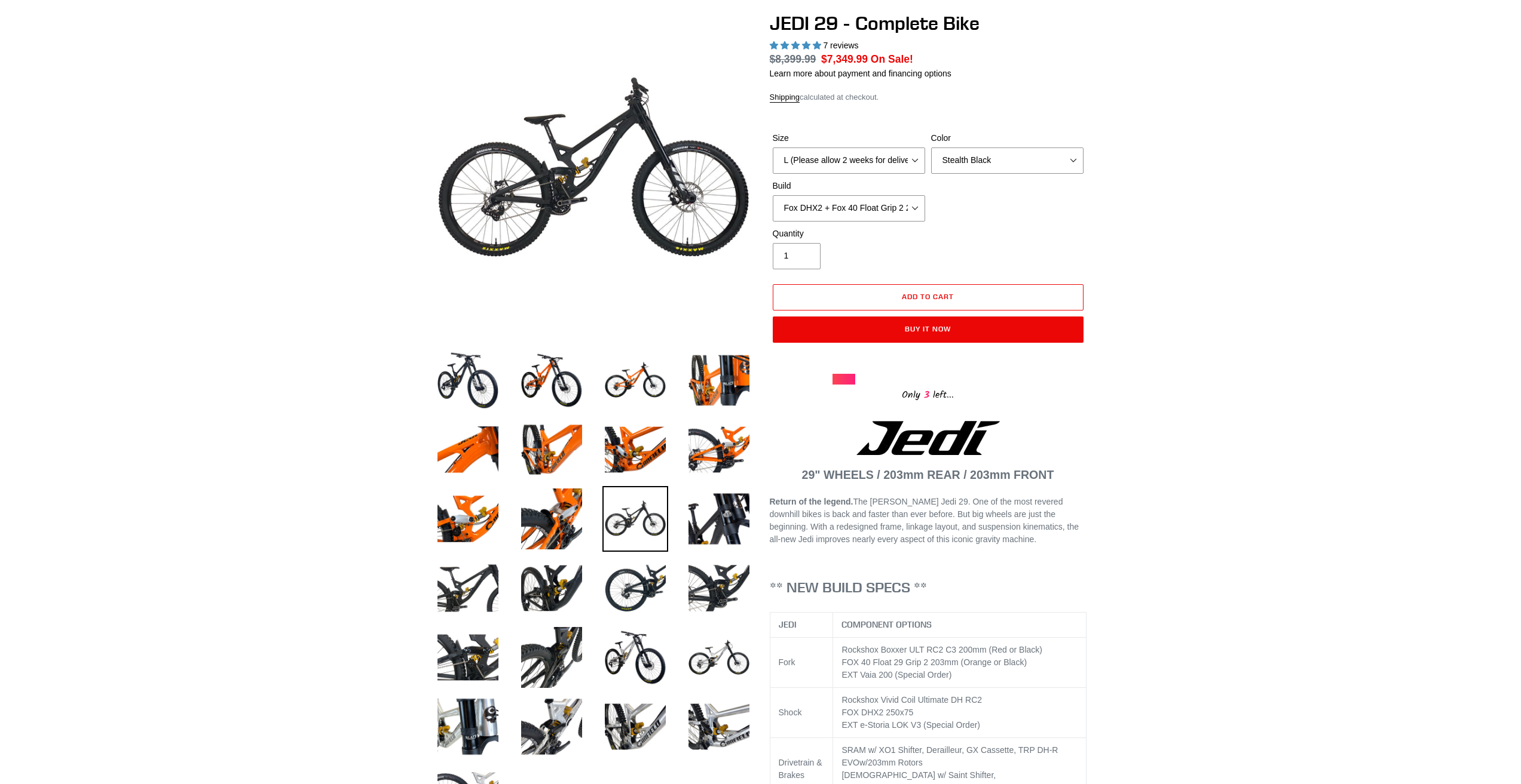
scroll to position [0, 0]
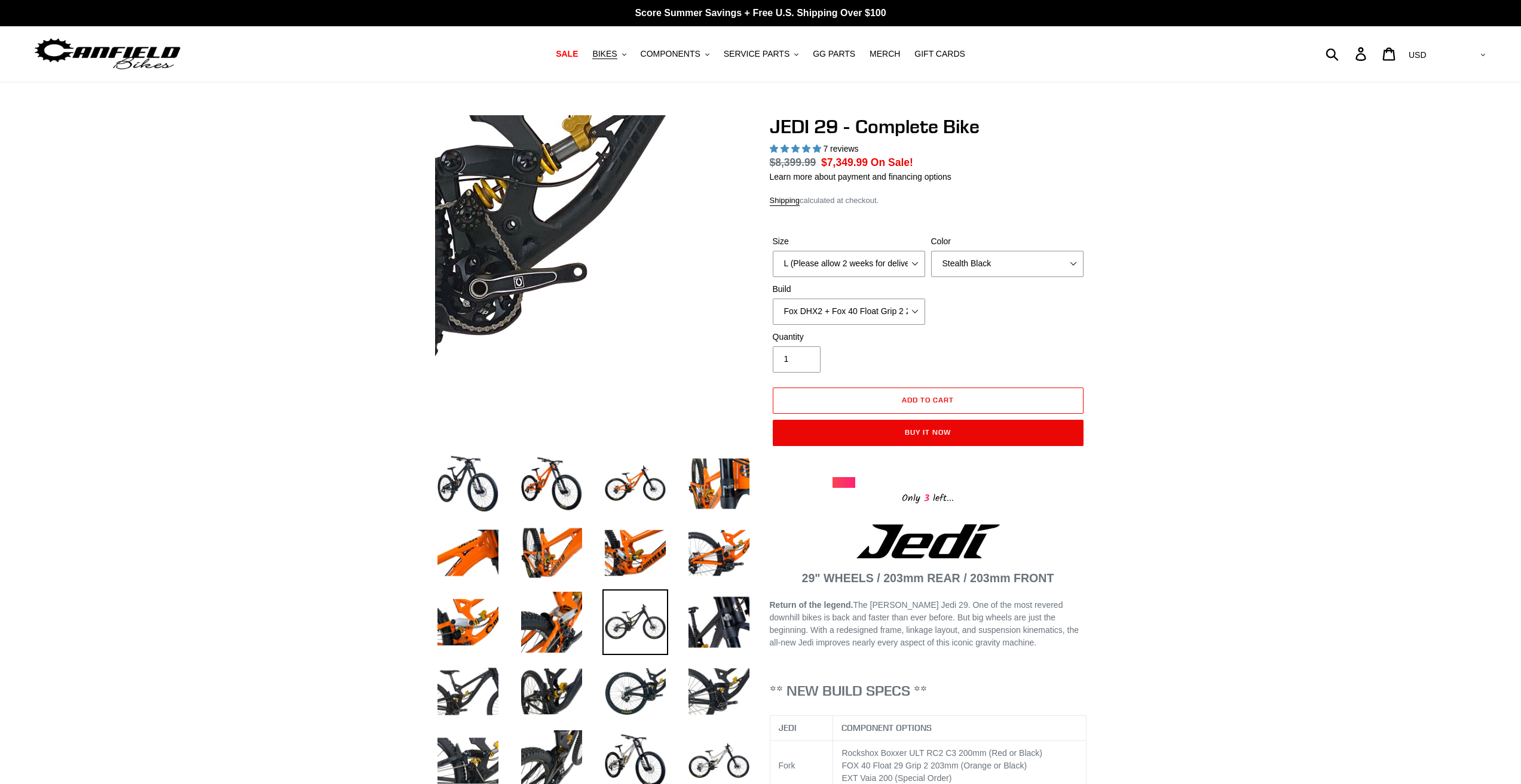
click at [587, 315] on img at bounding box center [611, 158] width 1224 height 1223
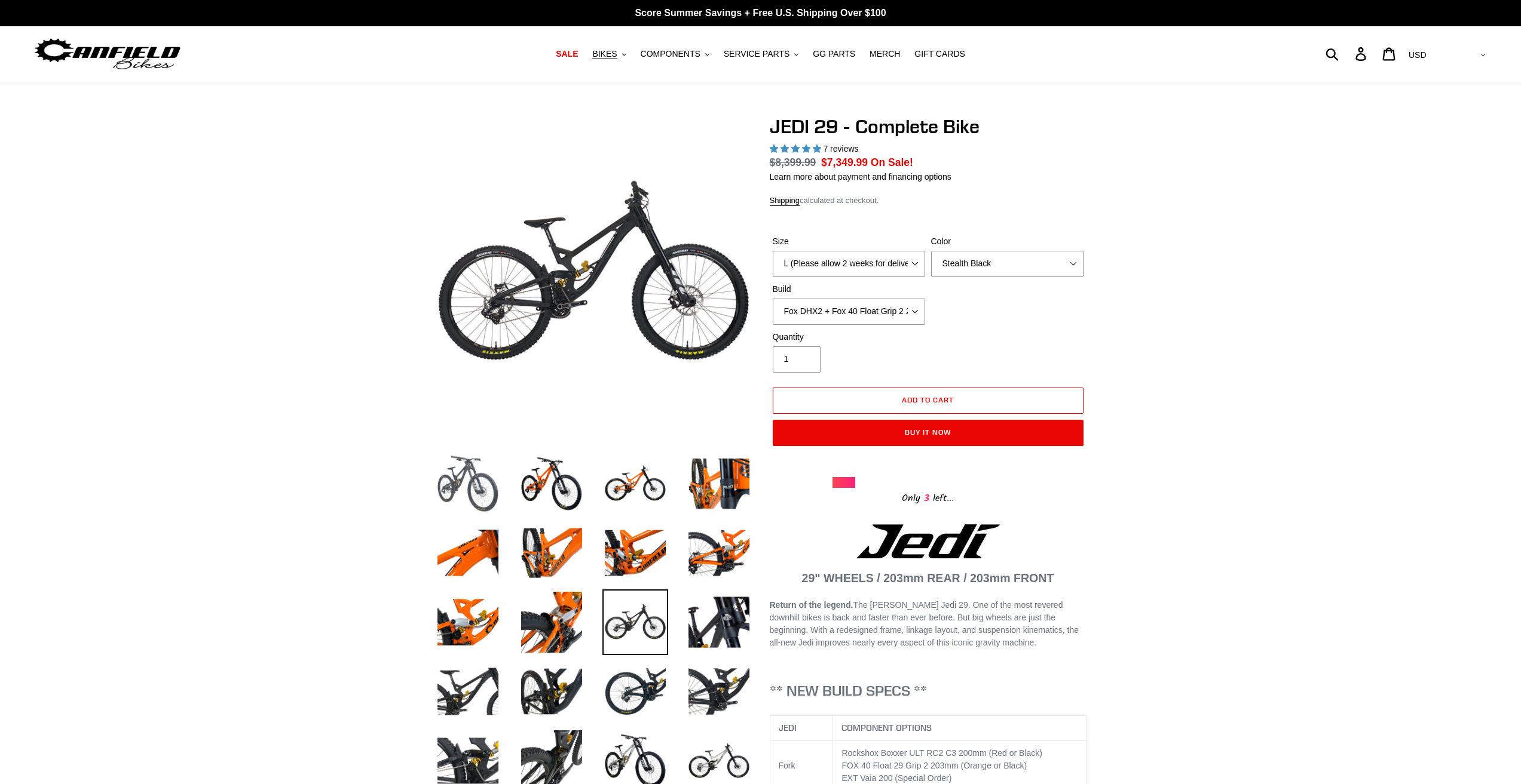
click at [475, 477] on img at bounding box center [468, 483] width 66 height 66
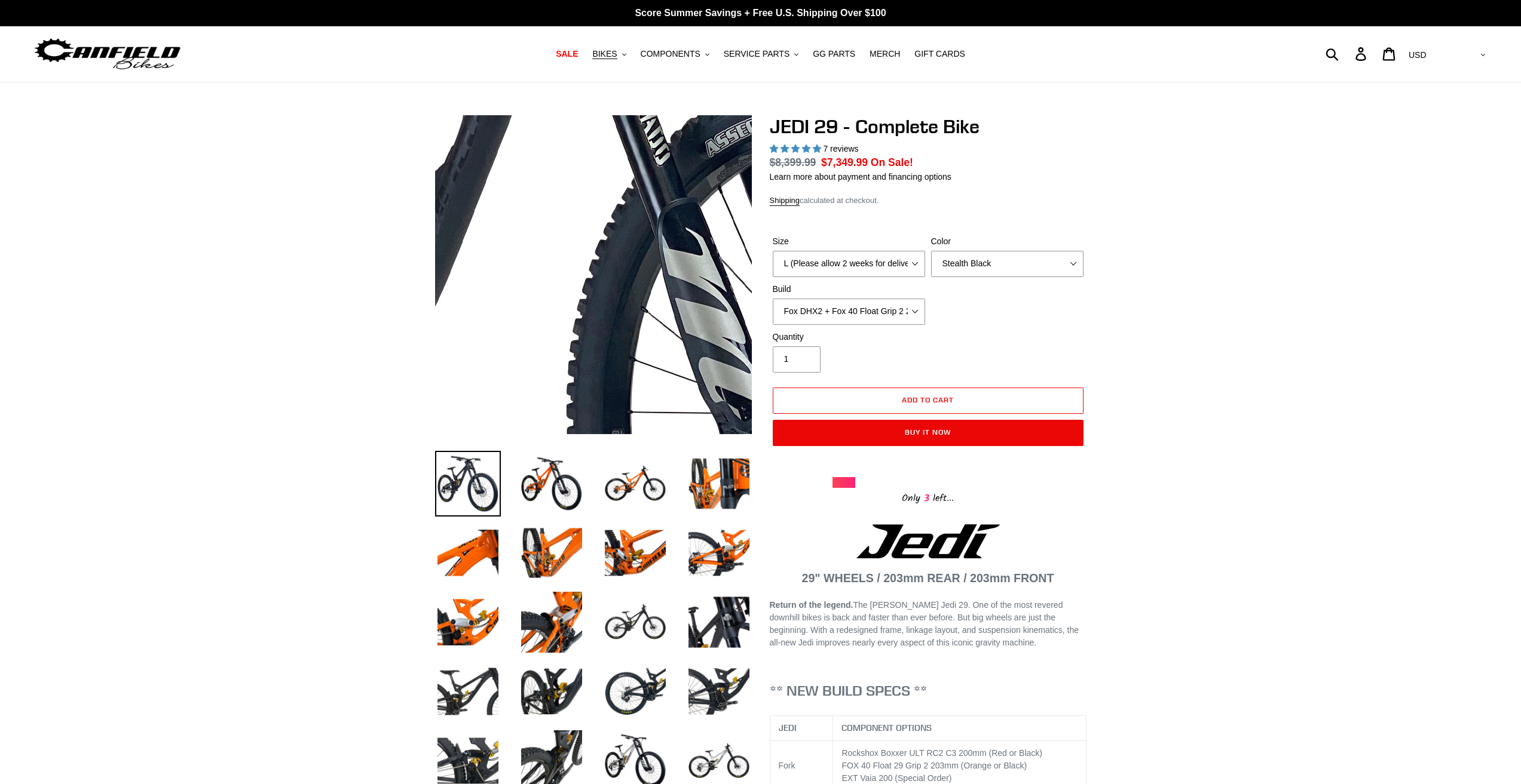
drag, startPoint x: 599, startPoint y: 273, endPoint x: 582, endPoint y: 233, distance: 43.5
click at [593, 222] on img at bounding box center [576, 279] width 1224 height 1223
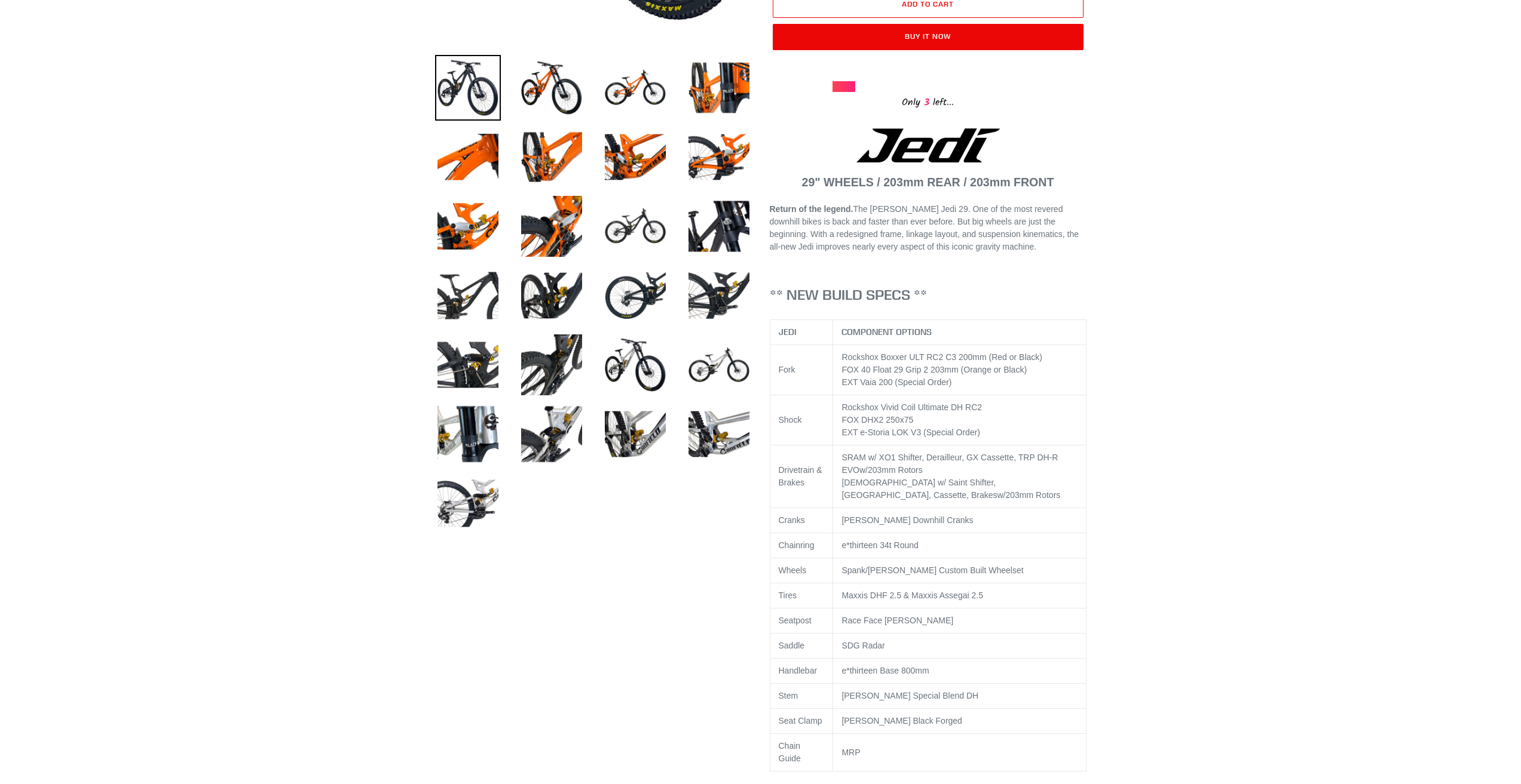
scroll to position [239, 0]
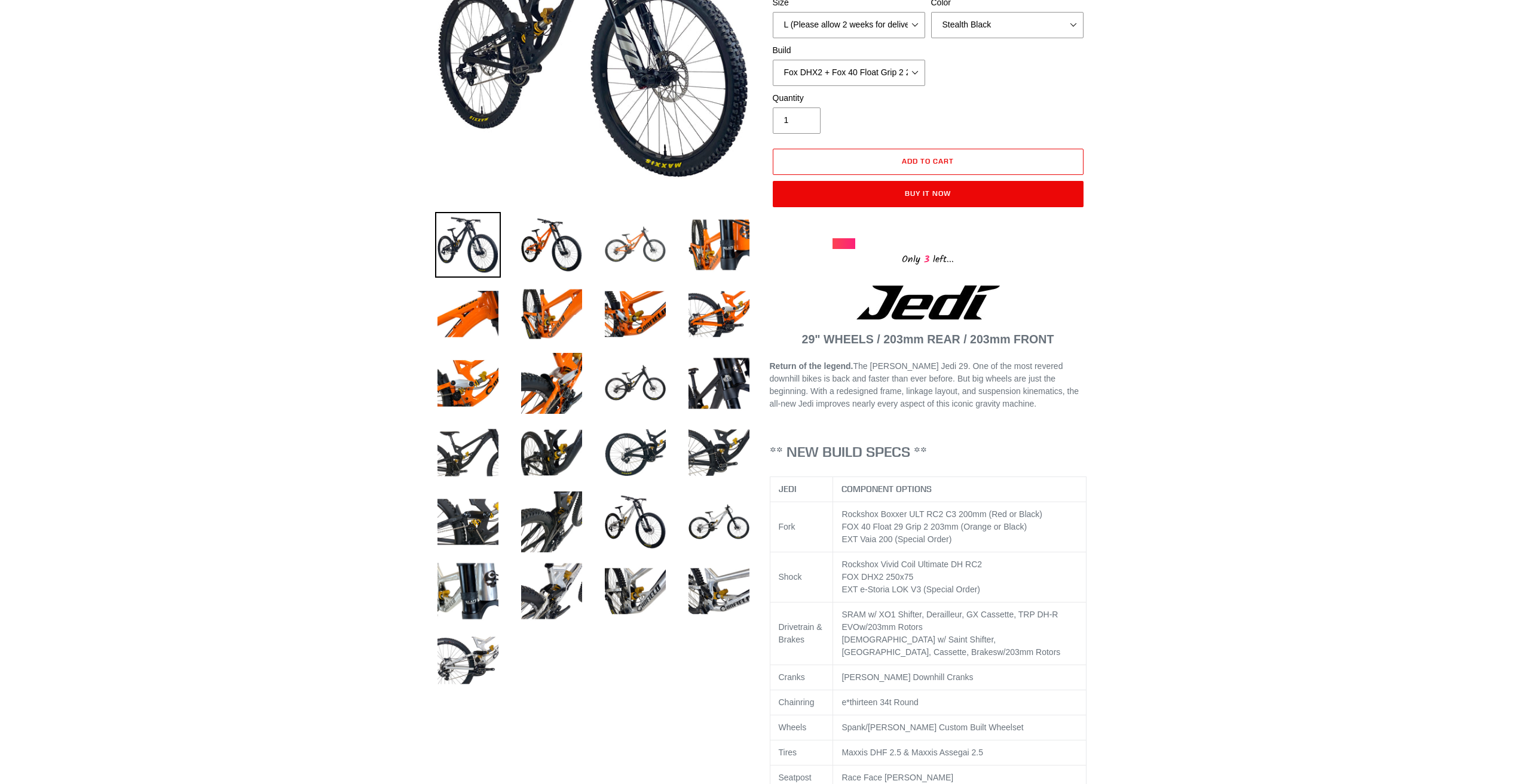
click at [627, 254] on img at bounding box center [635, 245] width 66 height 66
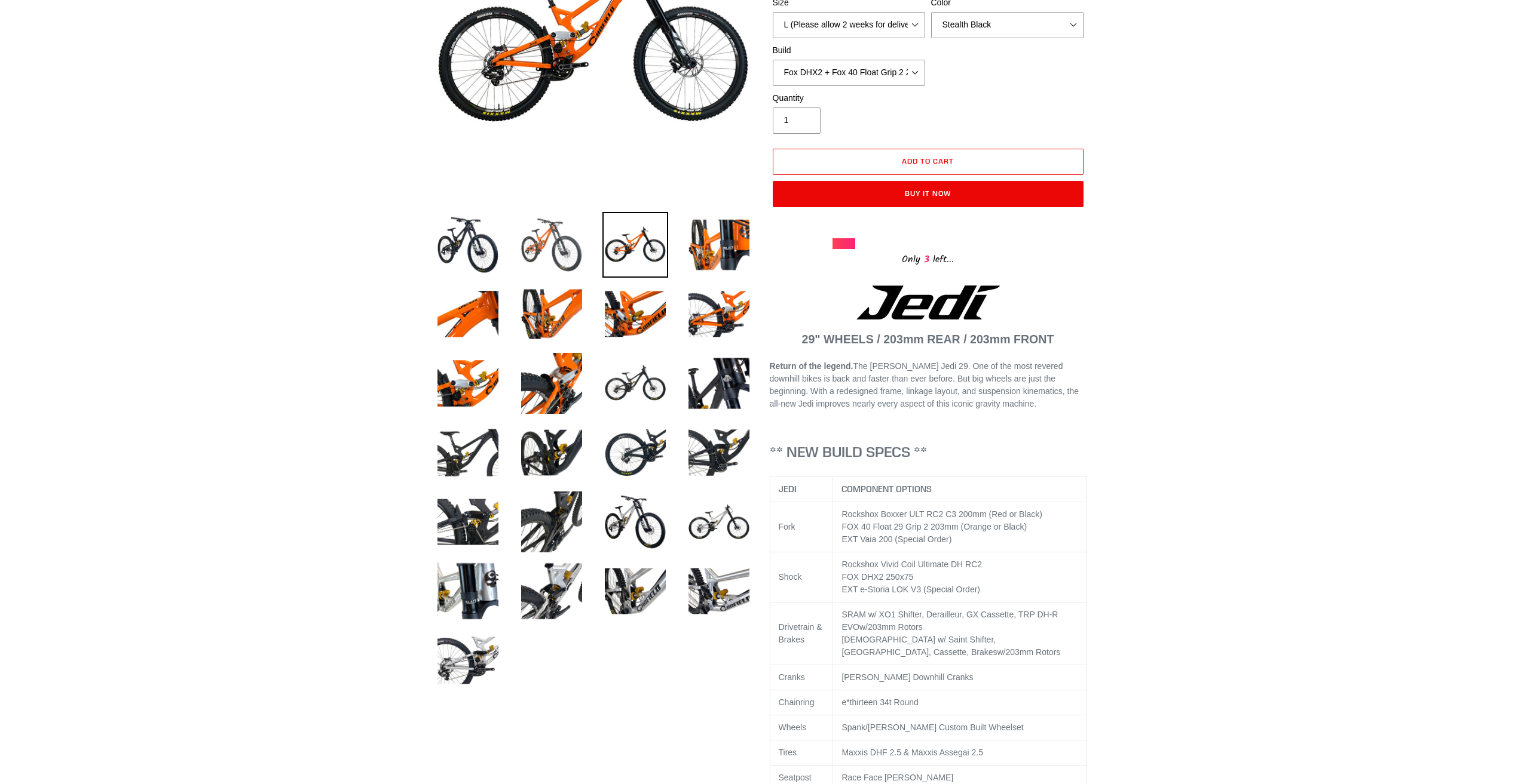
click at [564, 249] on img at bounding box center [552, 245] width 66 height 66
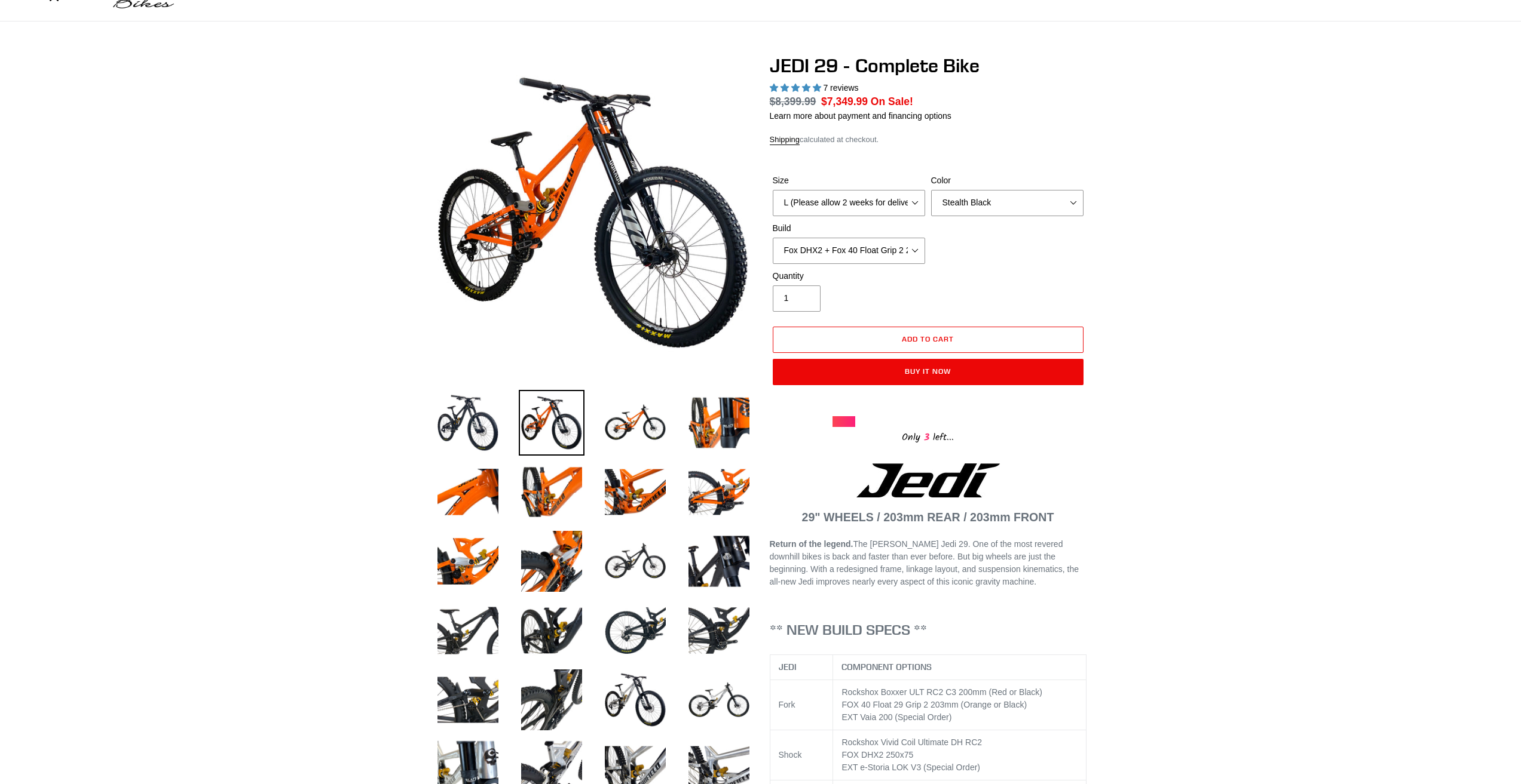
scroll to position [60, 0]
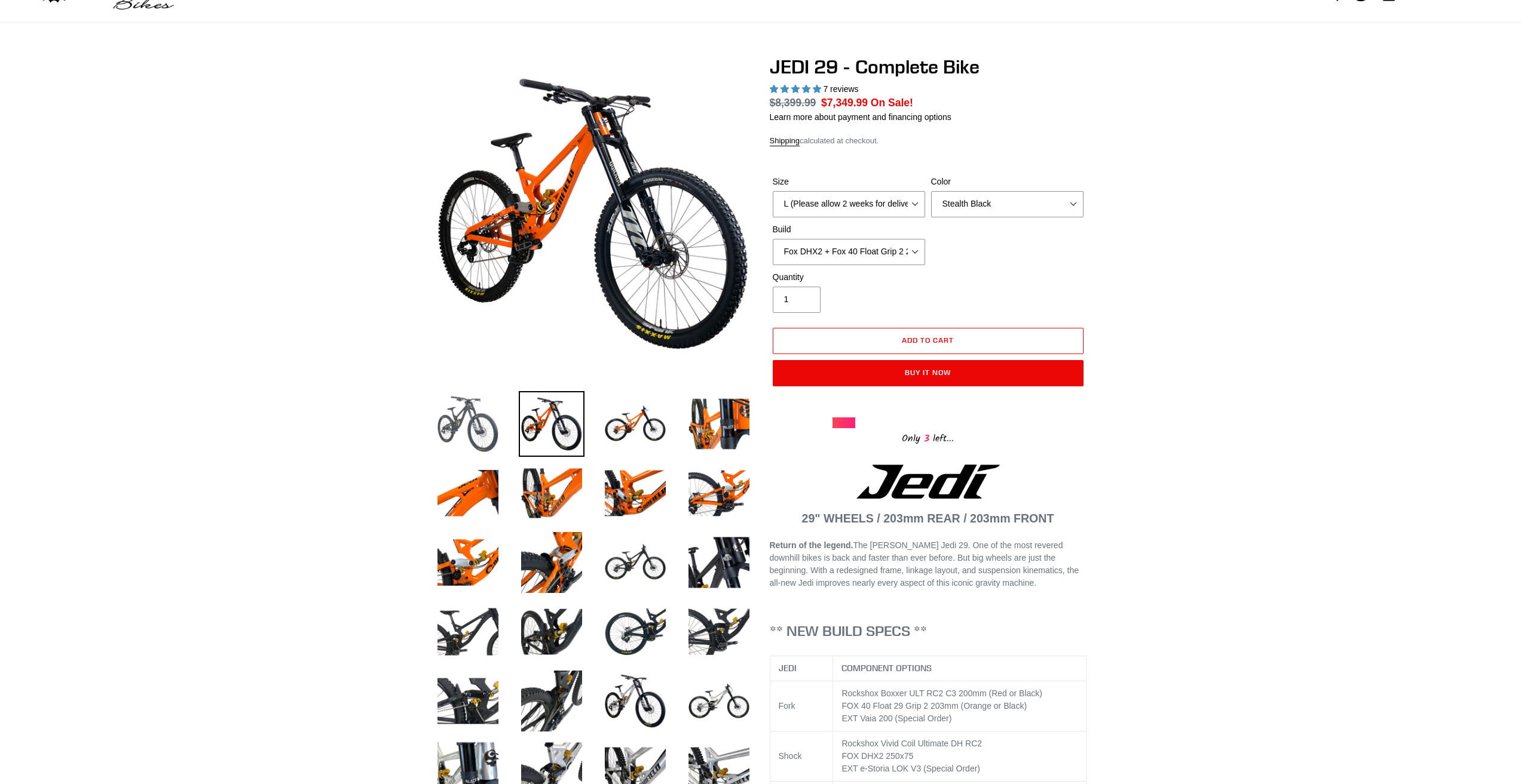
click at [472, 416] on img at bounding box center [468, 424] width 66 height 66
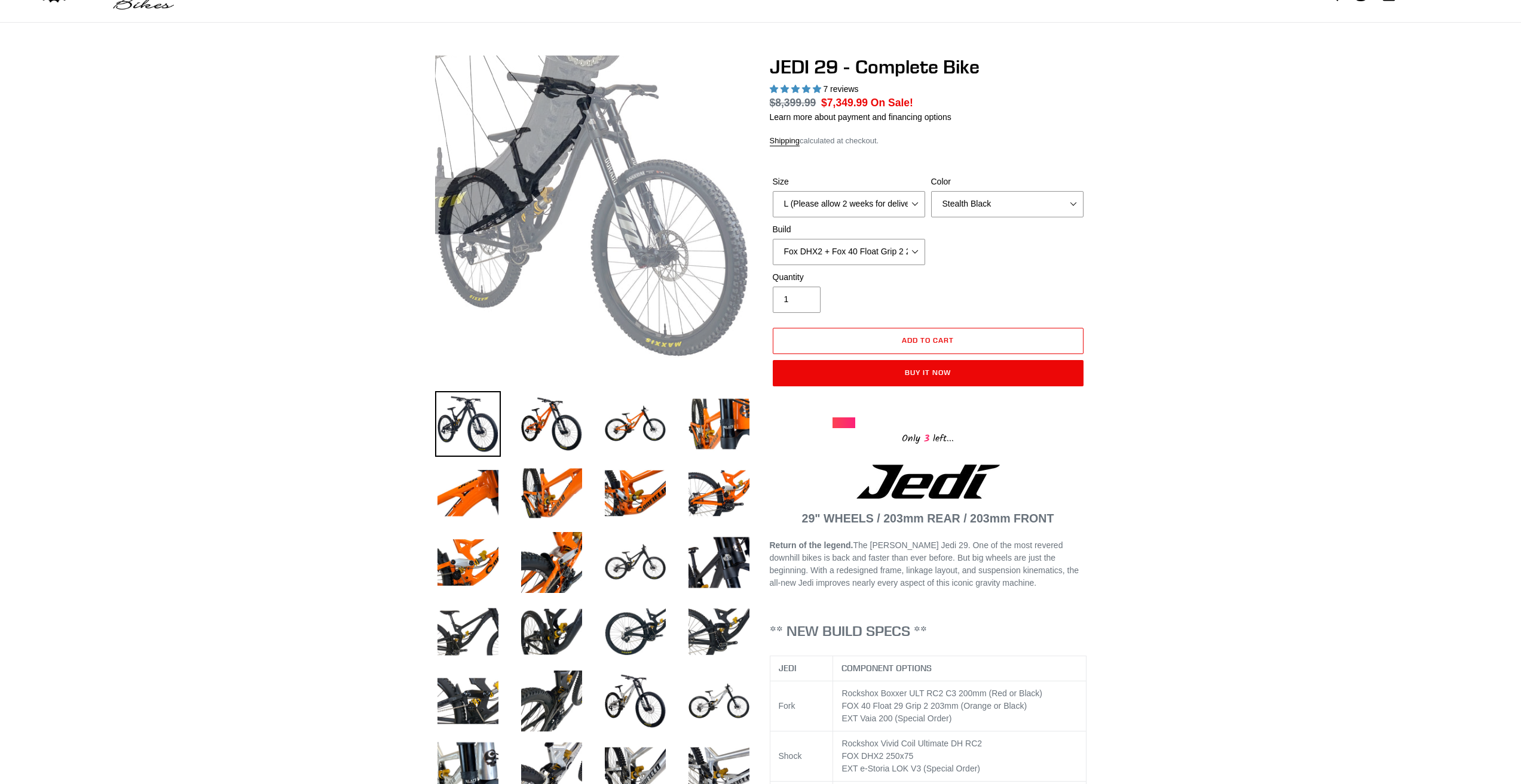
click at [466, 425] on img at bounding box center [468, 424] width 66 height 66
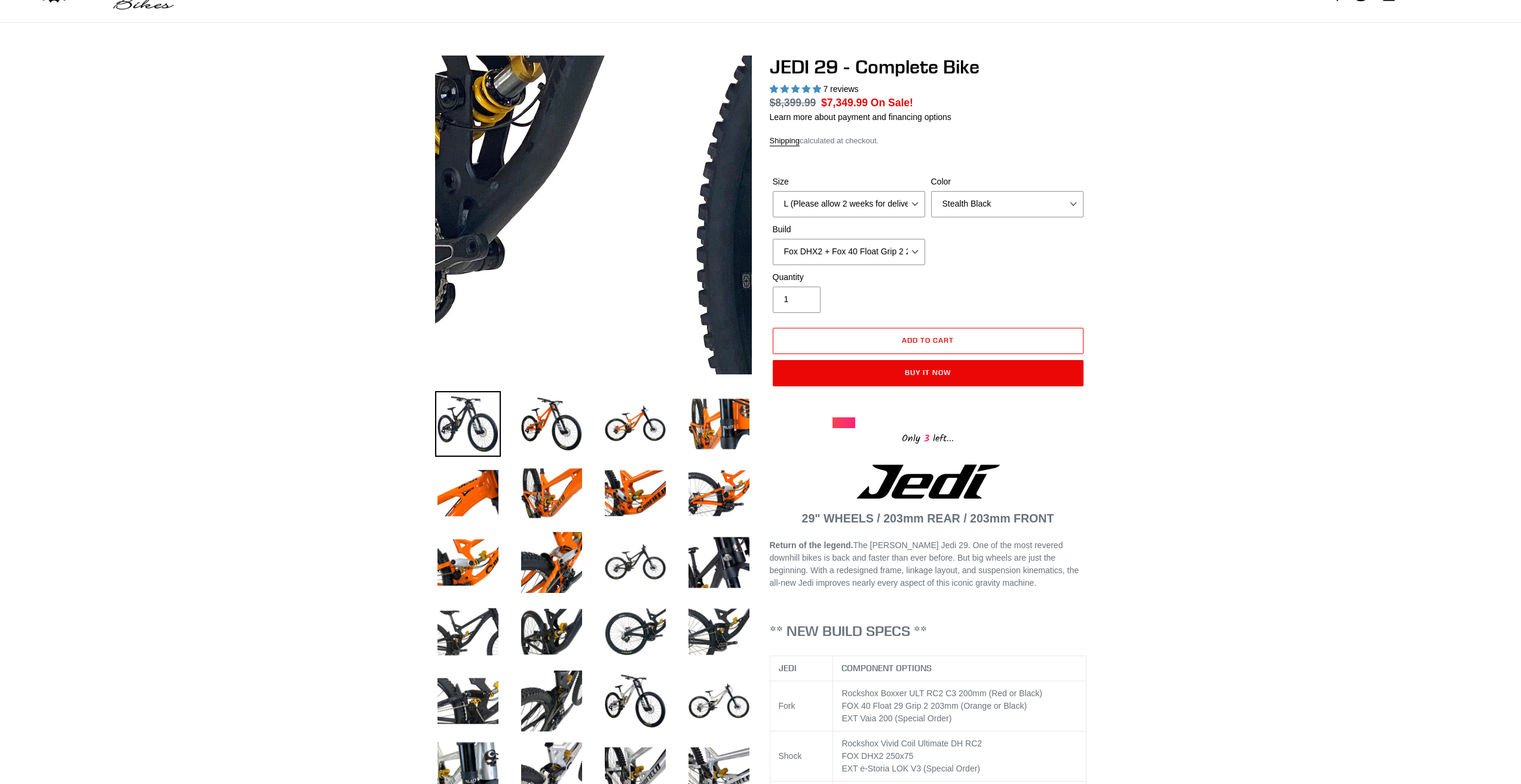
click at [554, 247] on img at bounding box center [707, 122] width 1224 height 1223
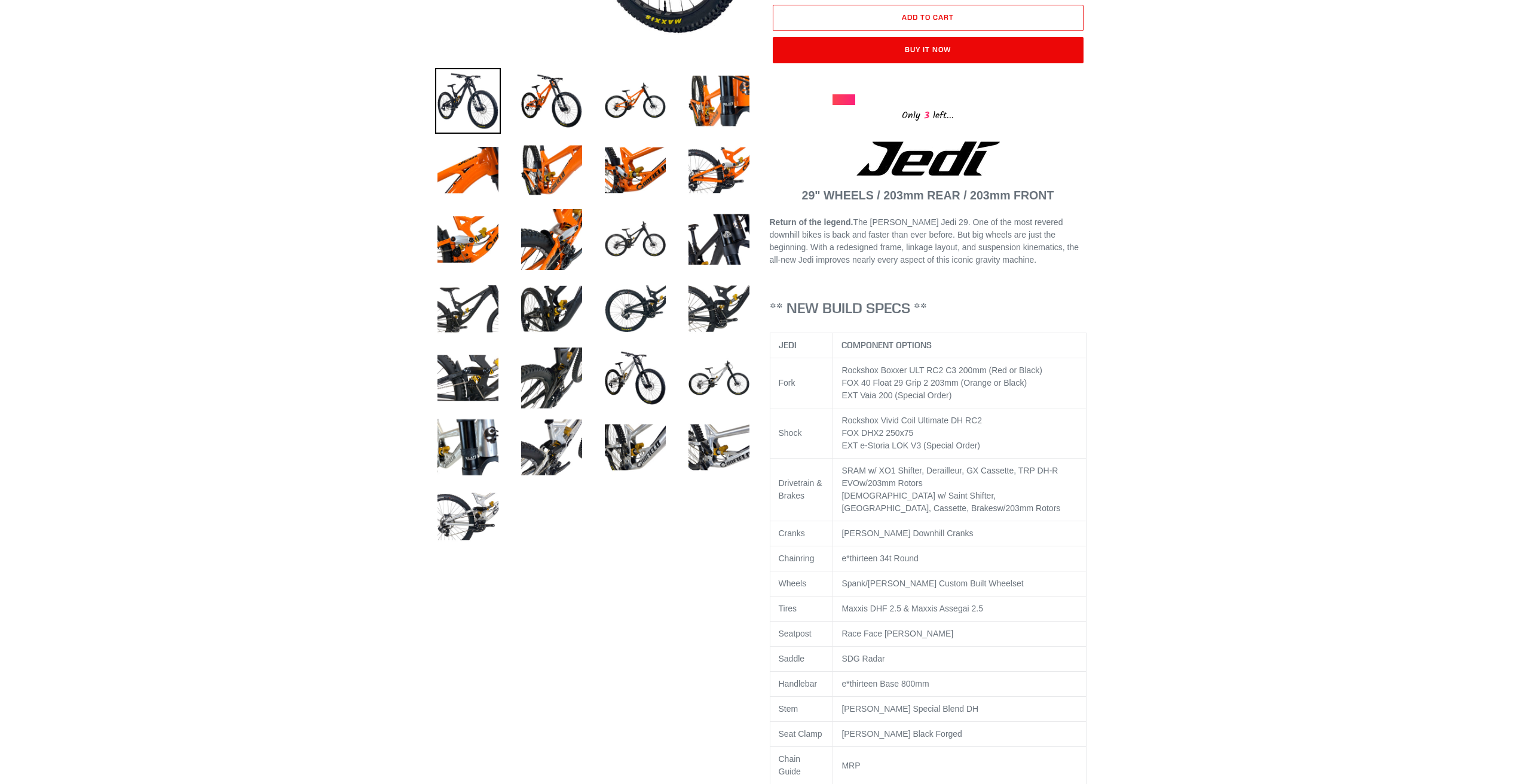
scroll to position [597, 0]
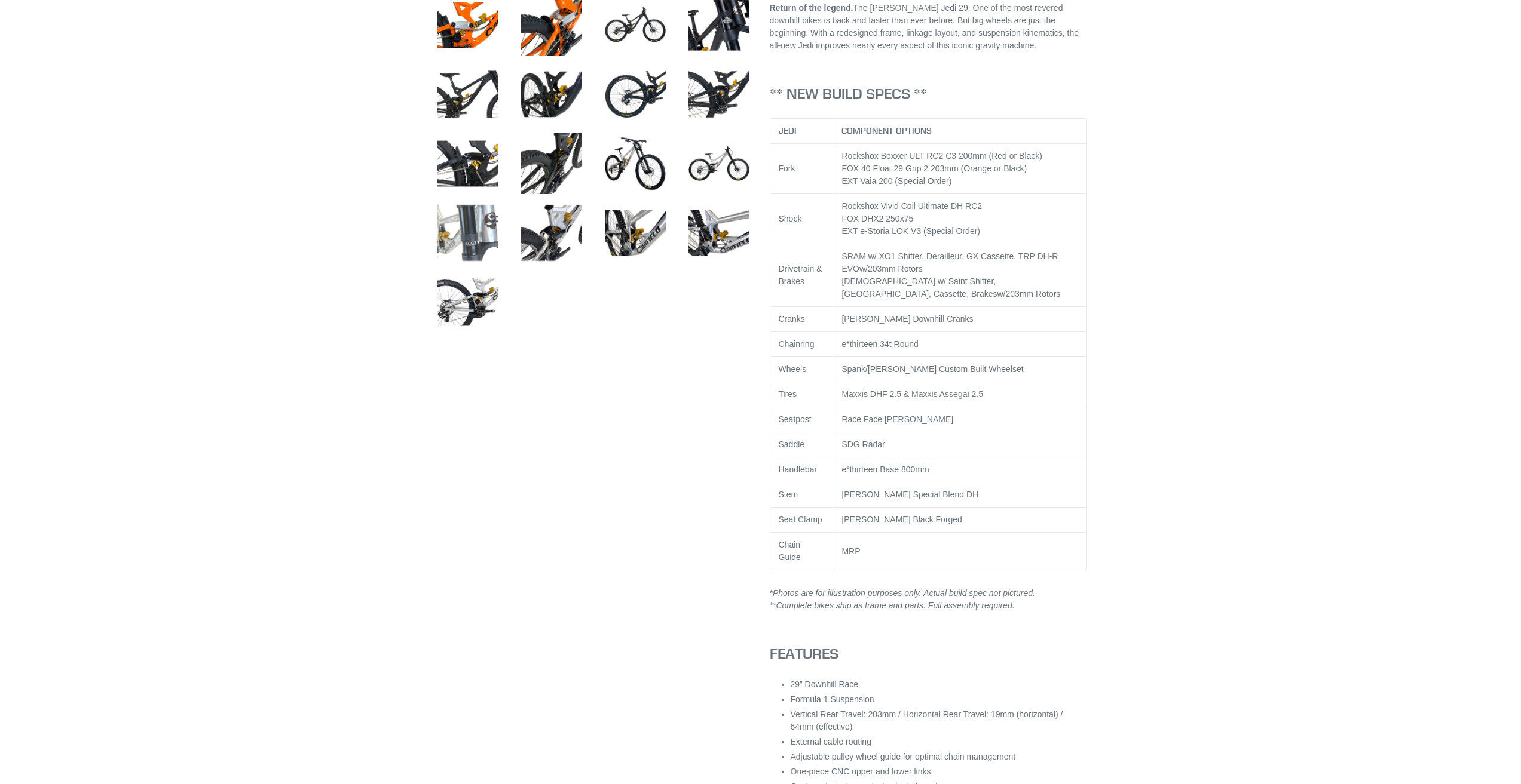
drag, startPoint x: 482, startPoint y: 230, endPoint x: 477, endPoint y: 233, distance: 5.8
click at [483, 230] on img at bounding box center [468, 233] width 66 height 66
click at [474, 168] on img at bounding box center [468, 164] width 66 height 66
click at [468, 100] on img at bounding box center [468, 94] width 66 height 66
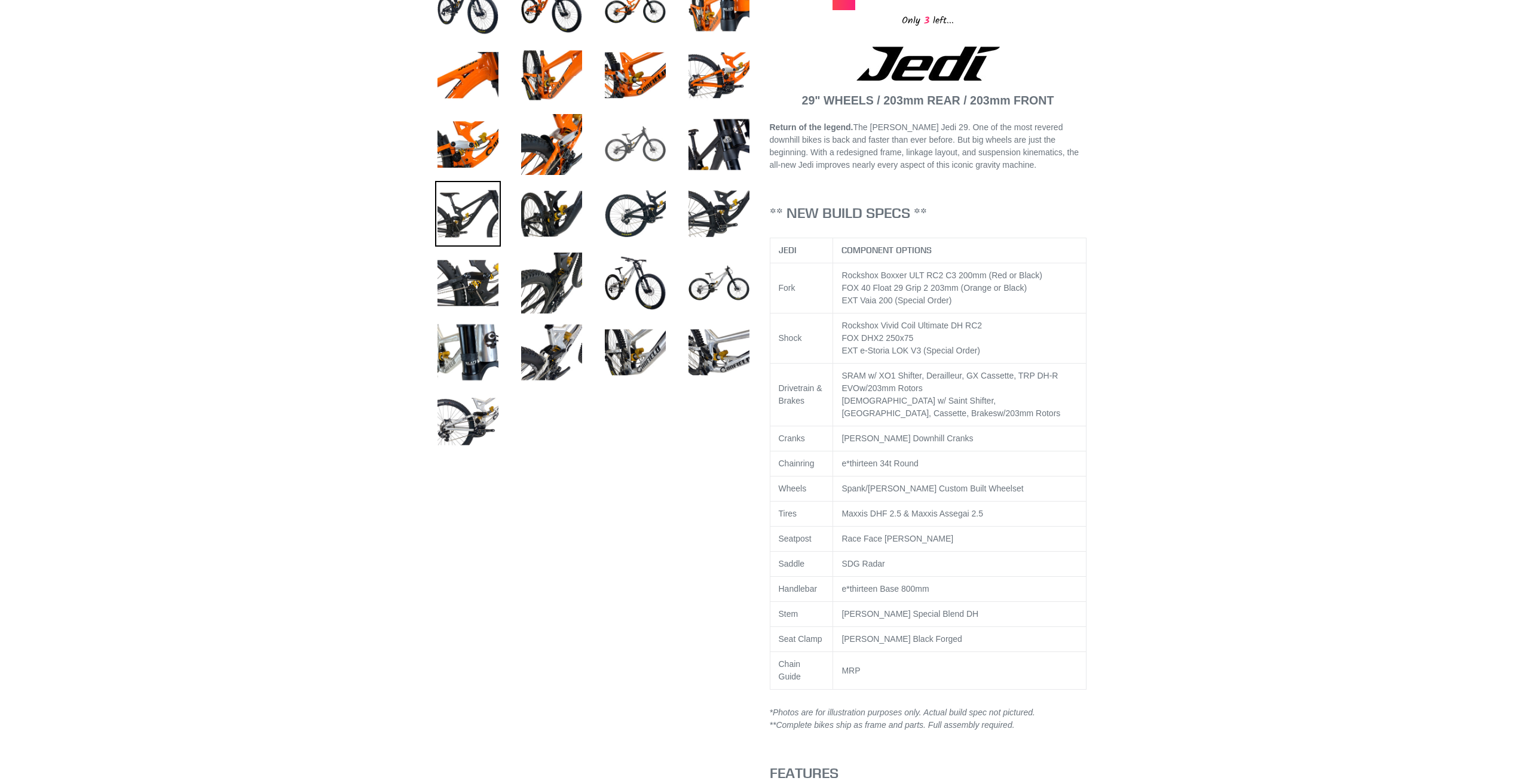
click at [636, 193] on img at bounding box center [635, 213] width 66 height 66
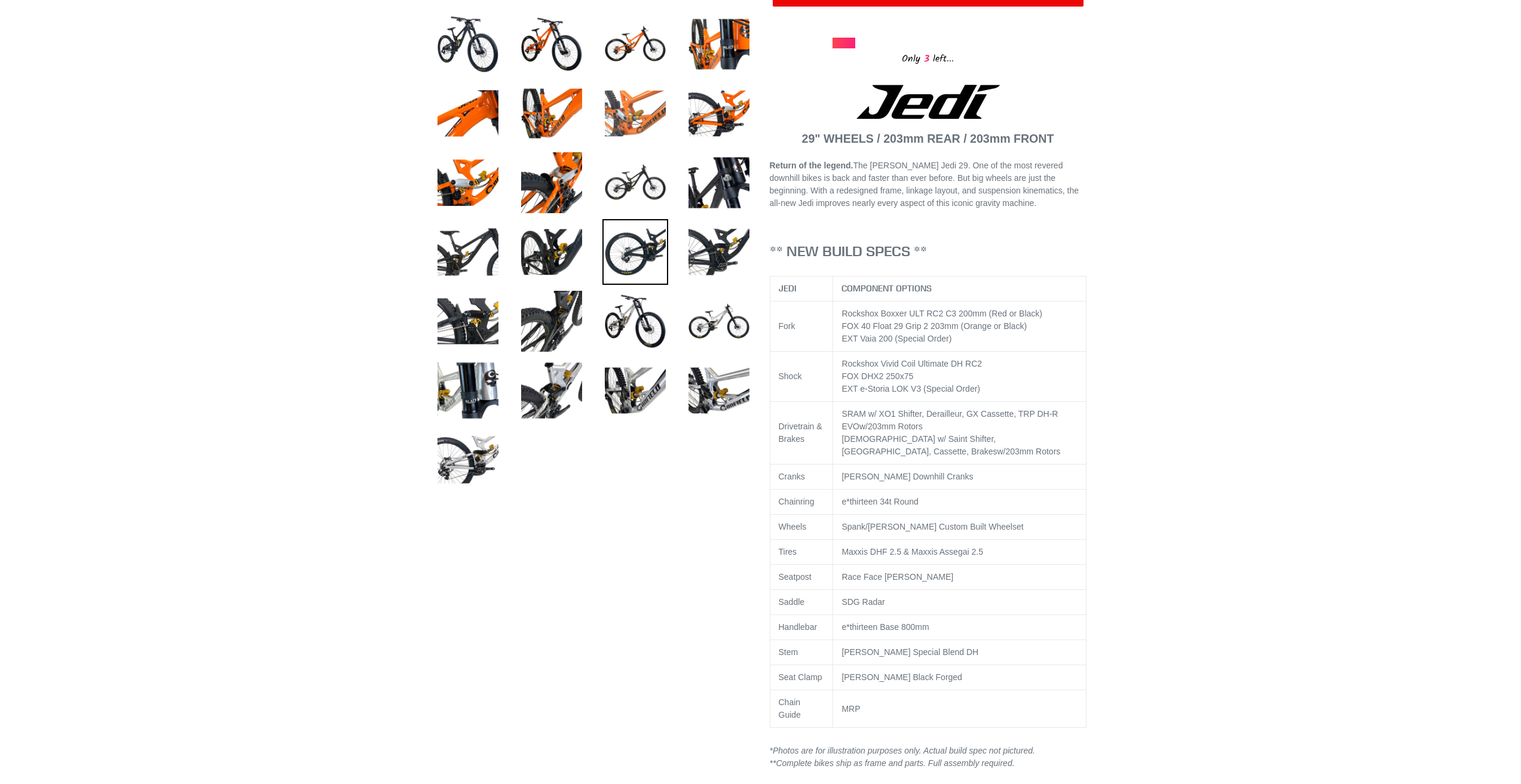
scroll to position [418, 0]
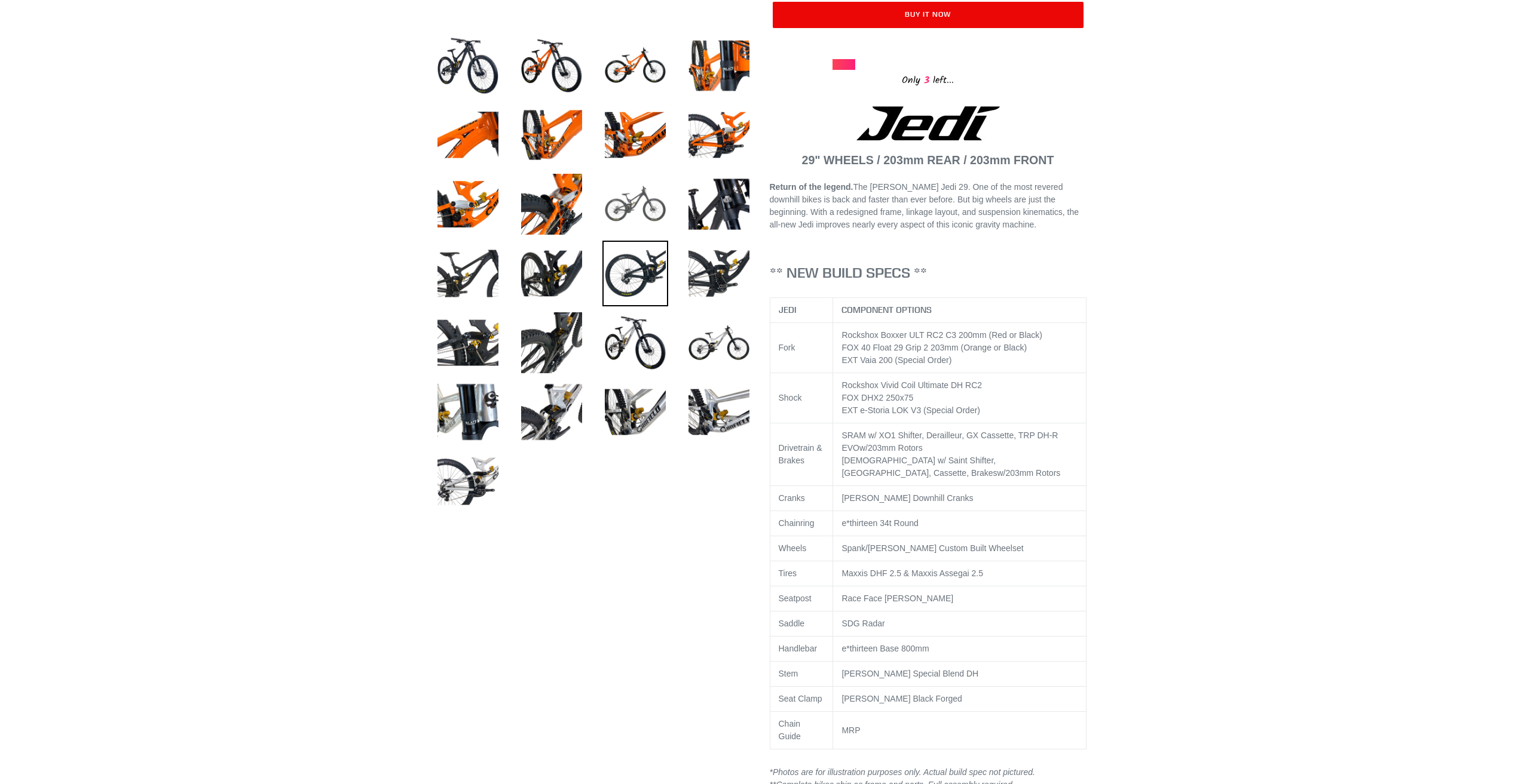
click at [654, 205] on img at bounding box center [635, 204] width 66 height 66
click at [710, 279] on img at bounding box center [719, 273] width 66 height 66
click at [646, 284] on img at bounding box center [635, 273] width 66 height 66
click at [739, 201] on img at bounding box center [719, 204] width 66 height 66
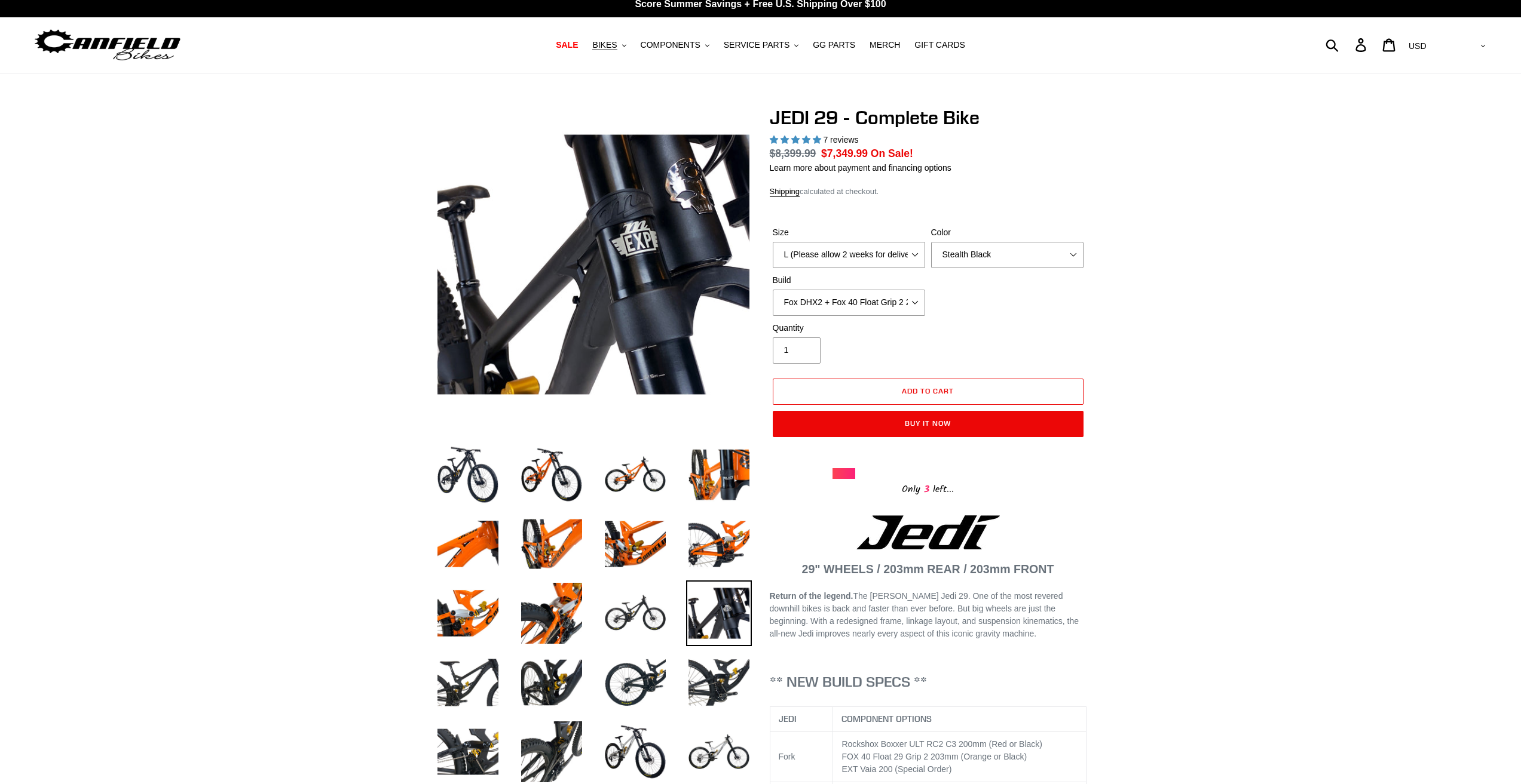
scroll to position [0, 0]
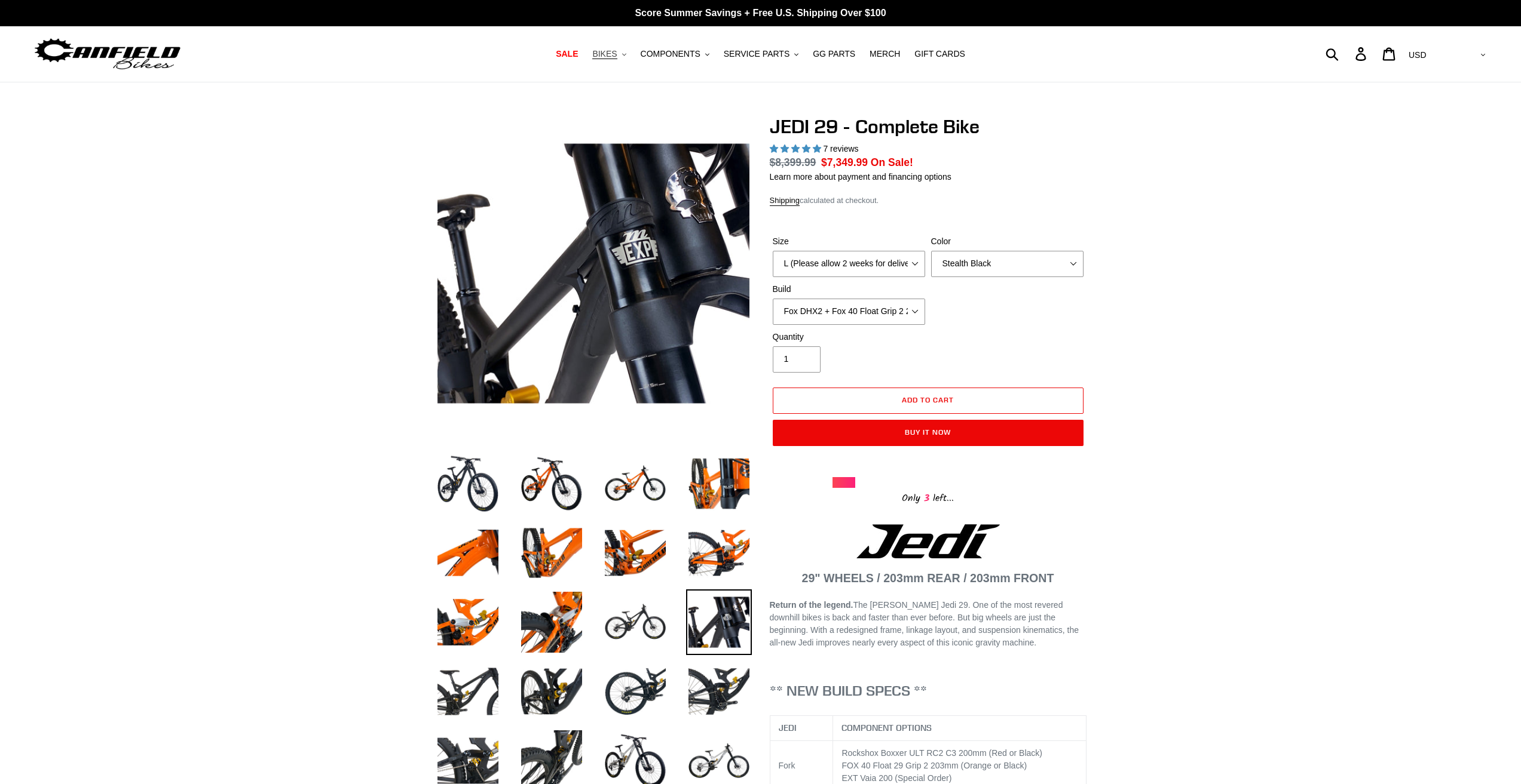
click at [631, 53] on button "BIKES .cls-1{fill:#231f20}" at bounding box center [609, 54] width 45 height 16
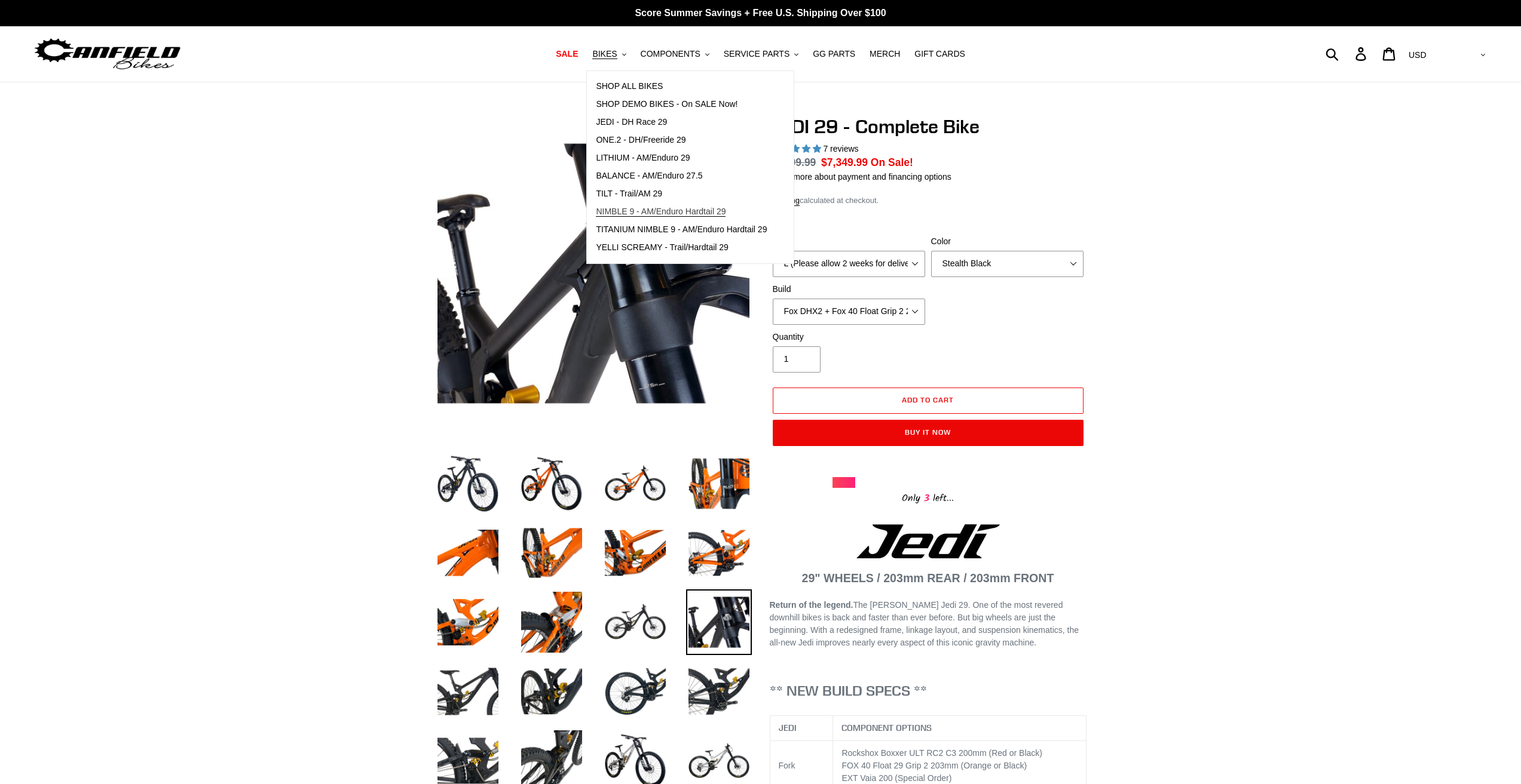
click at [659, 214] on span "NIMBLE 9 - AM/Enduro Hardtail 29" at bounding box center [660, 211] width 130 height 10
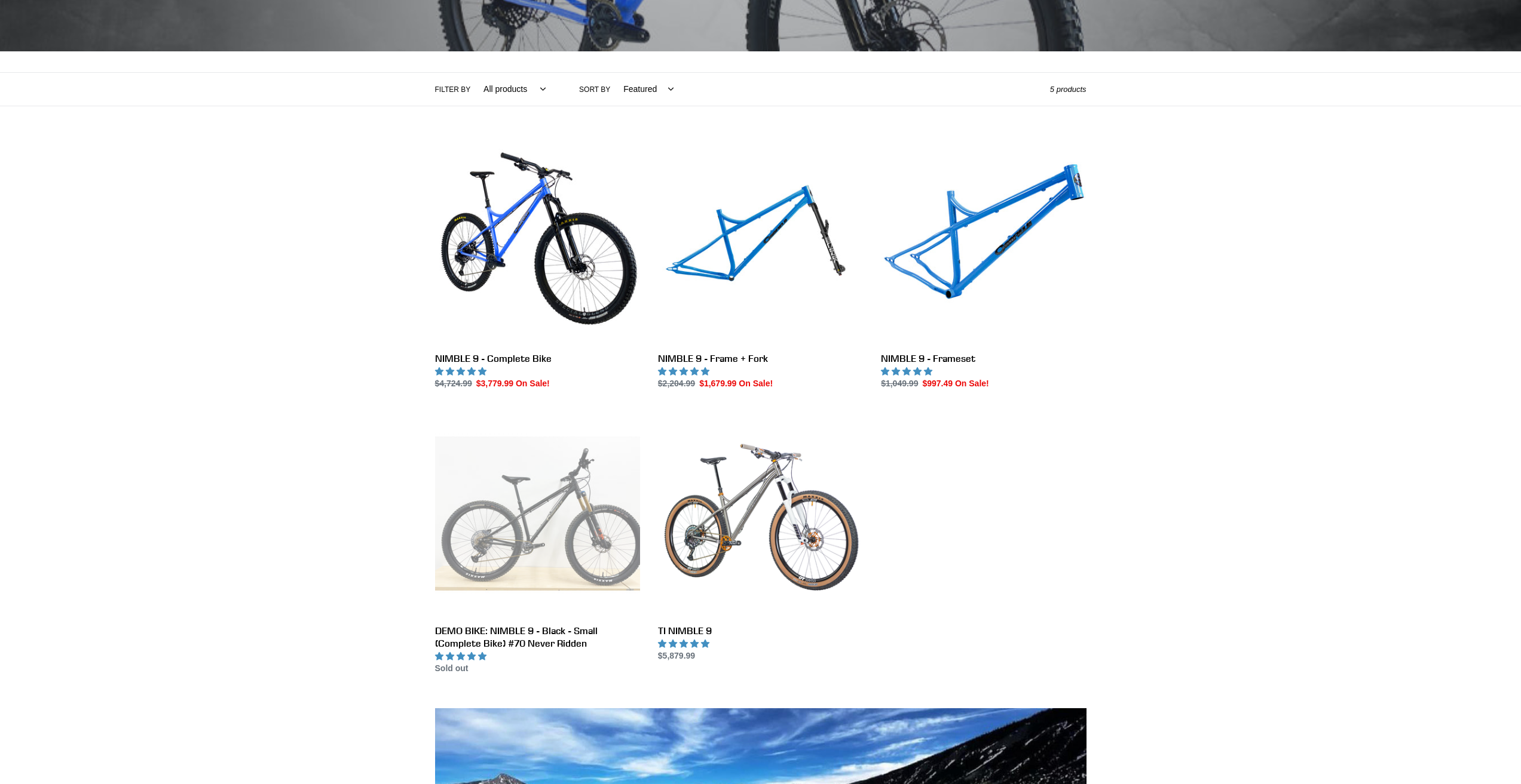
scroll to position [239, 0]
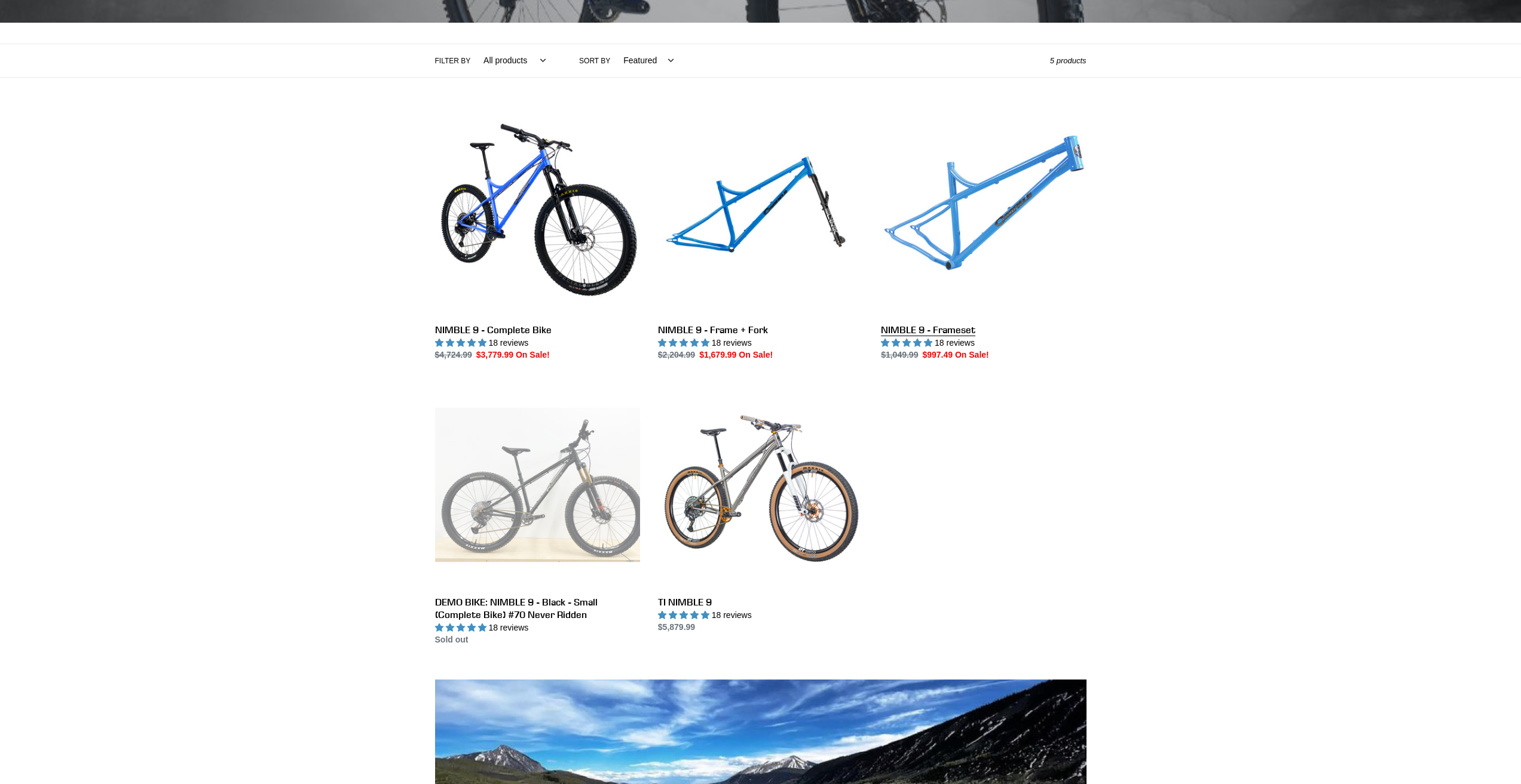
click at [933, 321] on link "NIMBLE 9 - Frameset" at bounding box center [983, 236] width 205 height 251
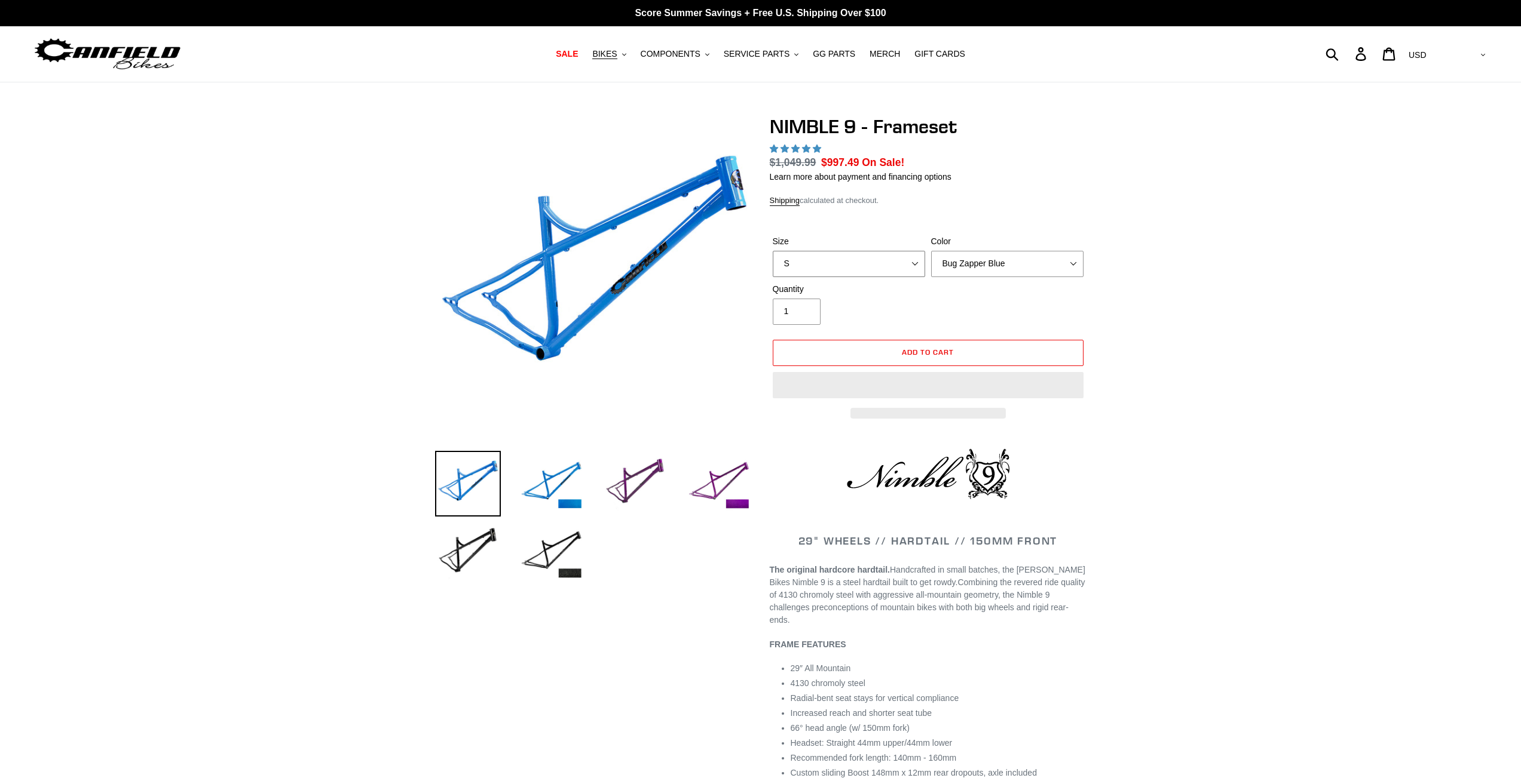
click at [843, 275] on select "S M L XL" at bounding box center [848, 264] width 152 height 27
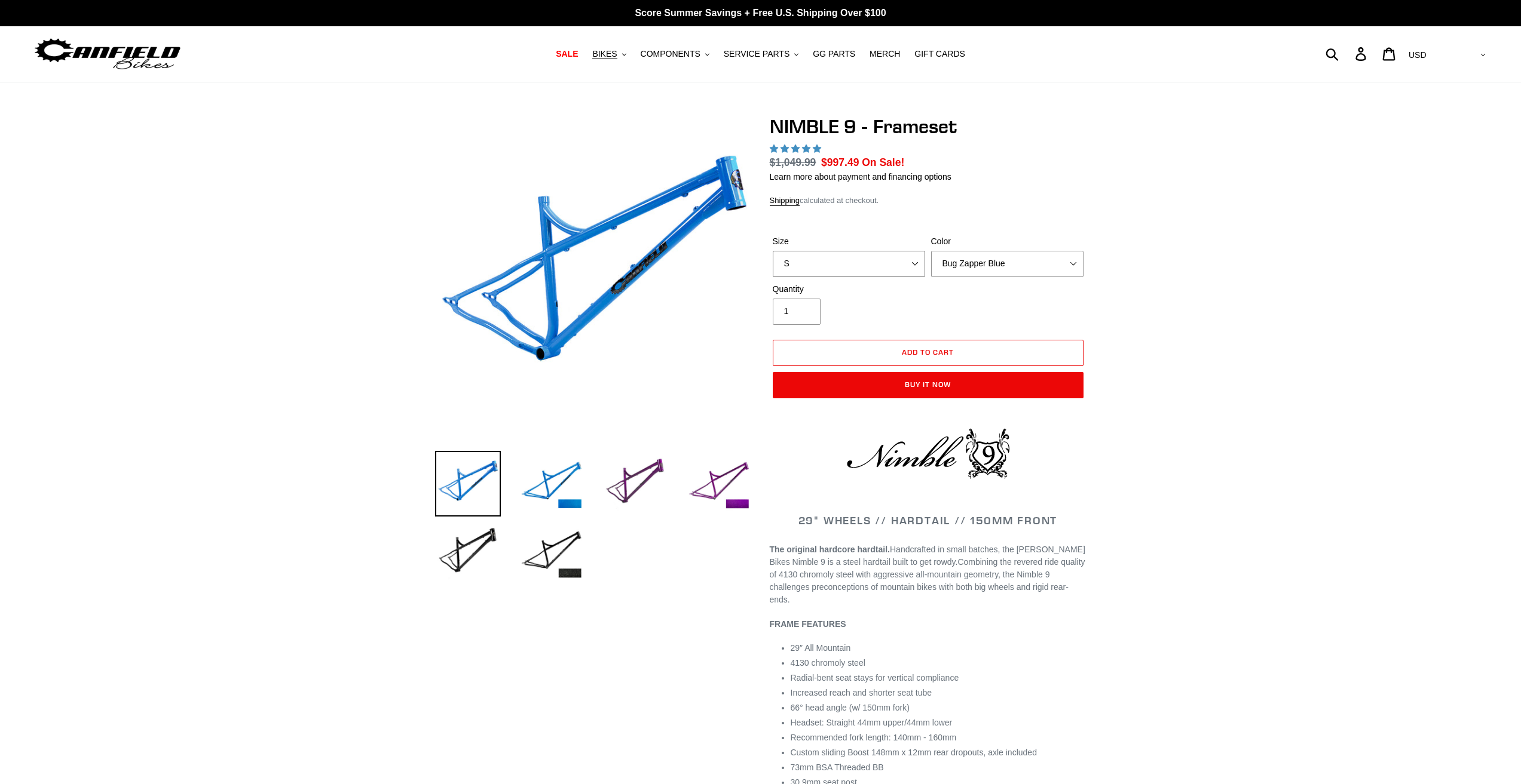
click at [890, 269] on select "S M L XL" at bounding box center [848, 264] width 152 height 27
click at [918, 261] on select "S M L XL" at bounding box center [848, 264] width 152 height 27
select select "highest-rating"
select select "L"
click at [772, 251] on select "S M L XL" at bounding box center [848, 264] width 152 height 27
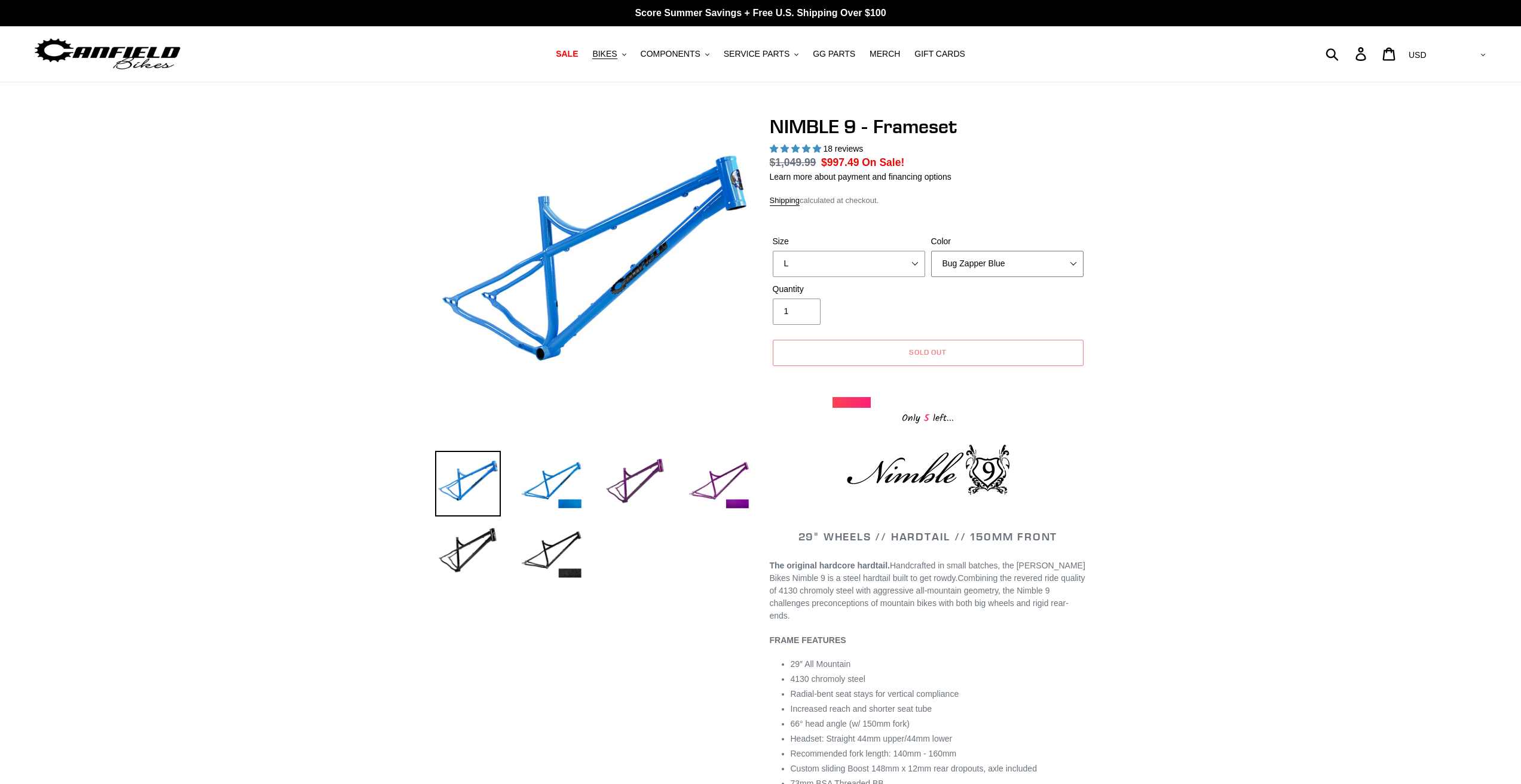
click at [981, 261] on select "Bug Zapper Blue Purple Haze -Sold Out Galaxy Black" at bounding box center [1007, 264] width 152 height 27
select select "Galaxy Black"
click at [931, 251] on select "Bug Zapper Blue Purple Haze -Sold Out Galaxy Black" at bounding box center [1007, 264] width 152 height 27
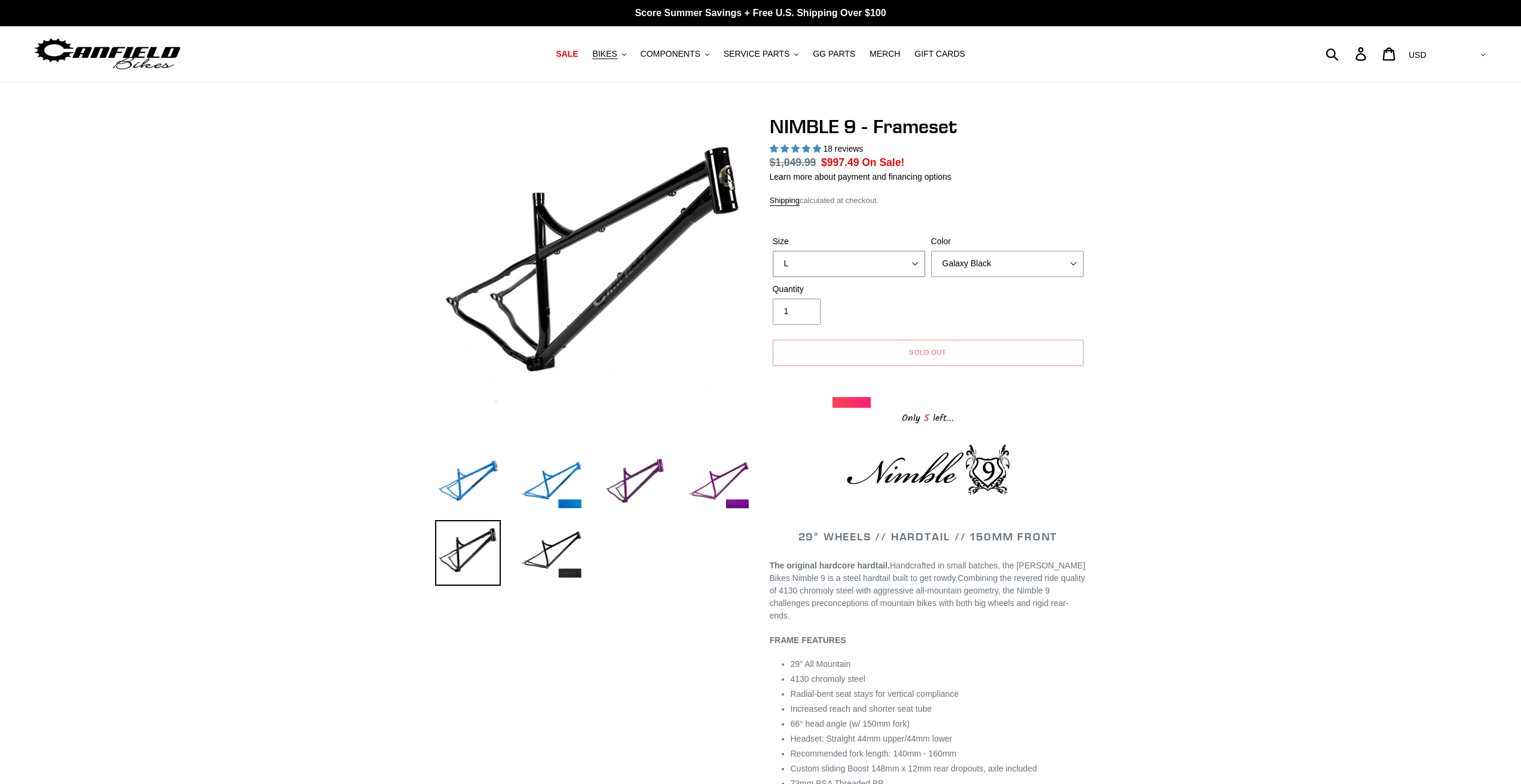
click at [872, 267] on select "S M L XL" at bounding box center [848, 264] width 152 height 27
select select "S"
click at [772, 251] on select "S M L XL" at bounding box center [848, 264] width 152 height 27
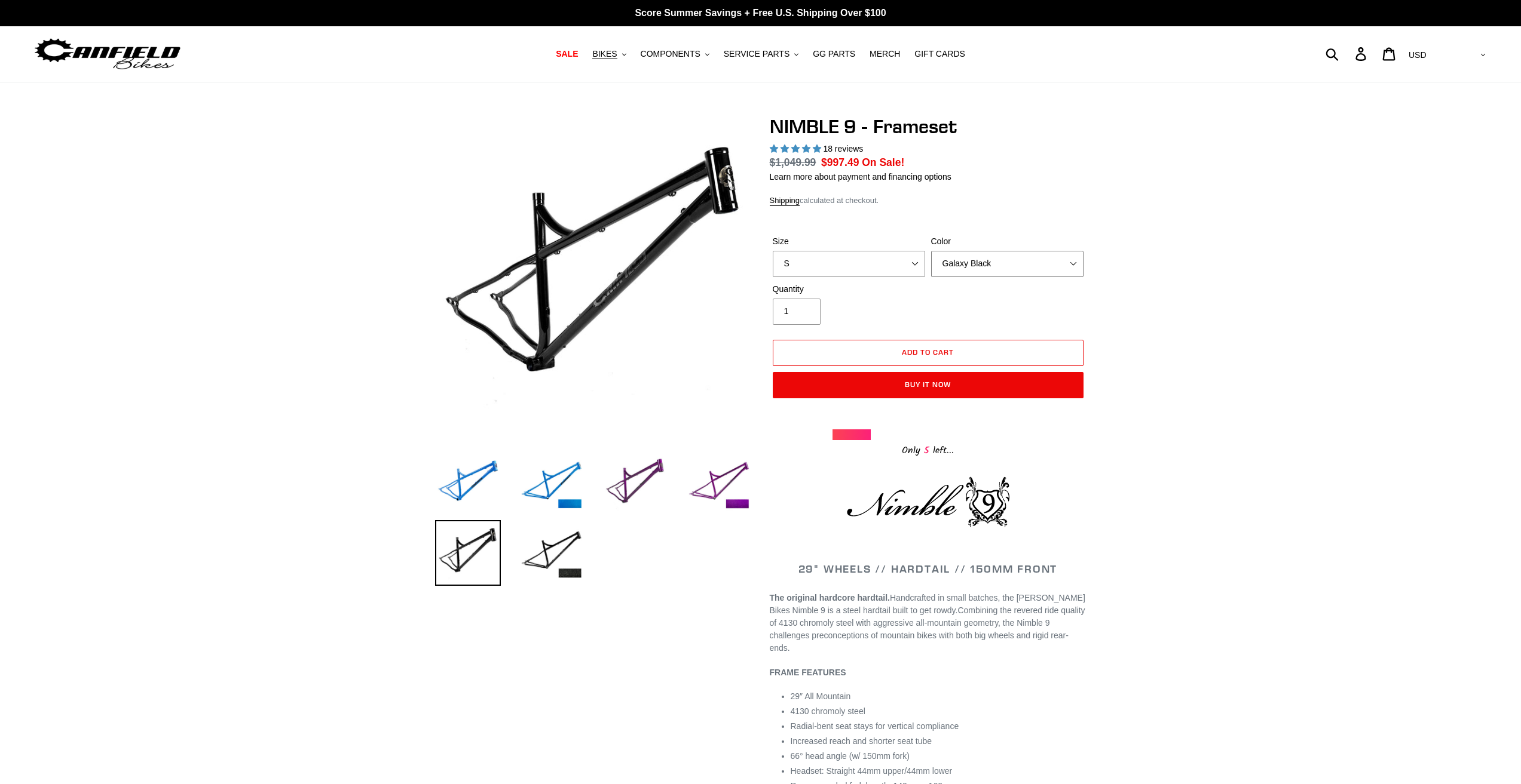
click at [977, 263] on select "Bug Zapper Blue Purple Haze -Sold Out Galaxy Black" at bounding box center [1007, 264] width 152 height 27
select select "Bug Zapper Blue"
click at [931, 251] on select "Bug Zapper Blue Purple Haze -Sold Out Galaxy Black" at bounding box center [1007, 264] width 152 height 27
click at [846, 262] on select "S M L XL" at bounding box center [848, 264] width 152 height 27
click at [772, 251] on select "S M L XL" at bounding box center [848, 264] width 152 height 27
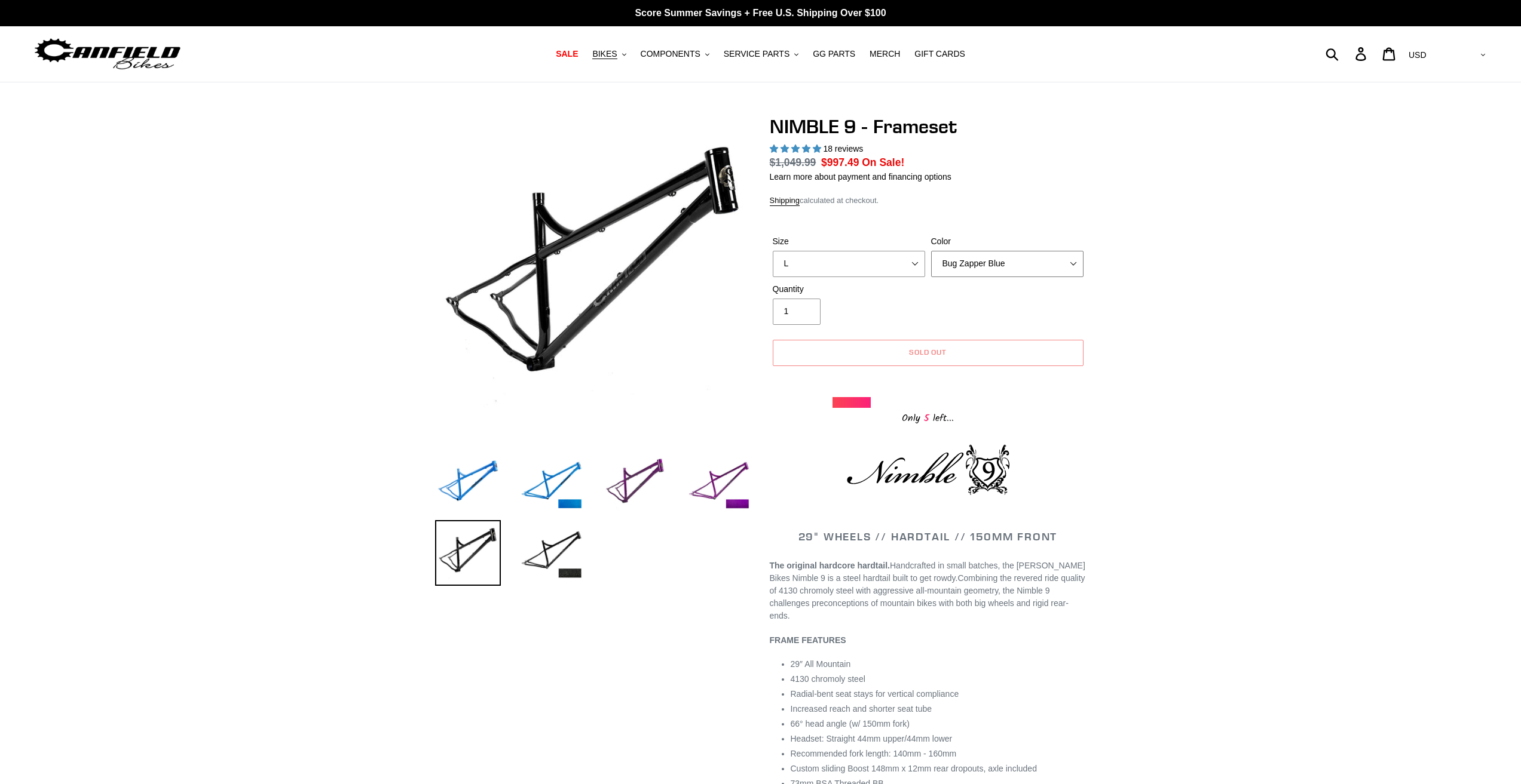
click at [988, 265] on select "Bug Zapper Blue Purple Haze -Sold Out Galaxy Black" at bounding box center [1007, 264] width 152 height 27
click at [828, 253] on select "S M L XL" at bounding box center [848, 264] width 152 height 27
click at [772, 251] on select "S M L XL" at bounding box center [848, 264] width 152 height 27
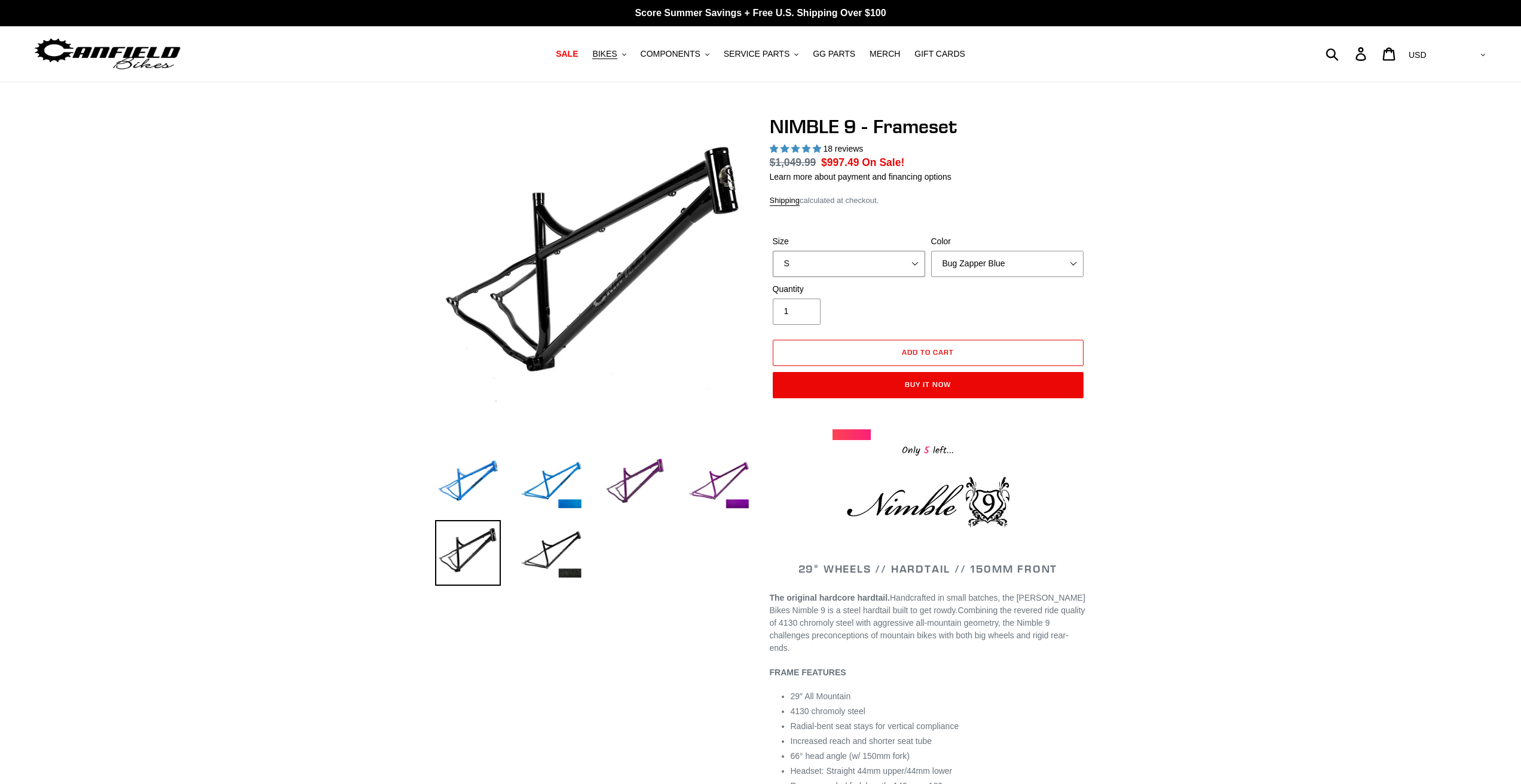
click at [834, 256] on select "S M L XL" at bounding box center [848, 264] width 152 height 27
select select "L"
click at [772, 251] on select "S M L XL" at bounding box center [848, 264] width 152 height 27
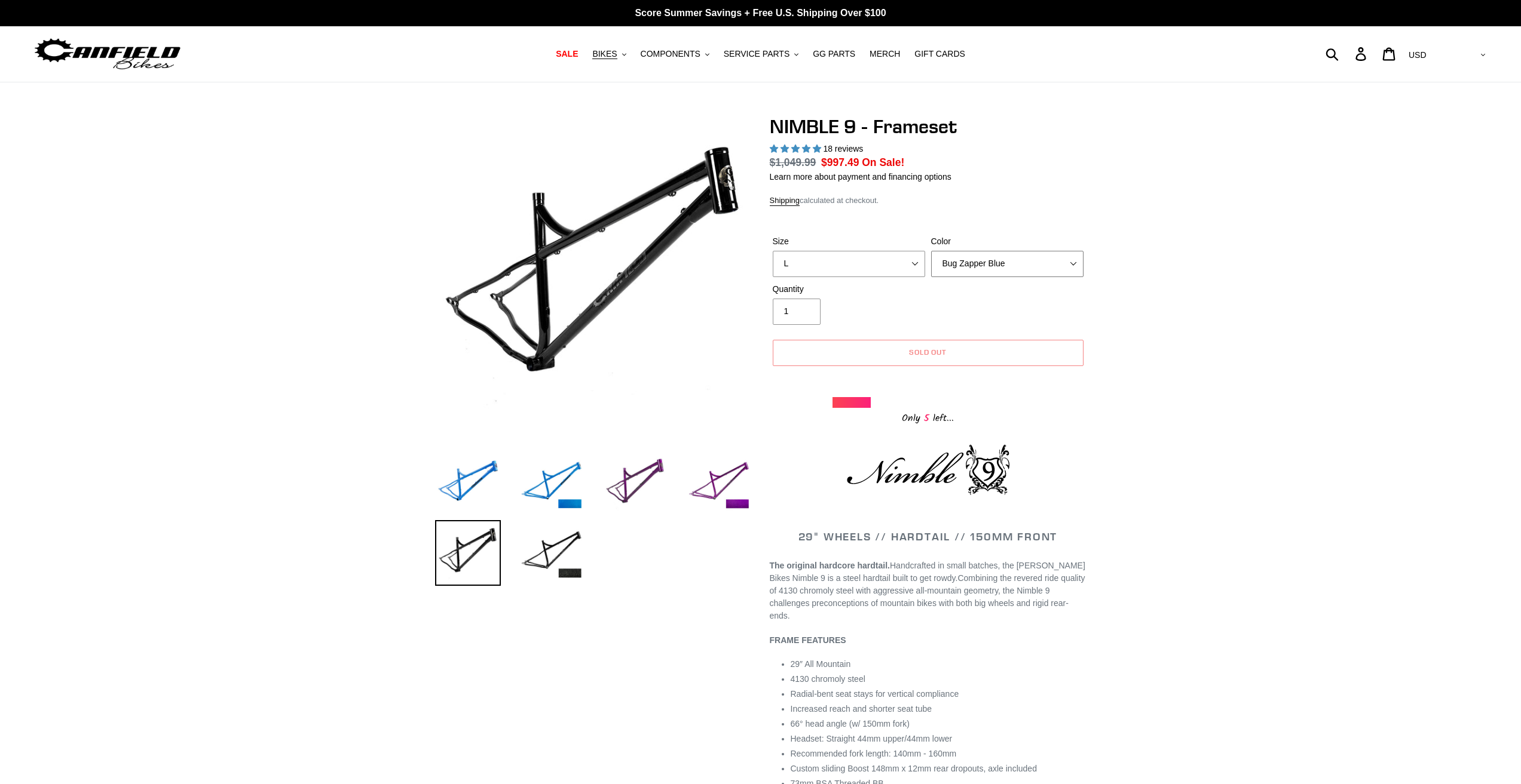
click at [979, 269] on select "Bug Zapper Blue Purple Haze -Sold Out Galaxy Black" at bounding box center [1007, 264] width 152 height 27
click at [931, 251] on select "Bug Zapper Blue Purple Haze -Sold Out Galaxy Black" at bounding box center [1007, 264] width 152 height 27
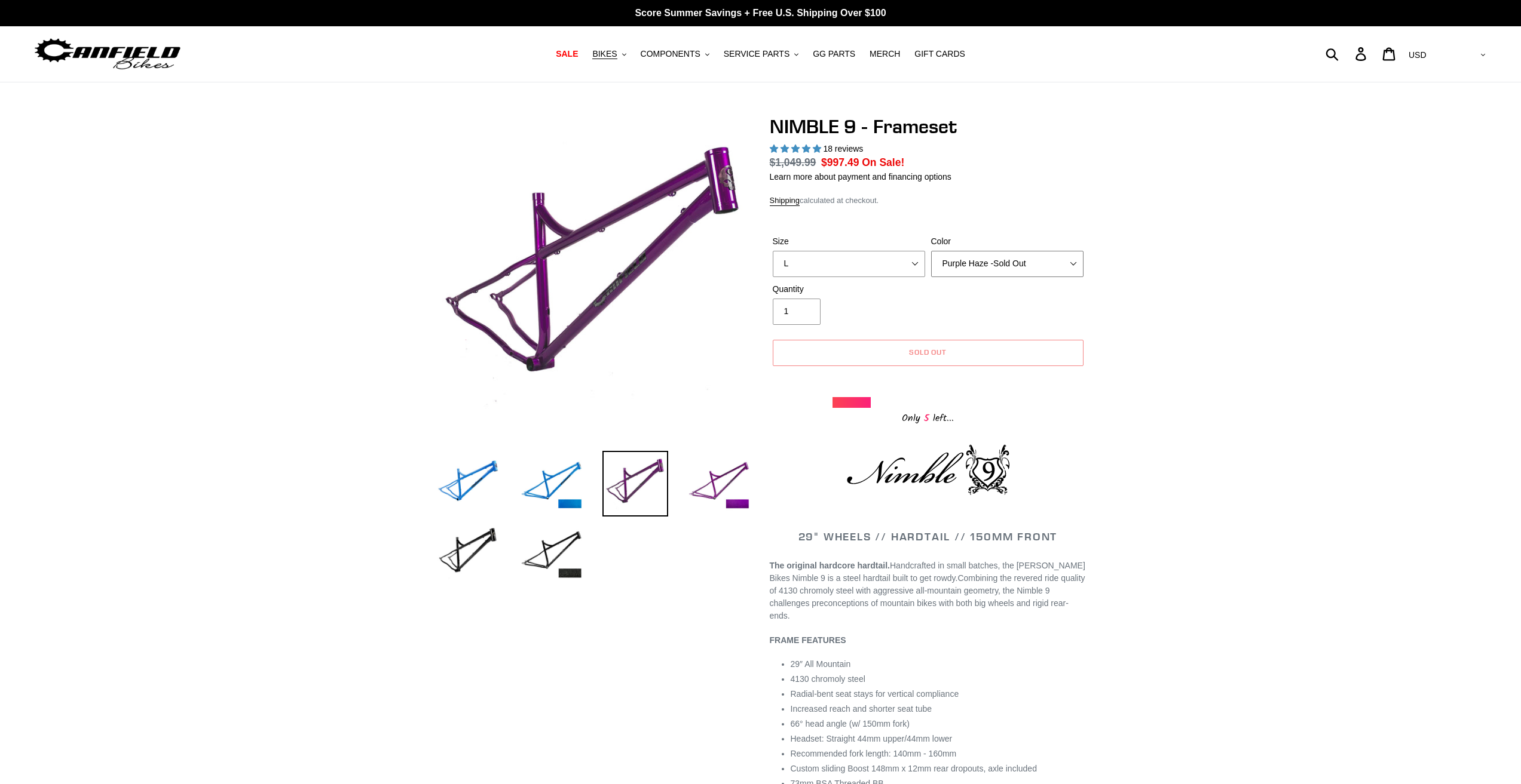
drag, startPoint x: 962, startPoint y: 264, endPoint x: 959, endPoint y: 275, distance: 11.4
click at [962, 265] on select "Bug Zapper Blue Purple Haze -Sold Out Galaxy Black" at bounding box center [1007, 264] width 152 height 27
select select "Galaxy Black"
click at [931, 251] on select "Bug Zapper Blue Purple Haze -Sold Out Galaxy Black" at bounding box center [1007, 264] width 152 height 27
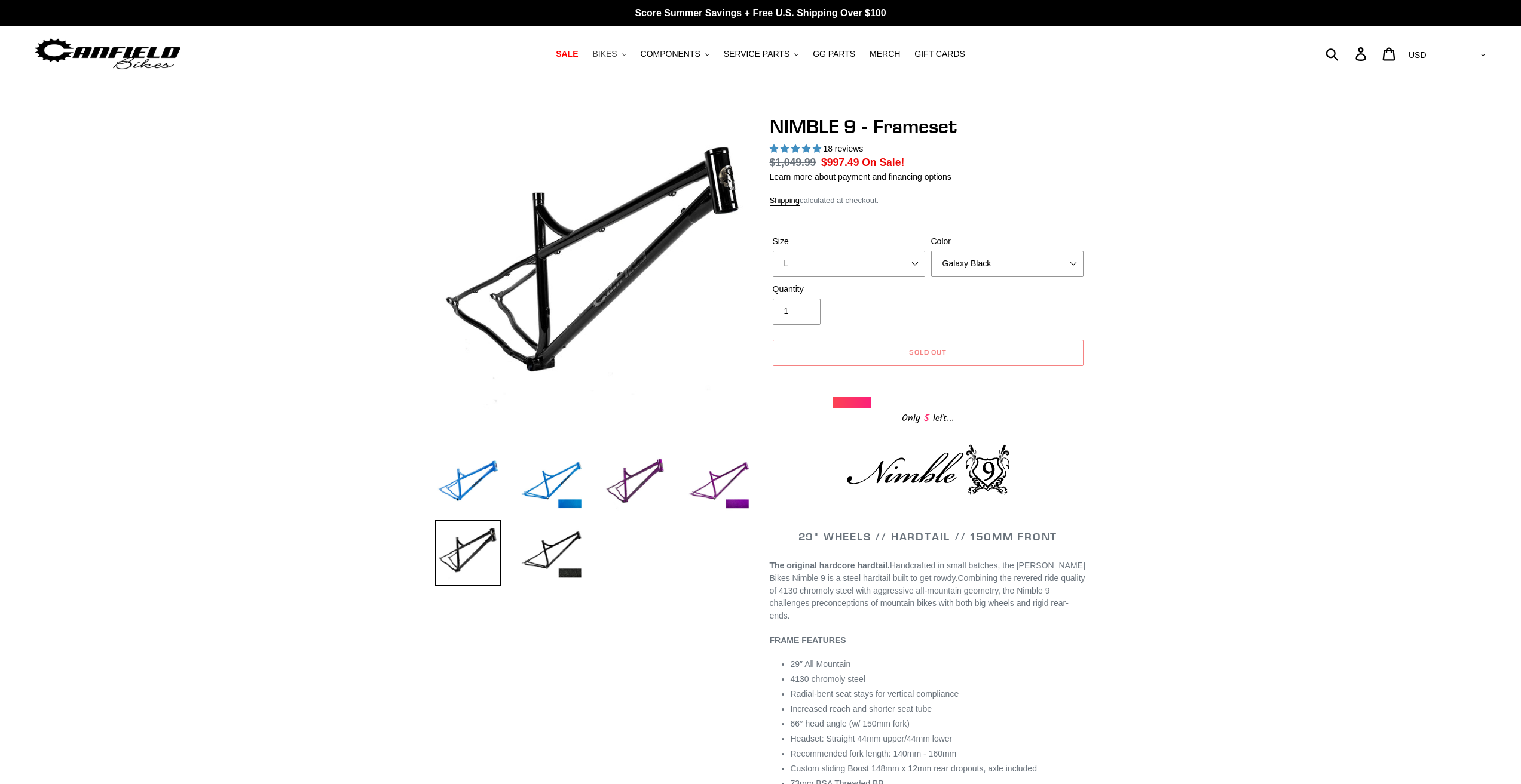
click at [617, 59] on span "BIKES" at bounding box center [604, 54] width 25 height 10
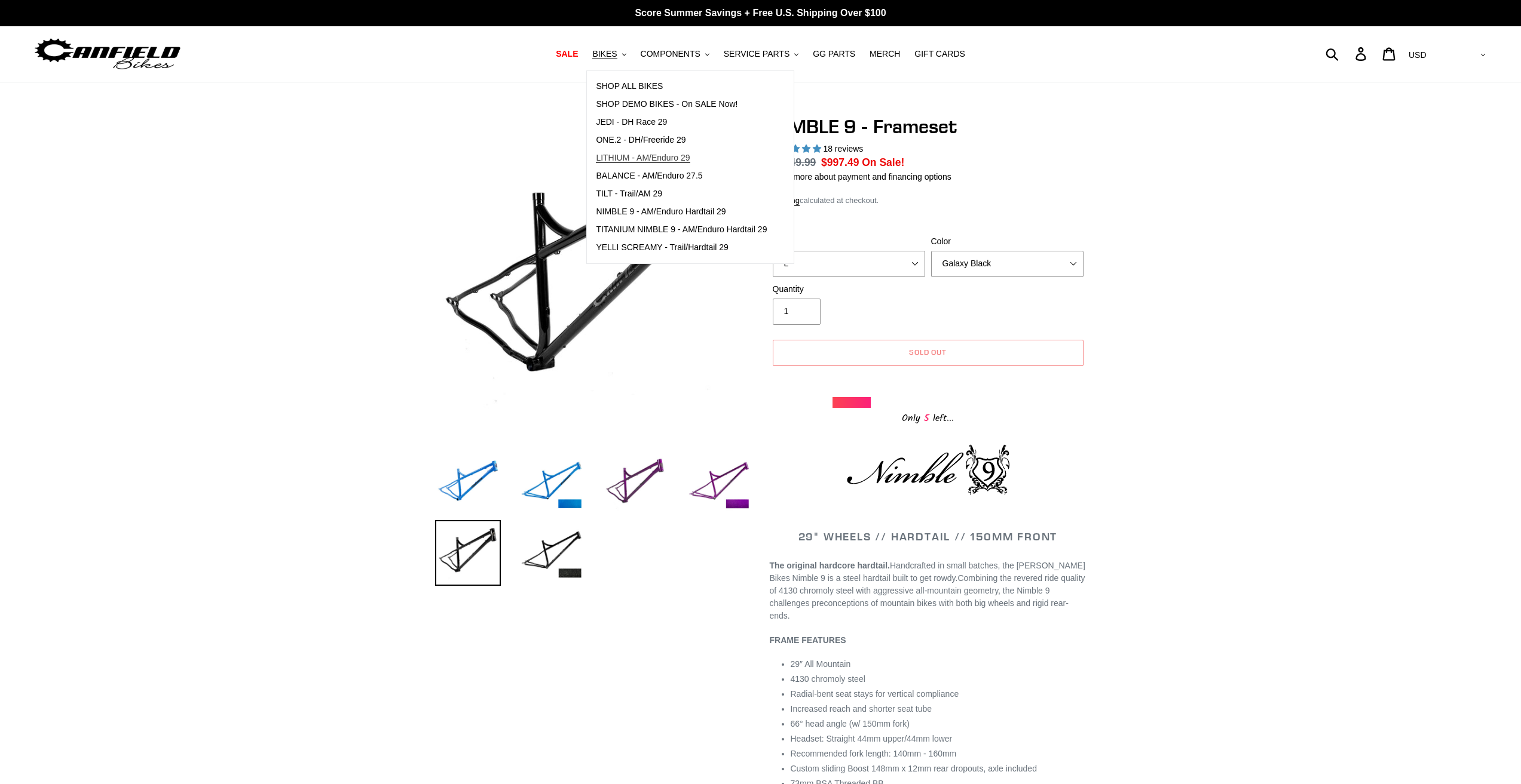
click at [671, 160] on span "LITHIUM - AM/Enduro 29" at bounding box center [642, 158] width 94 height 10
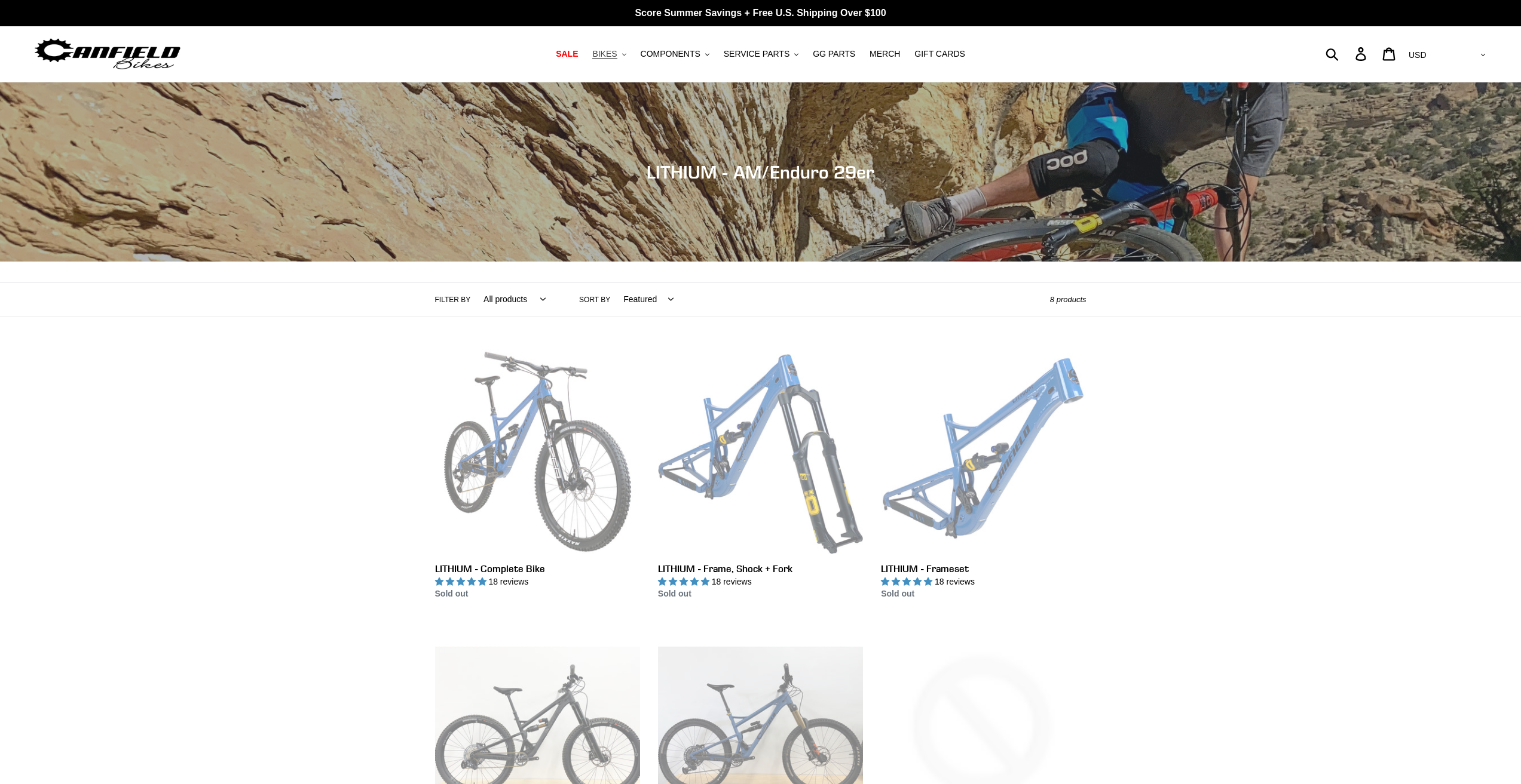
click at [631, 53] on button "BIKES .cls-1{fill:#231f20}" at bounding box center [609, 54] width 45 height 16
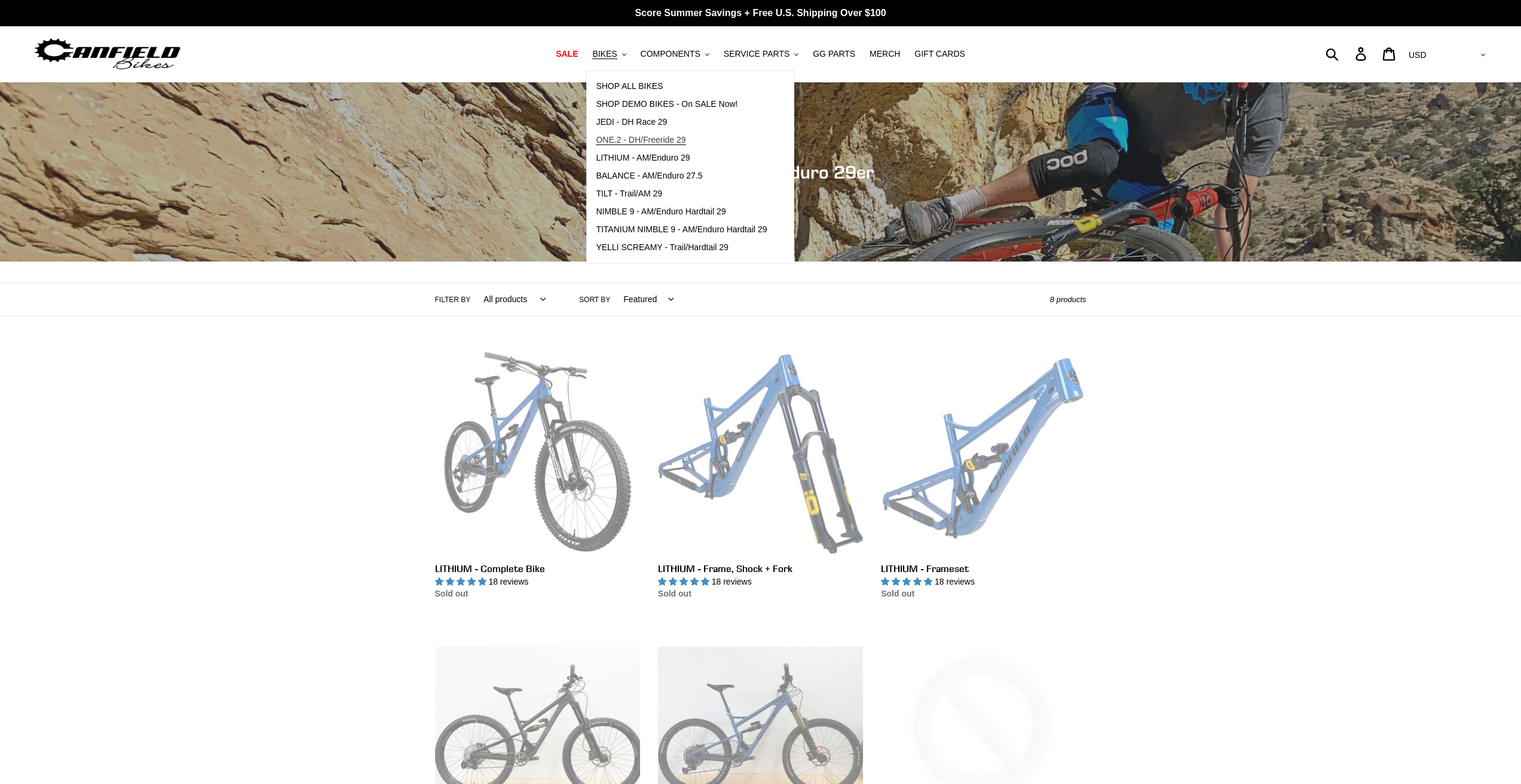
click at [643, 143] on span "ONE.2 - DH/Freeride 29" at bounding box center [640, 140] width 90 height 10
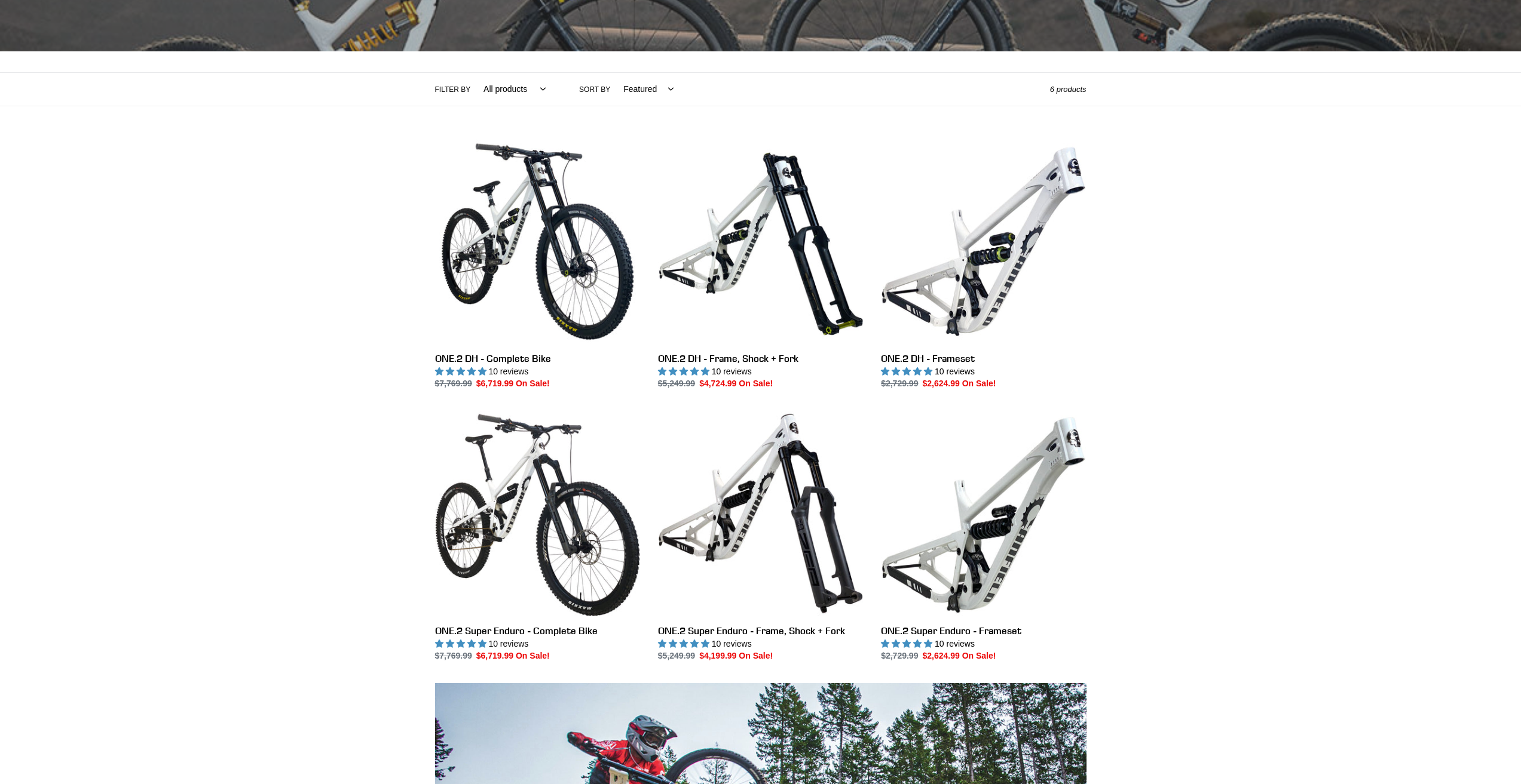
scroll to position [239, 0]
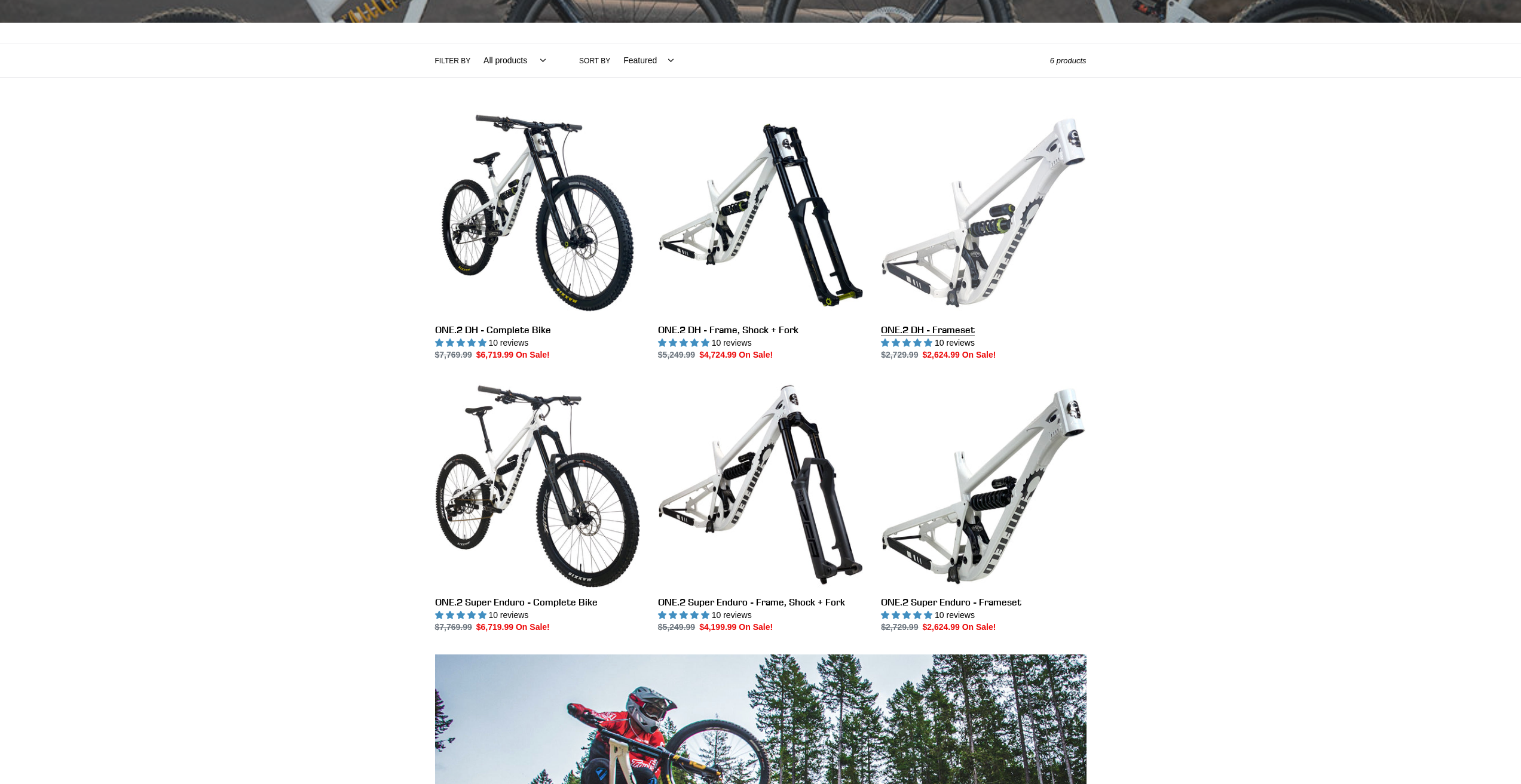
click at [937, 328] on link "ONE.2 DH - Frameset" at bounding box center [983, 236] width 205 height 251
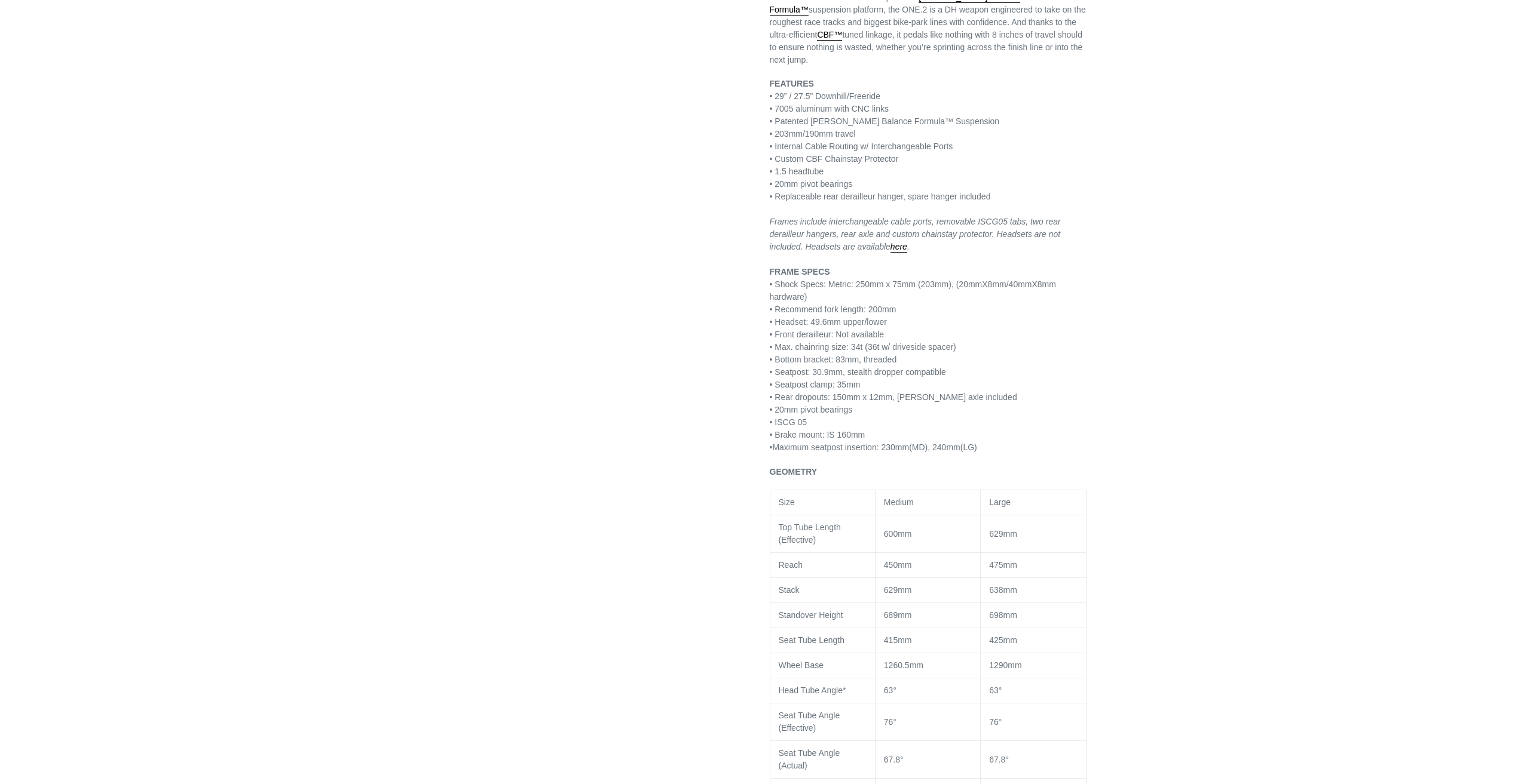
scroll to position [896, 0]
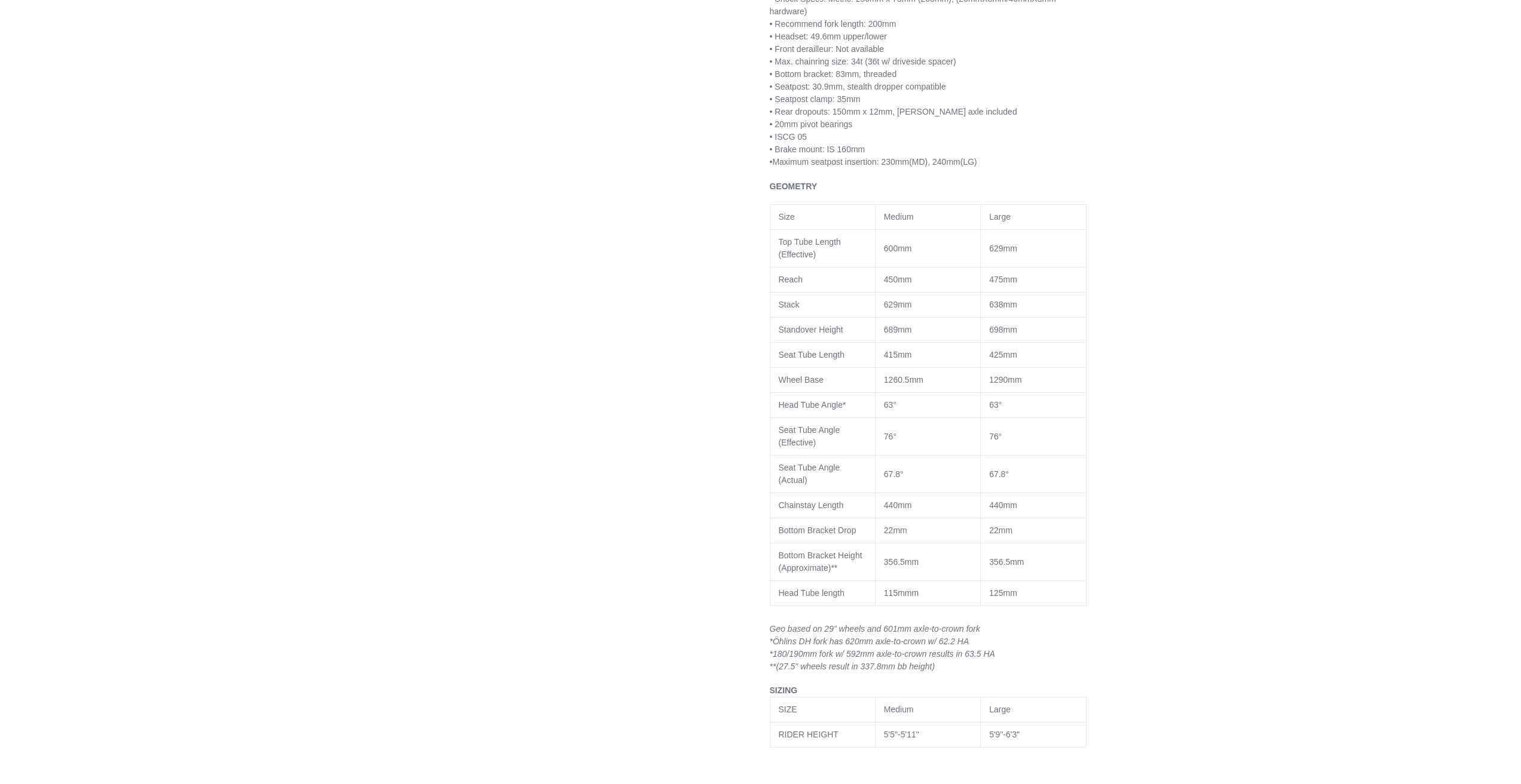
select select "highest-rating"
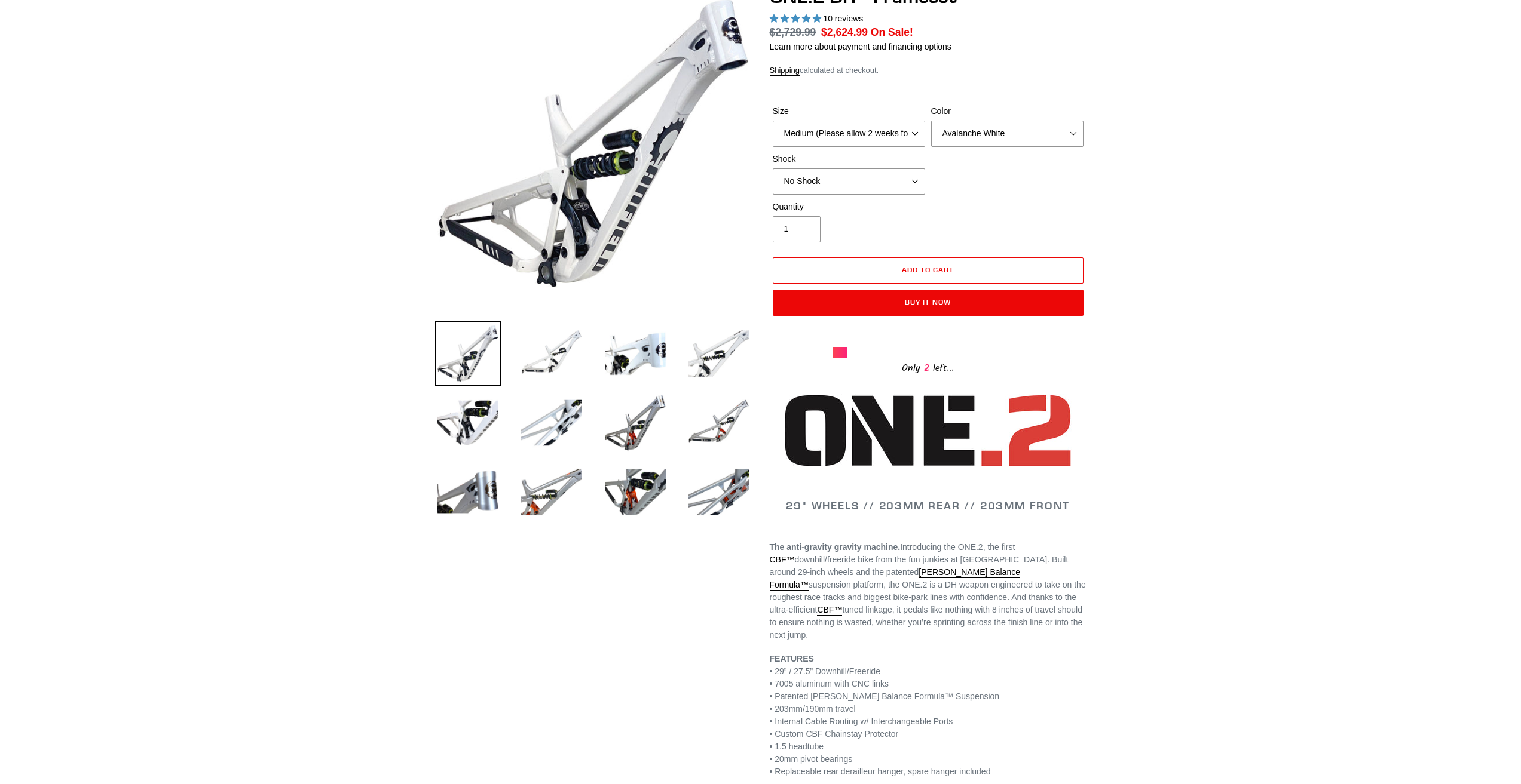
scroll to position [120, 0]
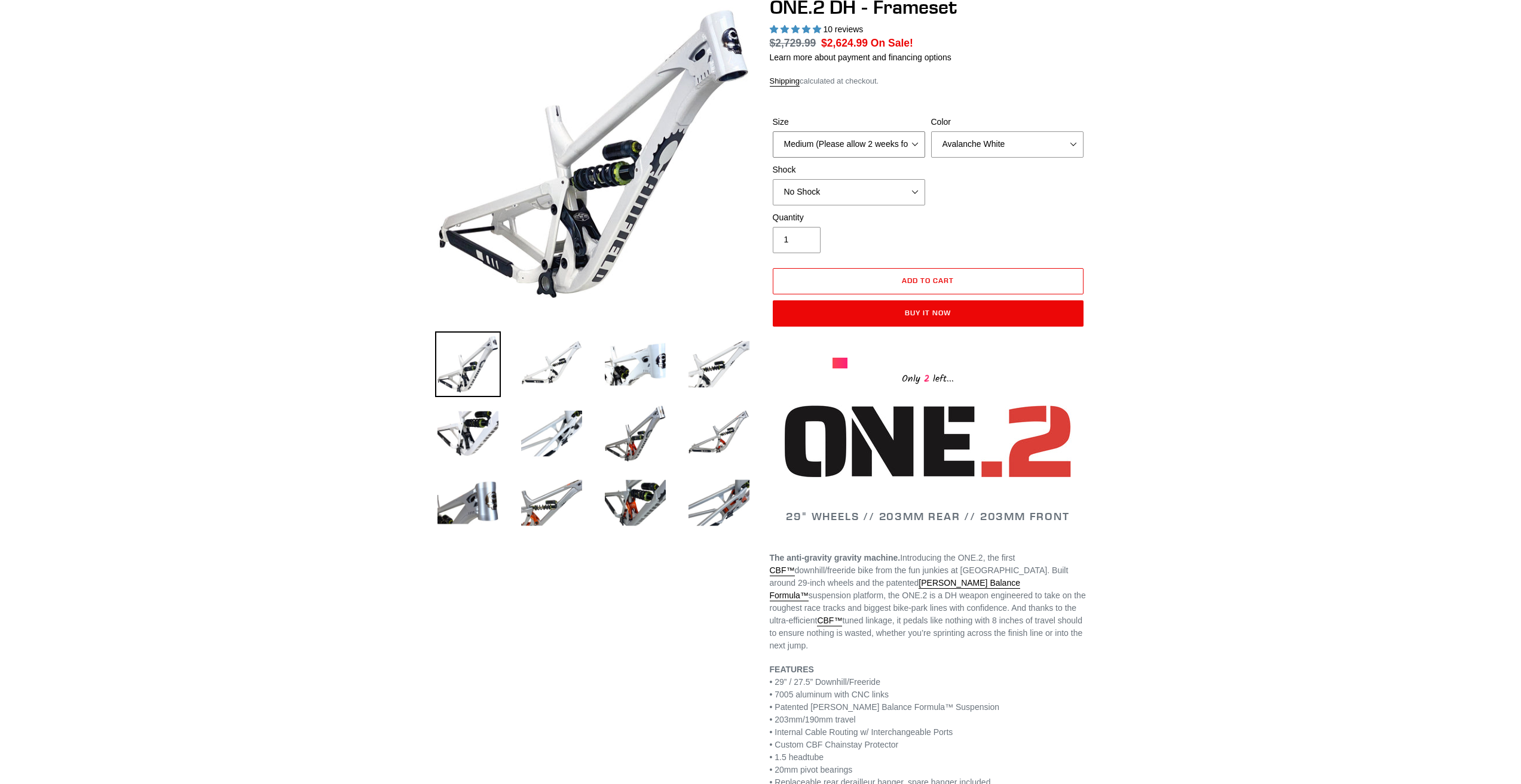
click at [823, 138] on select "Medium (Please allow 2 weeks for delivery) Large (Sold Out)" at bounding box center [848, 145] width 152 height 27
click at [820, 144] on select "Medium (Please allow 2 weeks for delivery) Large (Sold Out)" at bounding box center [848, 145] width 152 height 27
click at [772, 132] on select "Medium (Please allow 2 weeks for delivery) Large (Sold Out)" at bounding box center [848, 145] width 152 height 27
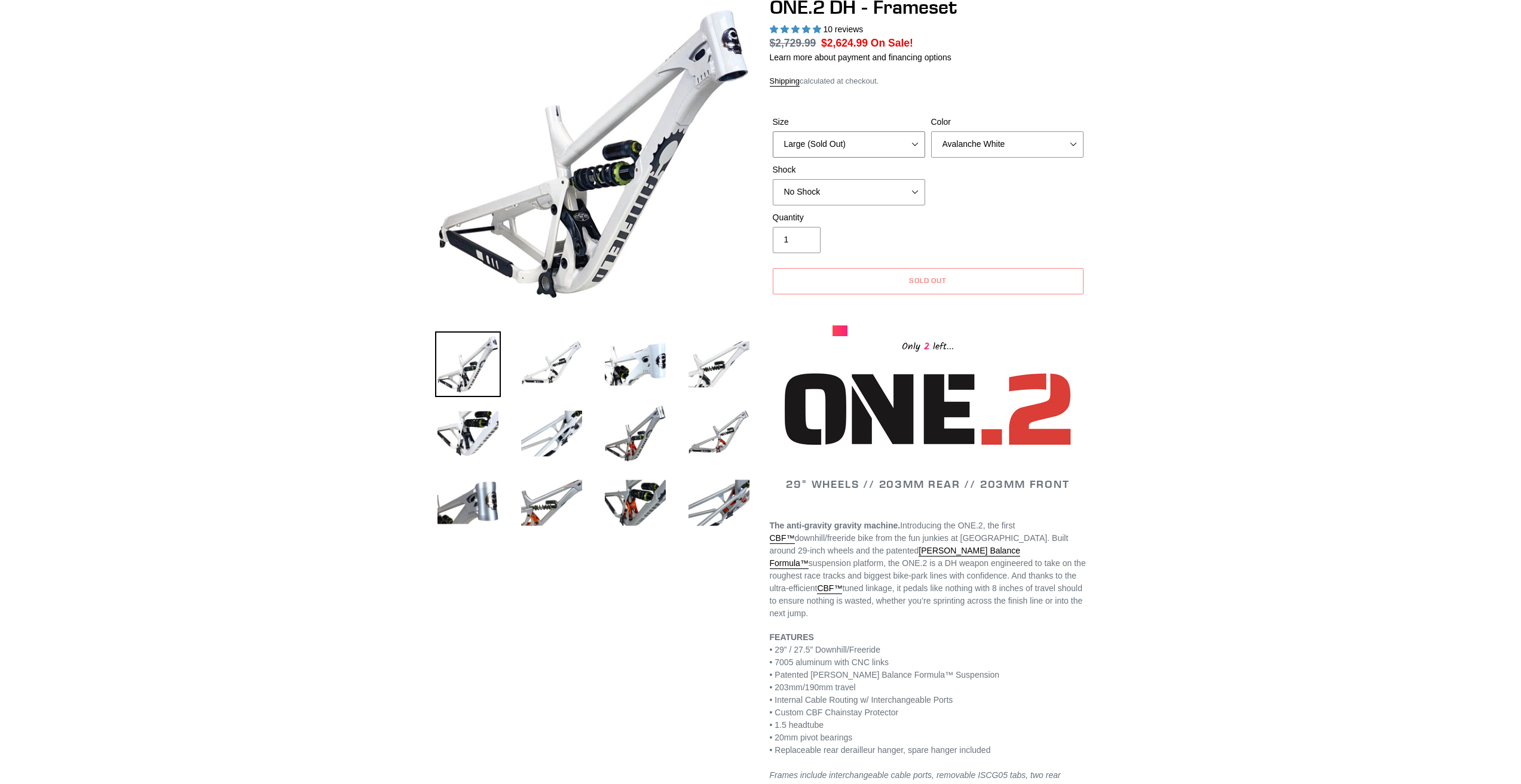
click at [839, 148] on select "Medium (Please allow 2 weeks for delivery) Large (Sold Out)" at bounding box center [848, 145] width 152 height 27
select select "Medium (Please allow 2 weeks for delivery)"
click at [772, 132] on select "Medium (Please allow 2 weeks for delivery) Large (Sold Out)" at bounding box center [848, 145] width 152 height 27
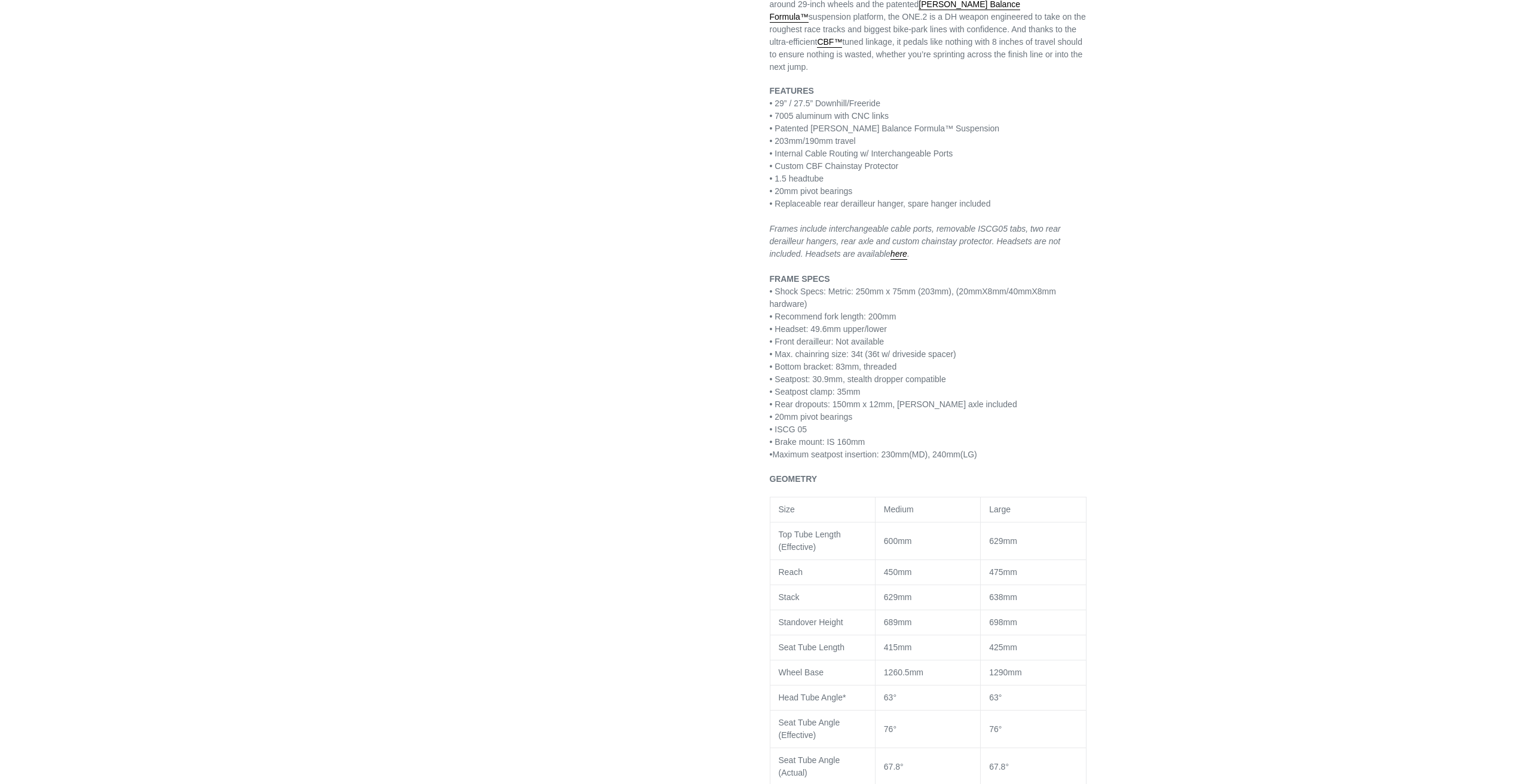
scroll to position [896, 0]
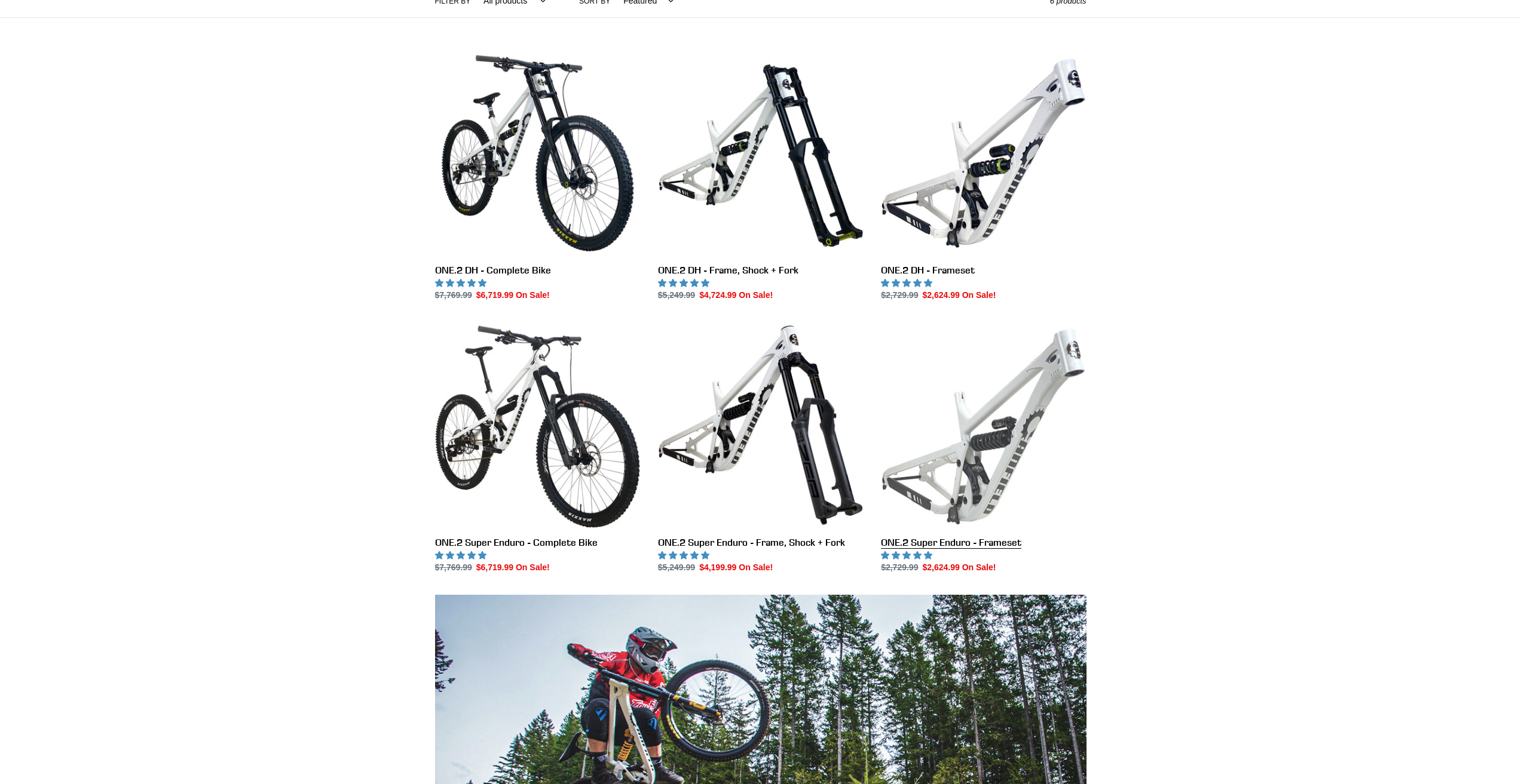
click at [937, 545] on link "ONE.2 Super Enduro - Frameset" at bounding box center [983, 448] width 205 height 251
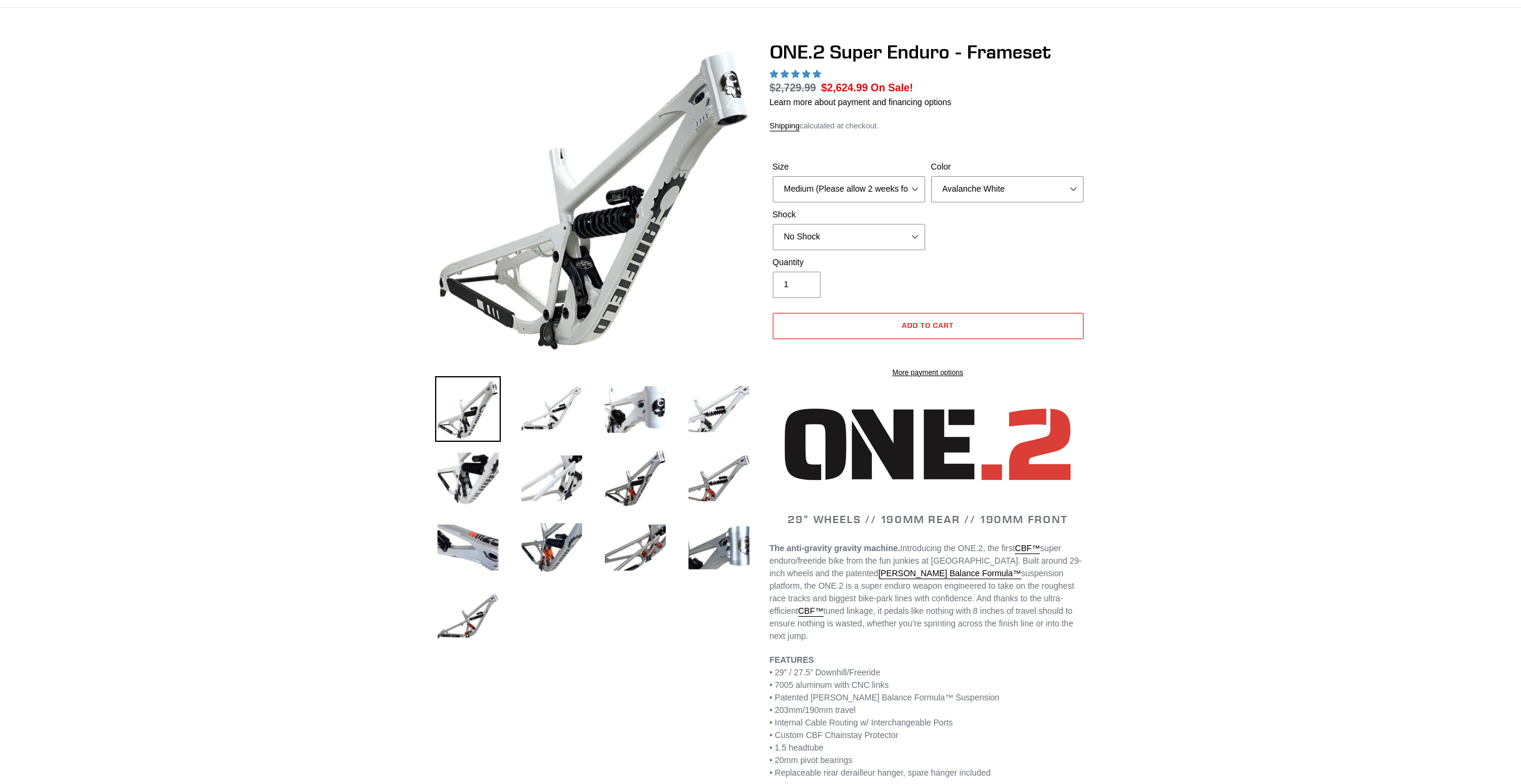
select select "highest-rating"
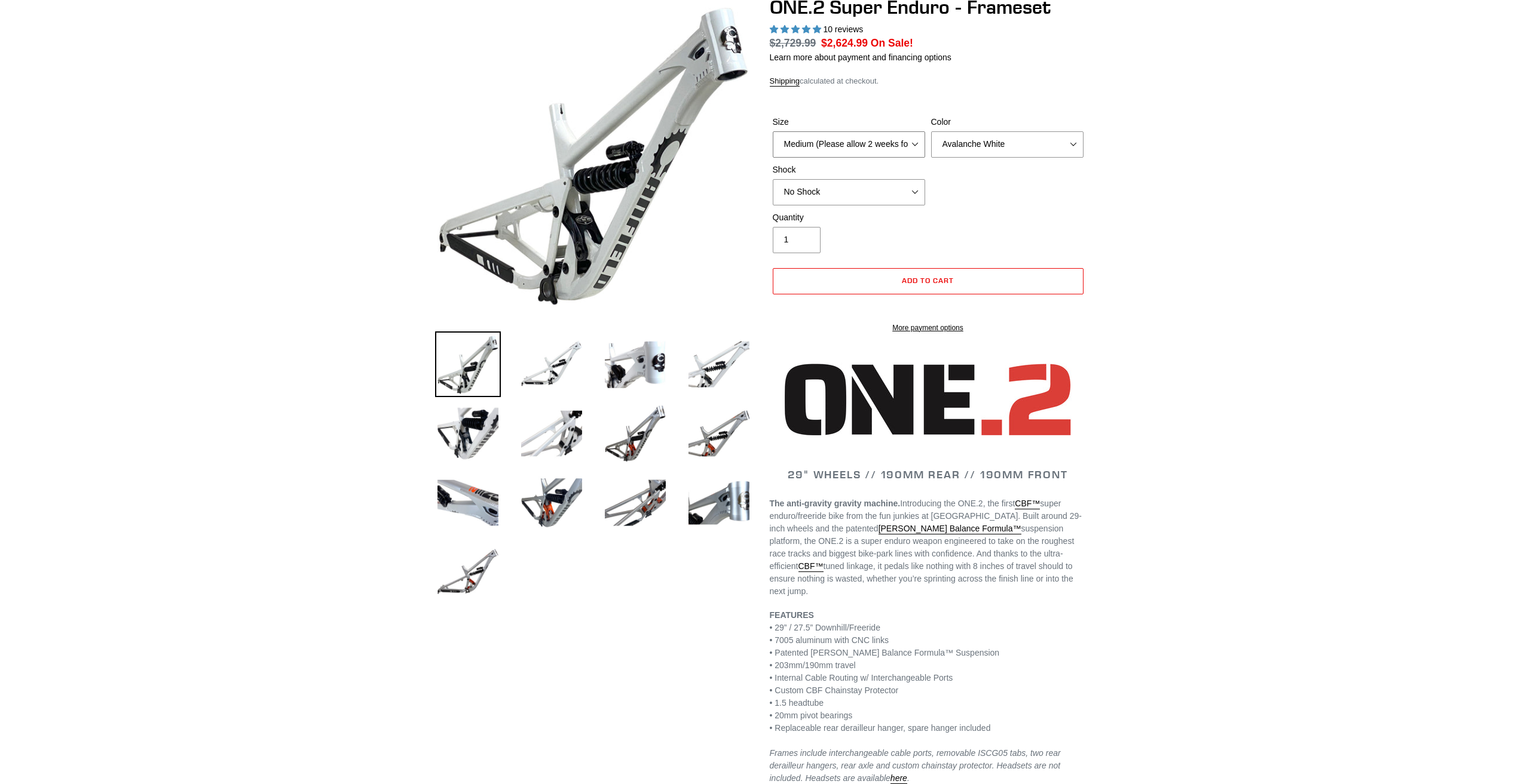
click at [851, 150] on select "Medium (Please allow 2 weeks for delivery) Large (Sold Out)" at bounding box center [848, 145] width 152 height 27
click at [830, 144] on select "Medium (Please allow 2 weeks for delivery) Large (Sold Out)" at bounding box center [848, 145] width 152 height 27
click at [910, 140] on select "Medium (Please allow 2 weeks for delivery) Large (Sold Out)" at bounding box center [848, 145] width 152 height 27
click at [1000, 150] on select "Avalanche White Bentonite Grey" at bounding box center [1007, 145] width 152 height 27
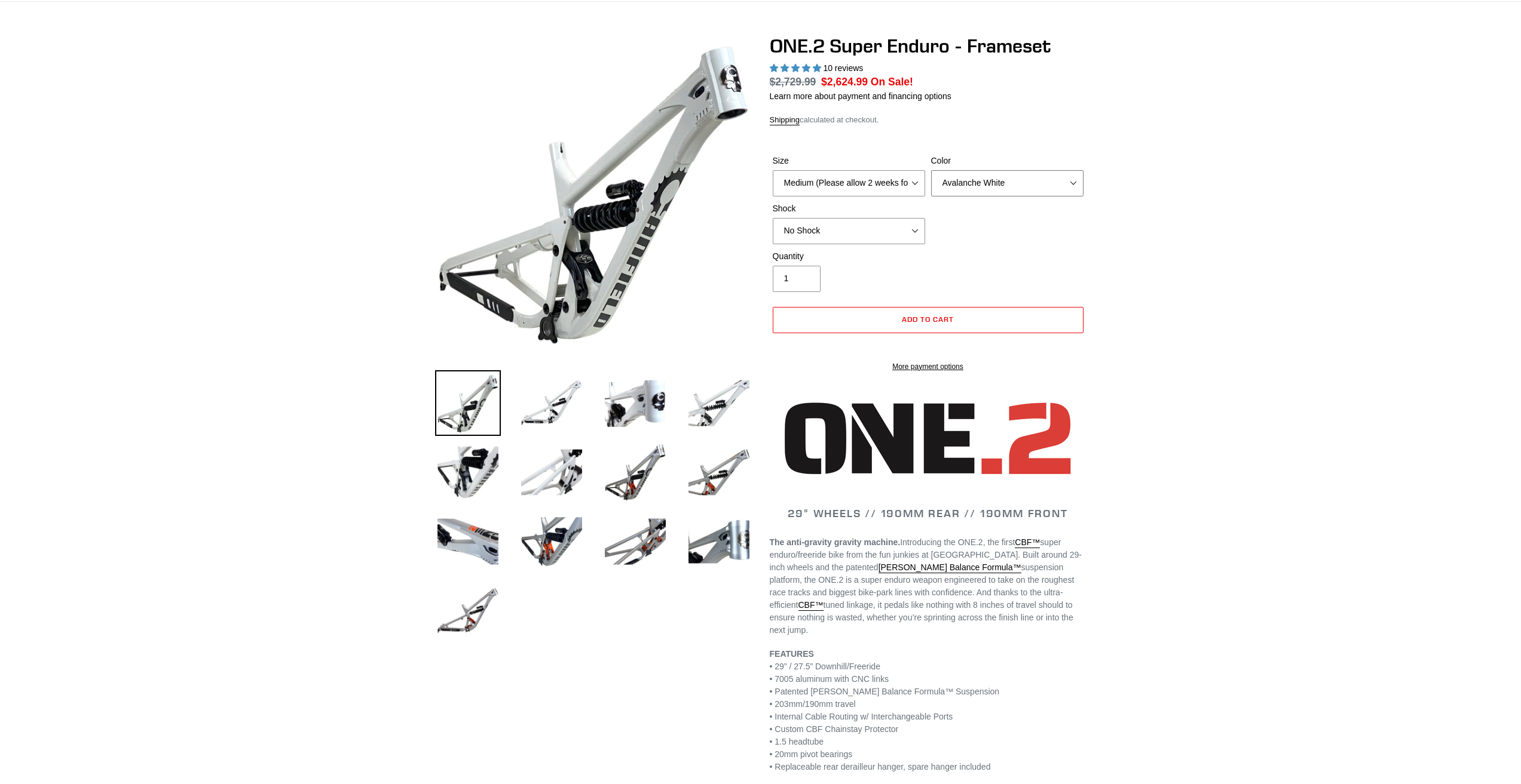
scroll to position [60, 0]
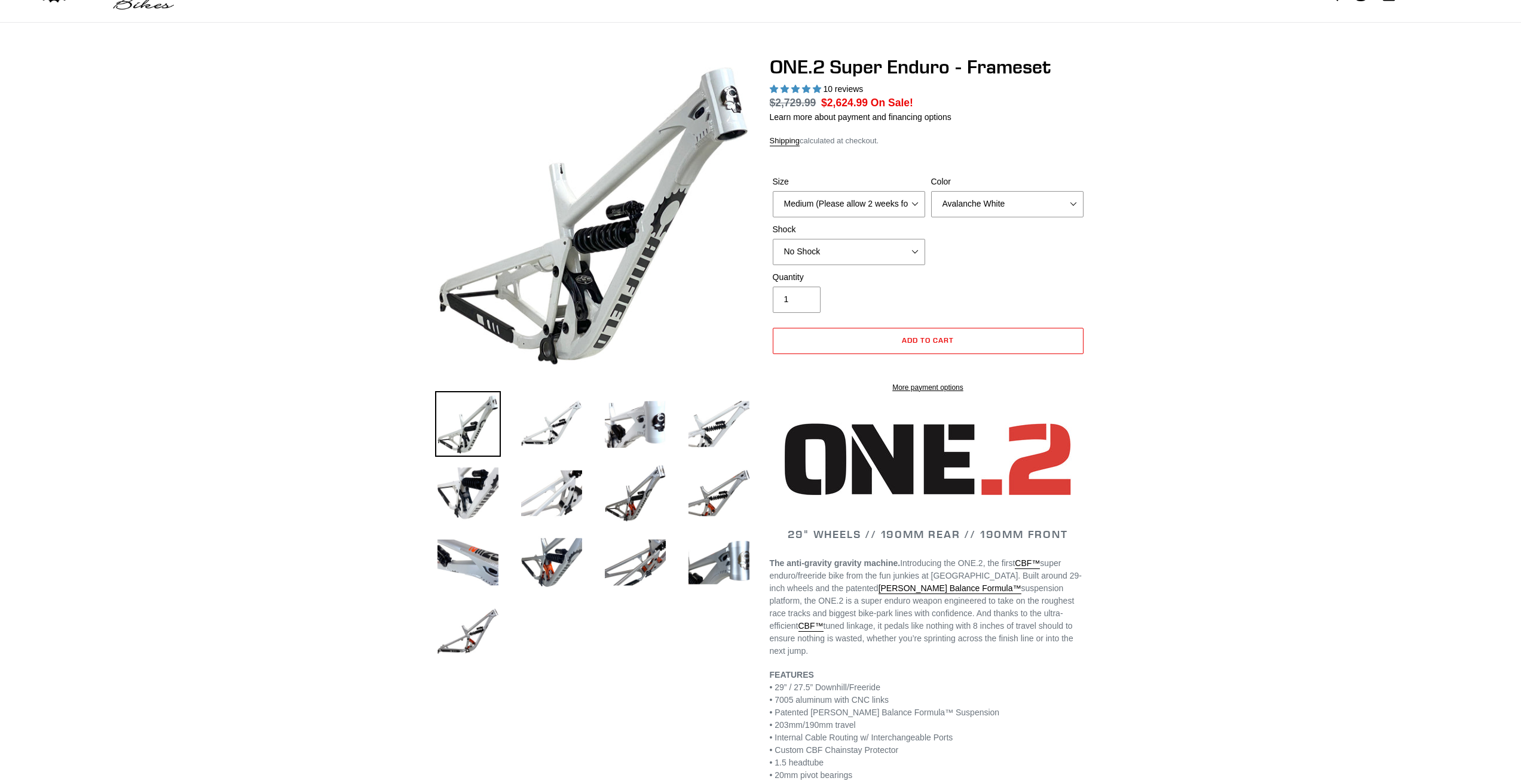
click at [1053, 215] on div "Size Medium (Please allow 2 weeks for delivery) Large (Sold Out) Color Avalanch…" at bounding box center [928, 223] width 317 height 96
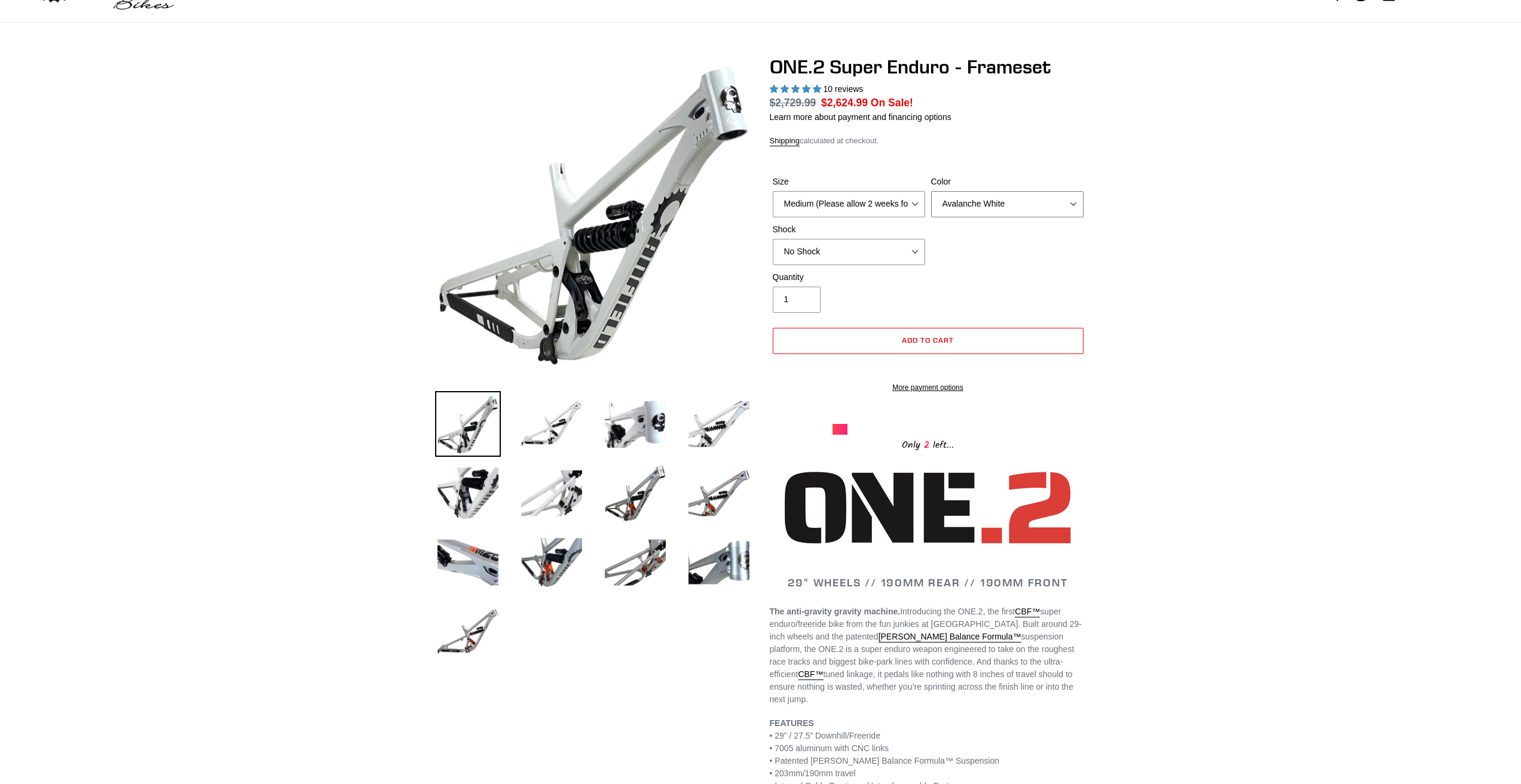
click at [1028, 207] on select "Avalanche White Bentonite Grey" at bounding box center [1007, 204] width 152 height 27
click at [877, 205] on select "Medium (Please allow 2 weeks for delivery) Large (Sold Out)" at bounding box center [848, 204] width 152 height 27
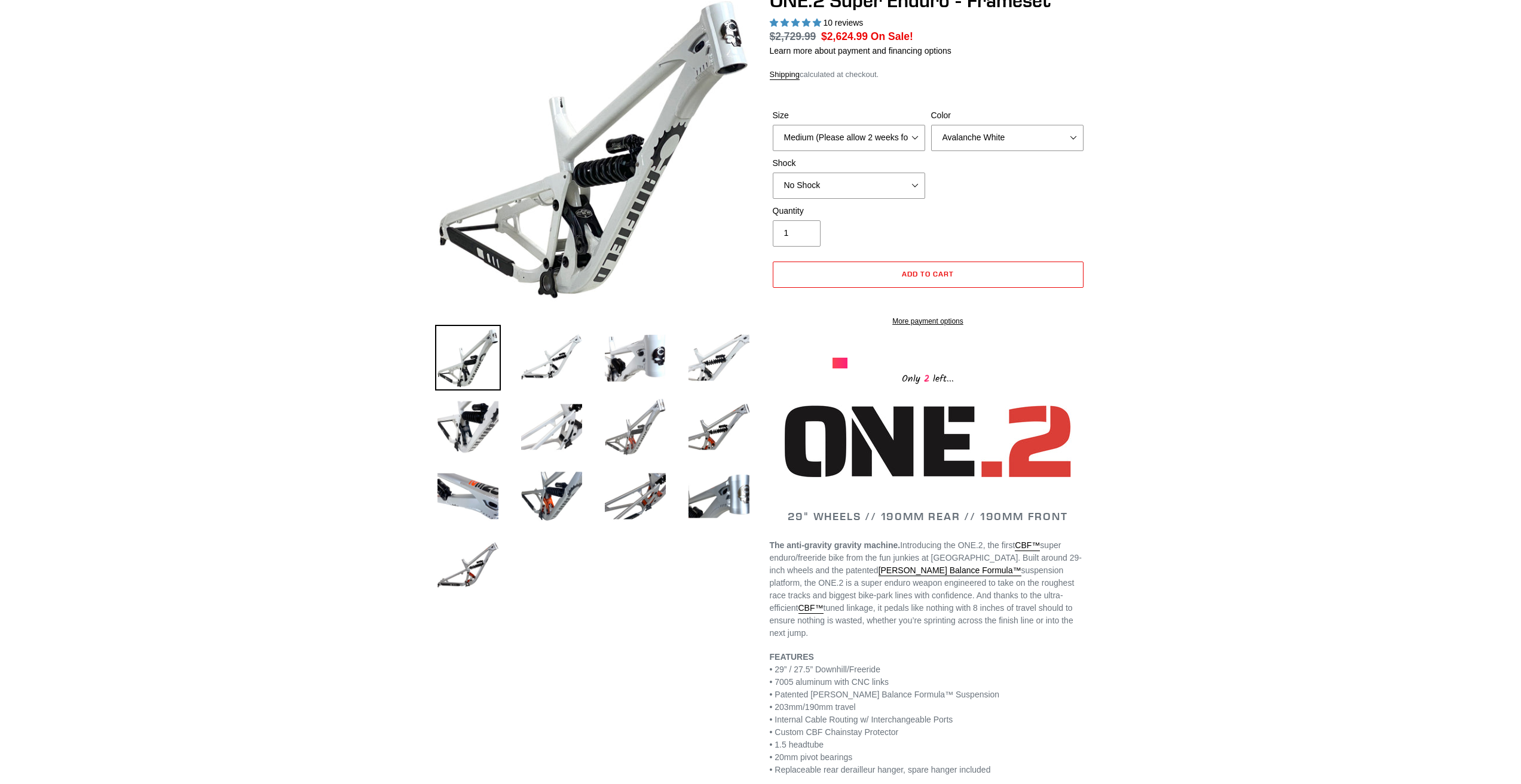
scroll to position [120, 0]
